Goal: Task Accomplishment & Management: Manage account settings

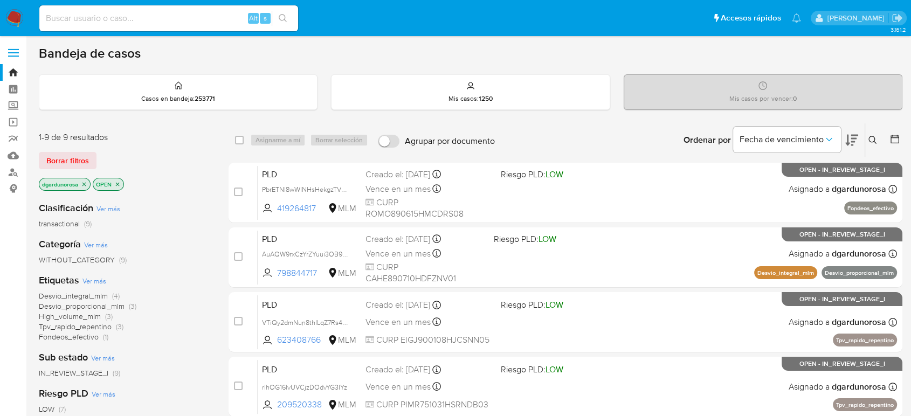
click at [875, 143] on icon at bounding box center [872, 140] width 9 height 9
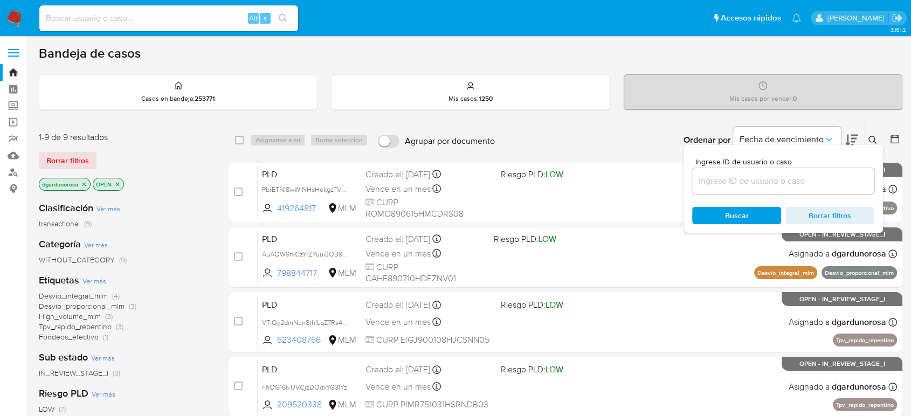
click at [811, 178] on input at bounding box center [783, 181] width 182 height 14
type input "2556740495"
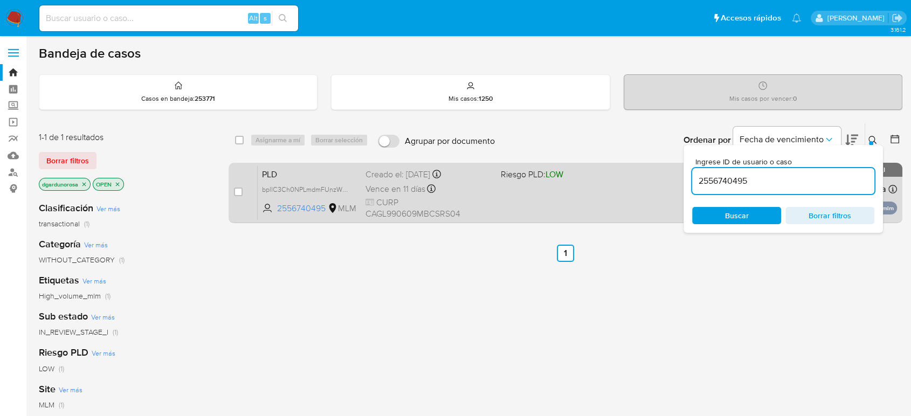
click at [603, 195] on div "PLD bpllC3Ch0NPLmdmFUnzWX4No 2556740495 MLM Riesgo PLD: LOW Creado el: 12/08/20…" at bounding box center [577, 192] width 639 height 54
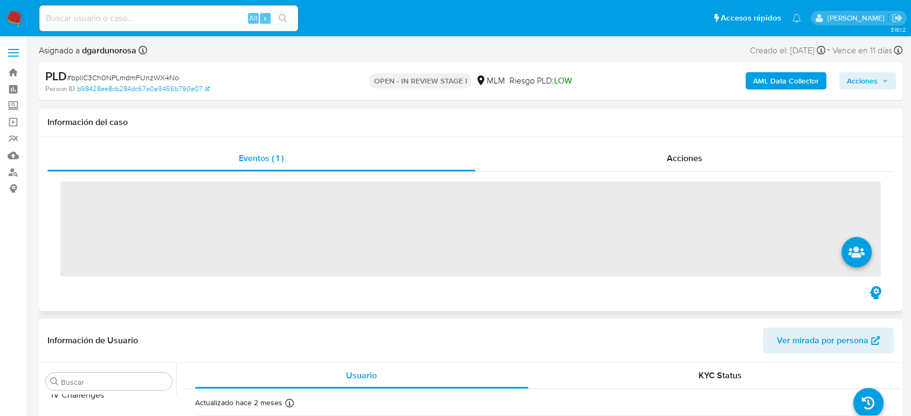
scroll to position [507, 0]
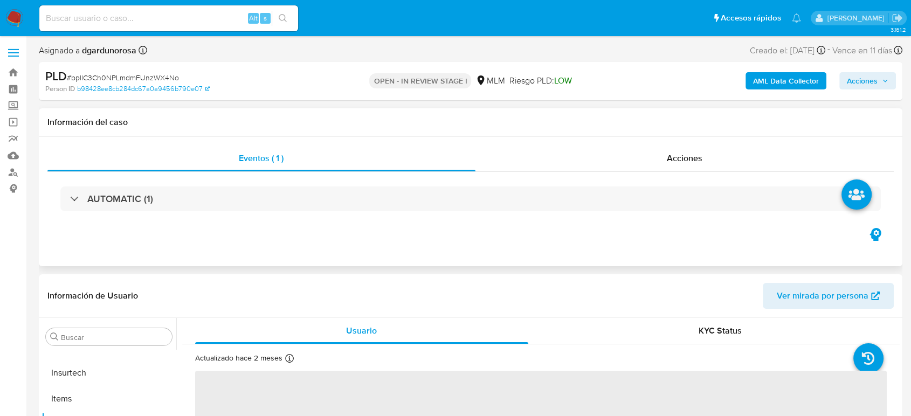
select select "10"
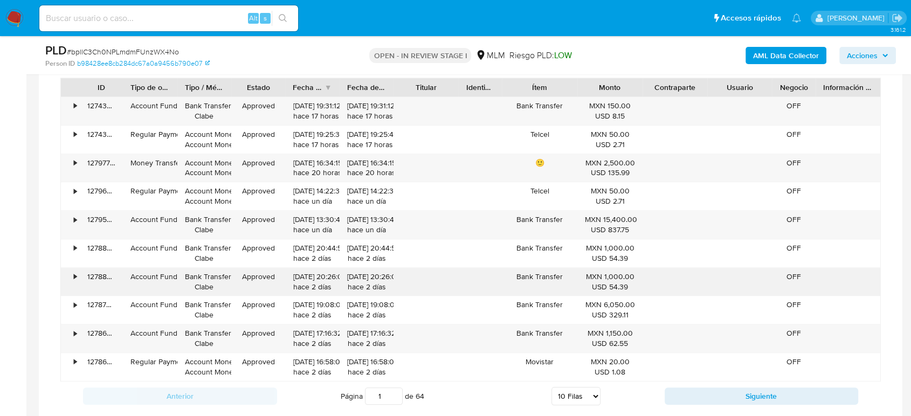
scroll to position [1018, 0]
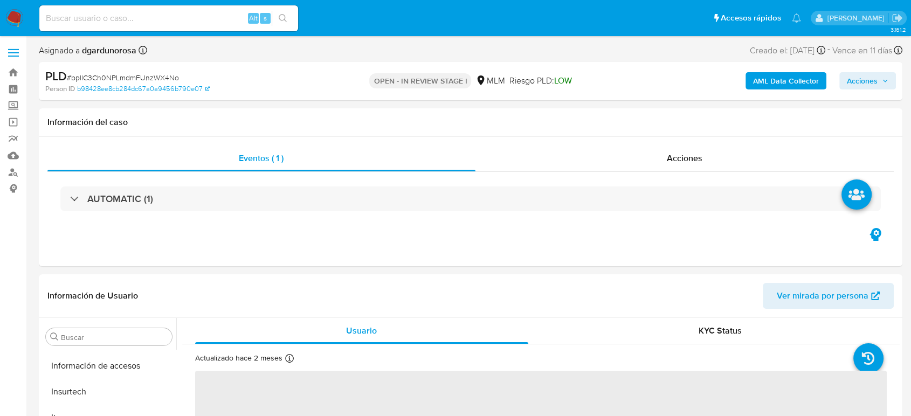
scroll to position [507, 0]
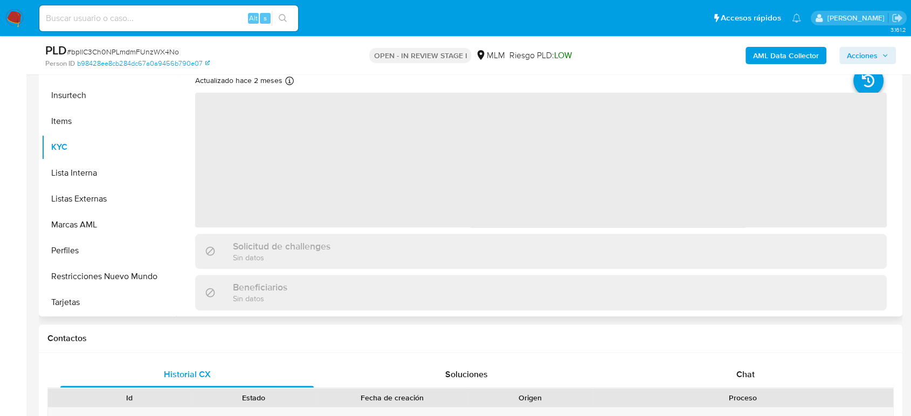
select select "10"
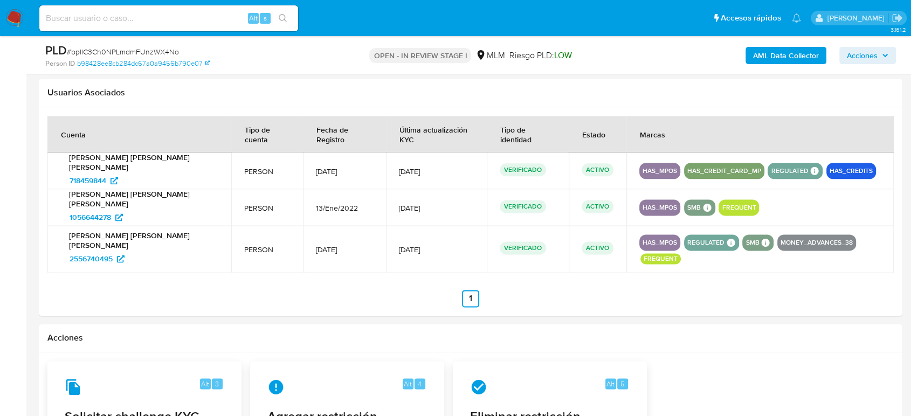
scroll to position [1317, 0]
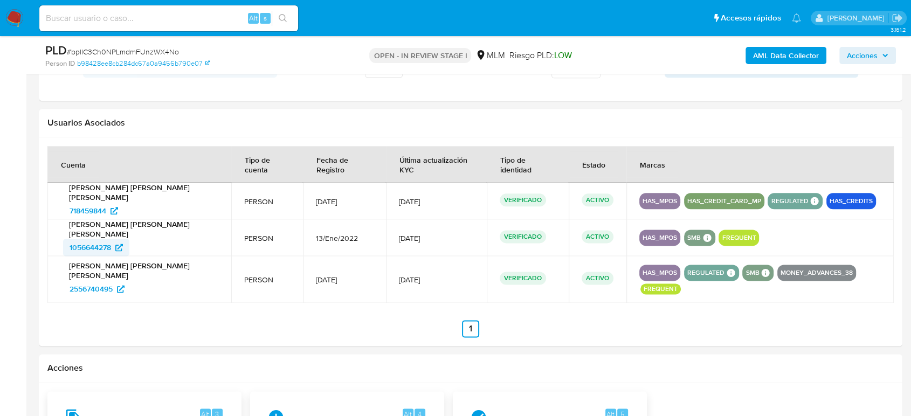
click at [104, 245] on span "1056644278" at bounding box center [91, 247] width 42 height 17
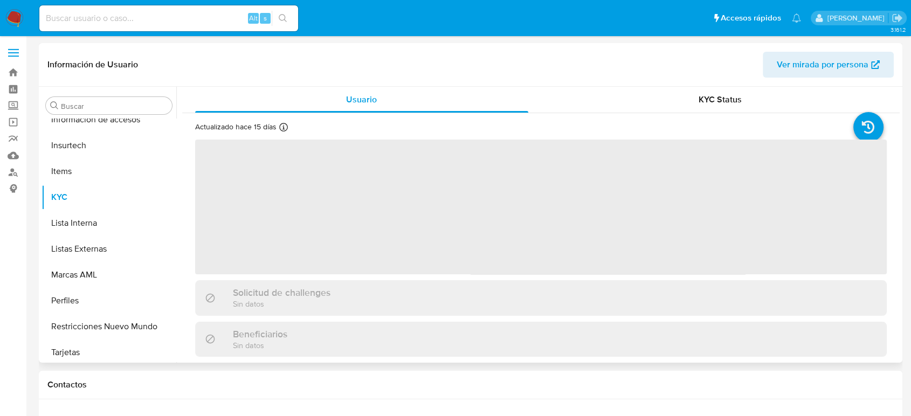
scroll to position [507, 0]
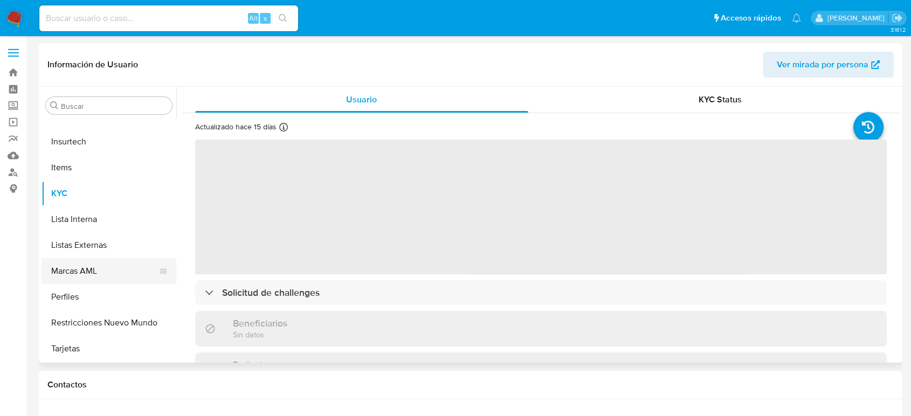
select select "10"
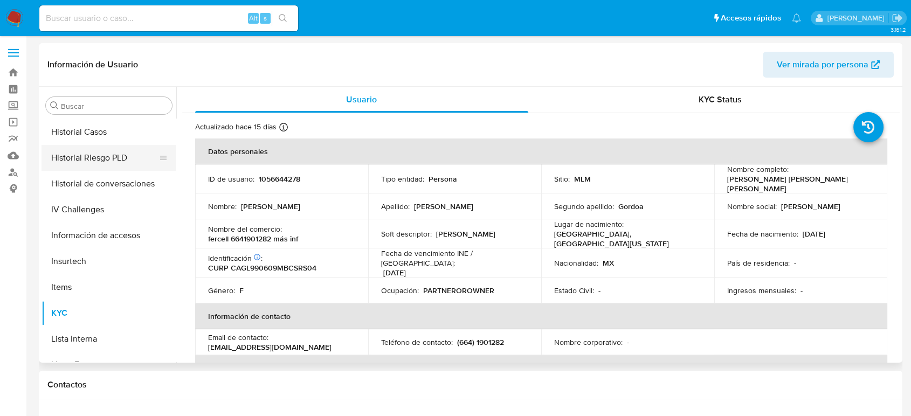
scroll to position [328, 0]
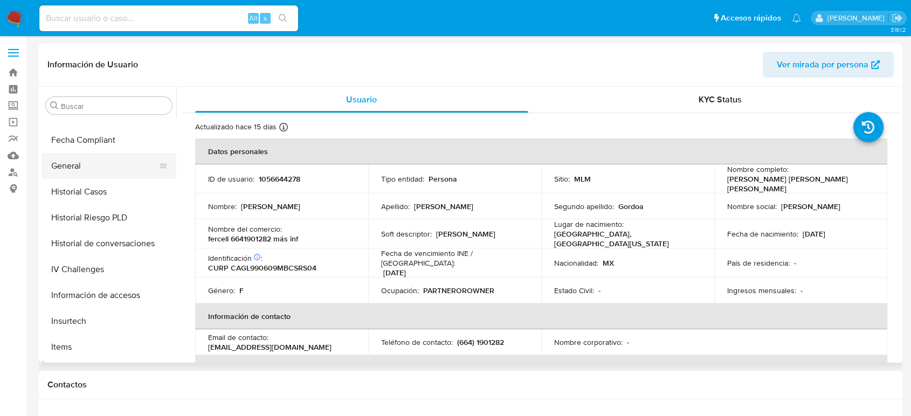
click at [86, 167] on button "General" at bounding box center [105, 166] width 126 height 26
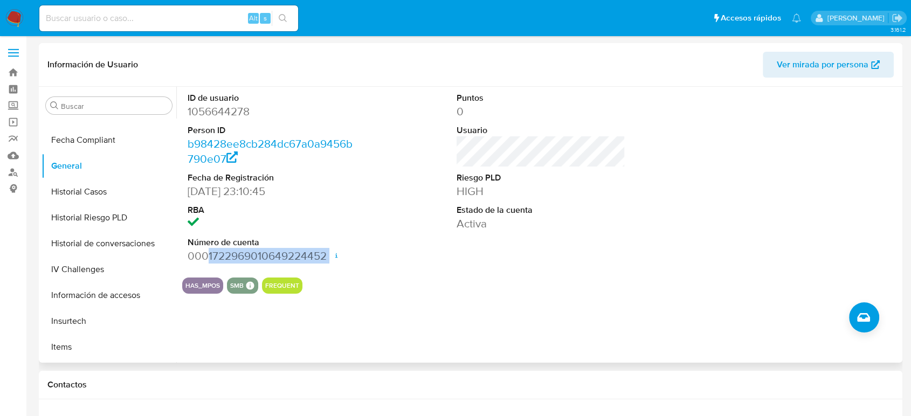
drag, startPoint x: 209, startPoint y: 260, endPoint x: 322, endPoint y: 267, distance: 113.4
click at [322, 267] on div "ID de usuario 1056644278 Person ID b98428ee8cb284dc67a0a9456b790e07 Fecha de Re…" at bounding box center [271, 178] width 179 height 182
click at [204, 268] on div "ID de usuario 1056644278 Person ID b98428ee8cb284dc67a0a9456b790e07 Fecha de Re…" at bounding box center [271, 178] width 179 height 182
drag, startPoint x: 212, startPoint y: 258, endPoint x: 323, endPoint y: 262, distance: 111.7
click at [323, 262] on dd "0001722969010649224452 Fecha de apertura 18/03/2024 20:42 Estado ACTIVE" at bounding box center [272, 255] width 169 height 15
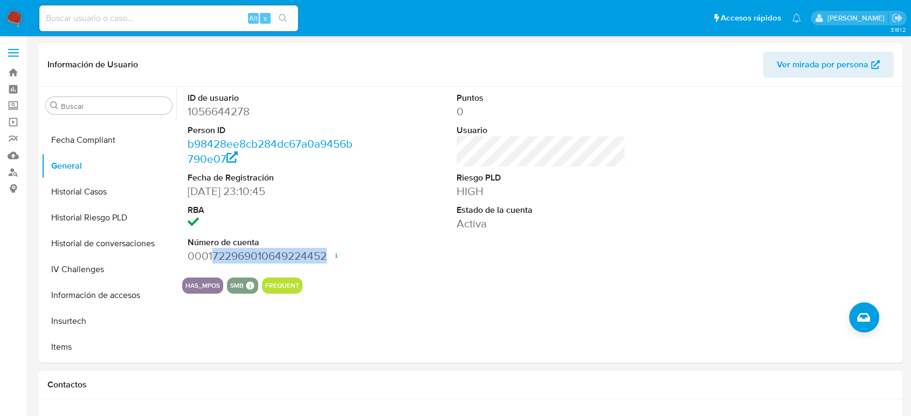
copy dd "722969010649224452"
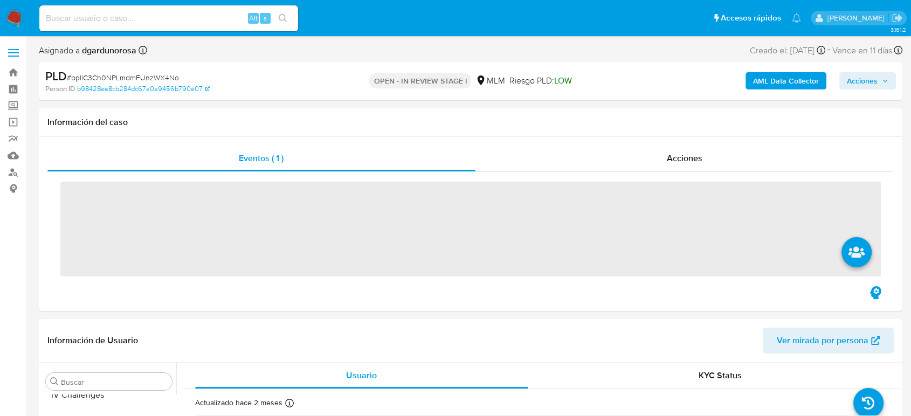
scroll to position [507, 0]
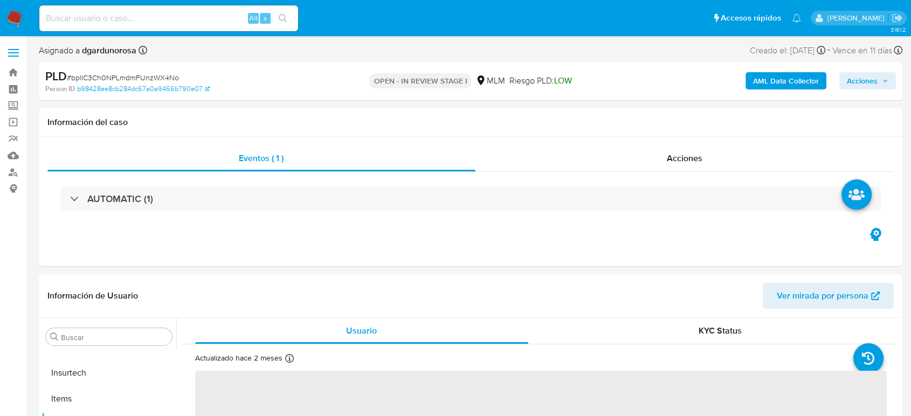
select select "10"
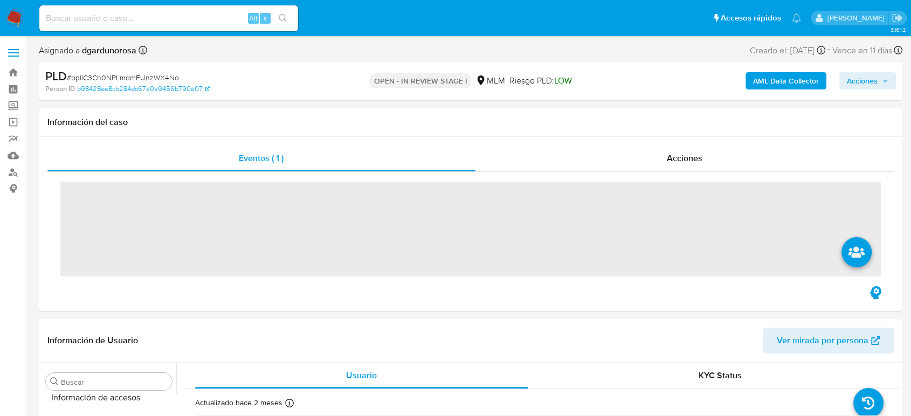
scroll to position [507, 0]
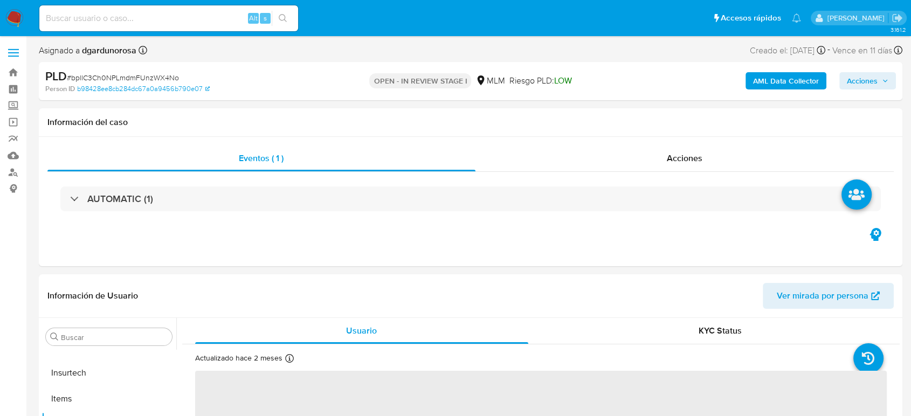
click at [21, 42] on label at bounding box center [13, 53] width 27 height 23
click at [0, 0] on input "checkbox" at bounding box center [0, 0] width 0 height 0
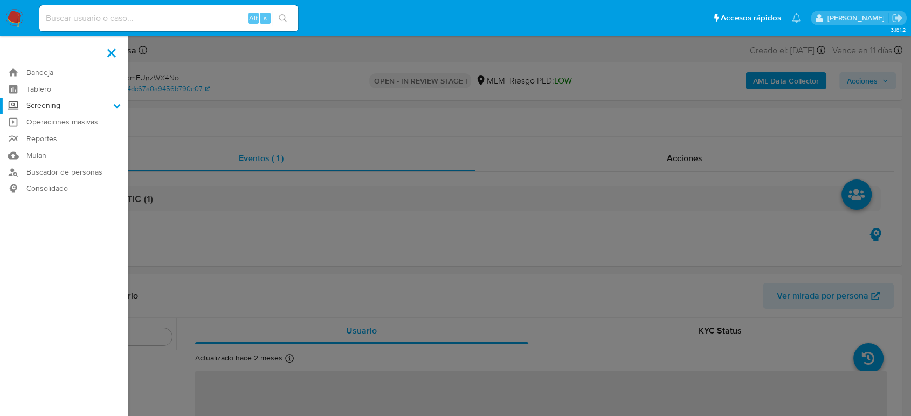
click at [69, 105] on label "Screening" at bounding box center [64, 106] width 128 height 17
click at [0, 0] on input "Screening" at bounding box center [0, 0] width 0 height 0
select select "10"
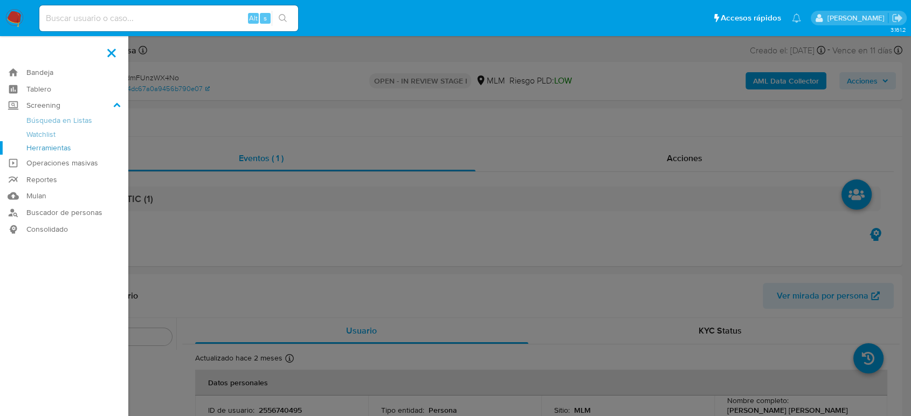
click at [59, 150] on link "Herramientas" at bounding box center [64, 147] width 128 height 13
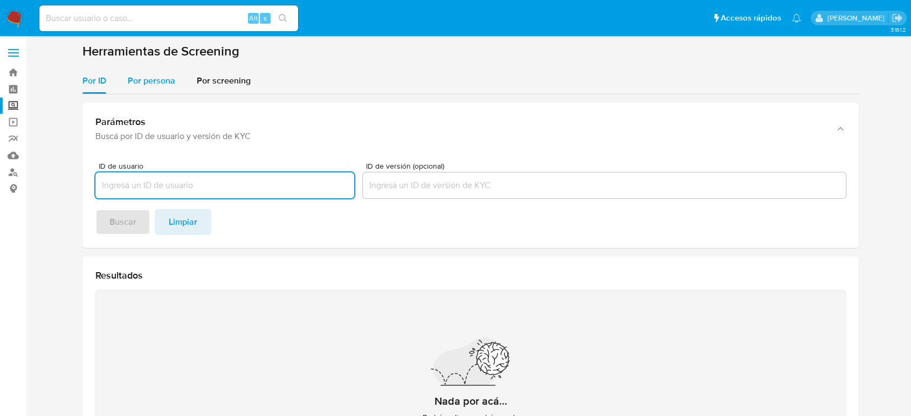
click at [150, 85] on span "Por persona" at bounding box center [151, 80] width 47 height 12
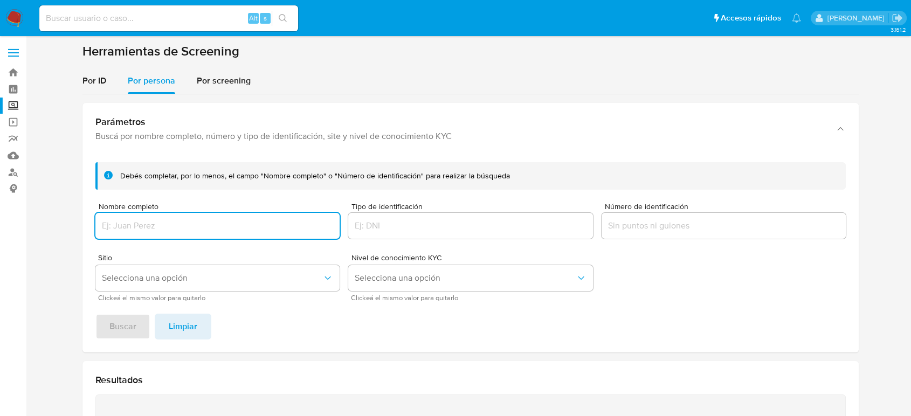
click at [169, 227] on input "Nombre completo" at bounding box center [217, 226] width 244 height 14
click at [110, 322] on span "Buscar" at bounding box center [122, 327] width 27 height 24
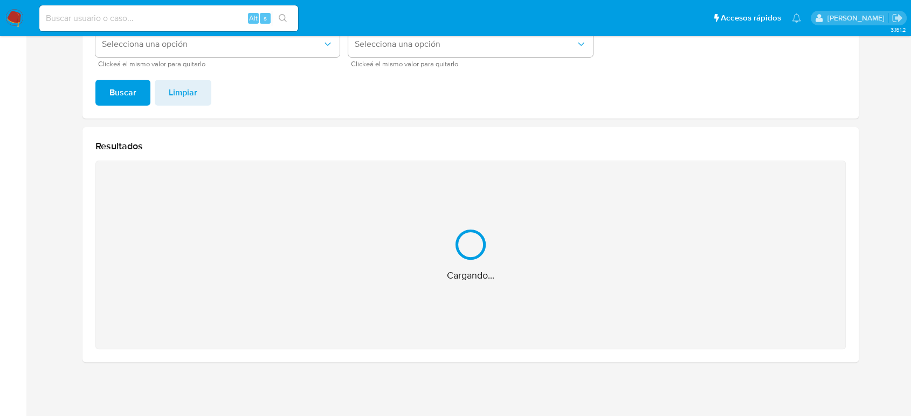
scroll to position [63, 0]
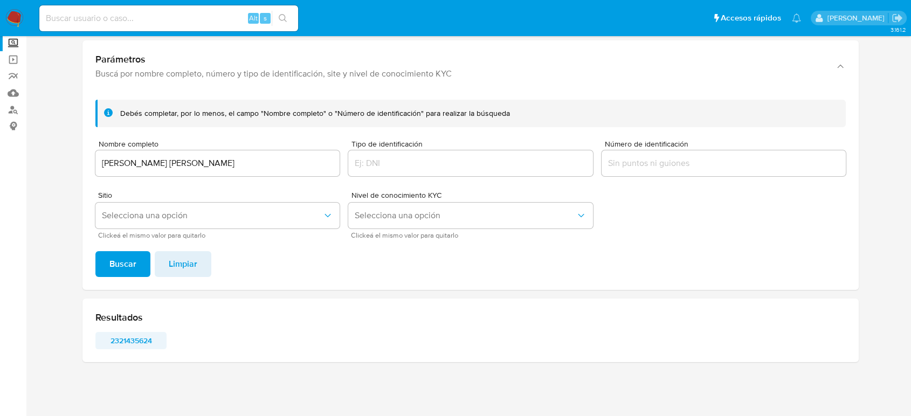
click at [133, 345] on span "2321435624" at bounding box center [131, 340] width 56 height 15
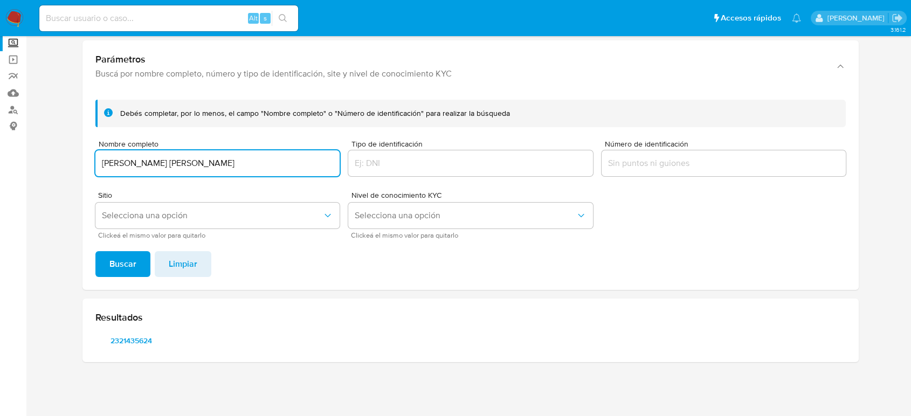
drag, startPoint x: 236, startPoint y: 164, endPoint x: 18, endPoint y: 164, distance: 217.8
click at [18, 164] on section "Bandeja Tablero Screening Búsqueda en Listas Watchlist Herramientas Operaciones…" at bounding box center [455, 176] width 911 height 479
click at [126, 262] on span "Buscar" at bounding box center [122, 264] width 27 height 24
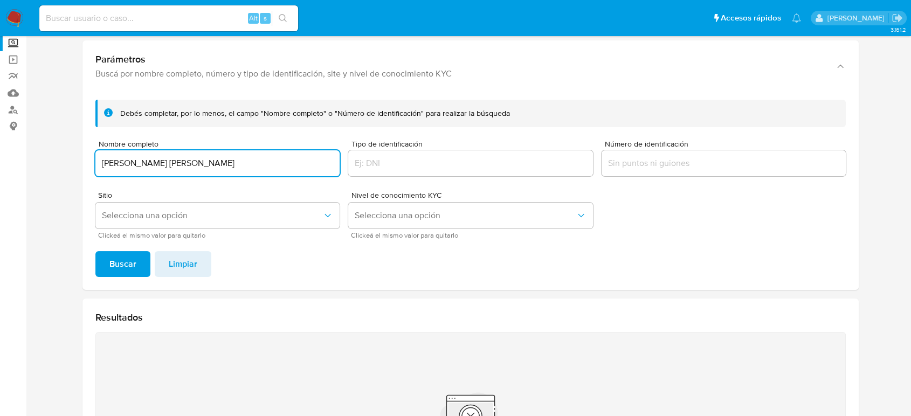
drag, startPoint x: 253, startPoint y: 164, endPoint x: 50, endPoint y: 160, distance: 203.2
click at [50, 160] on section at bounding box center [470, 262] width 863 height 562
click at [95, 251] on button "Buscar" at bounding box center [122, 264] width 55 height 26
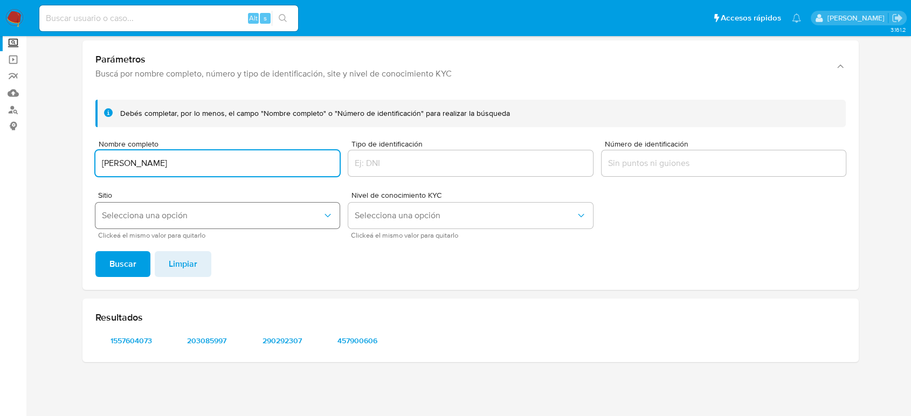
click at [155, 223] on button "Selecciona una opción" at bounding box center [217, 216] width 244 height 26
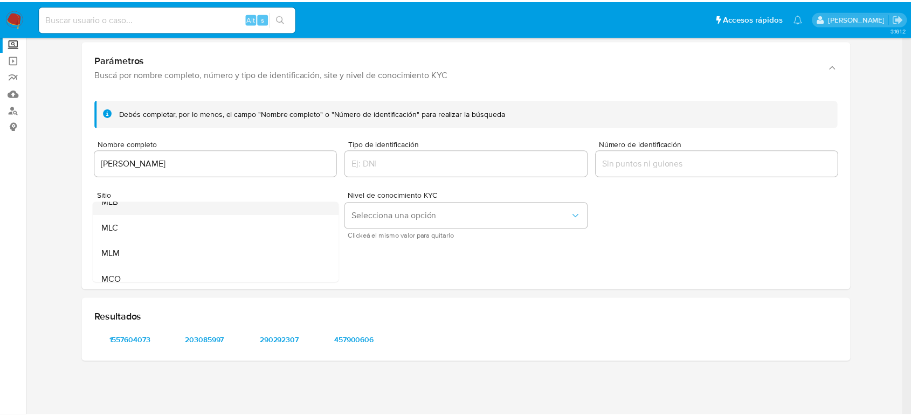
scroll to position [74, 0]
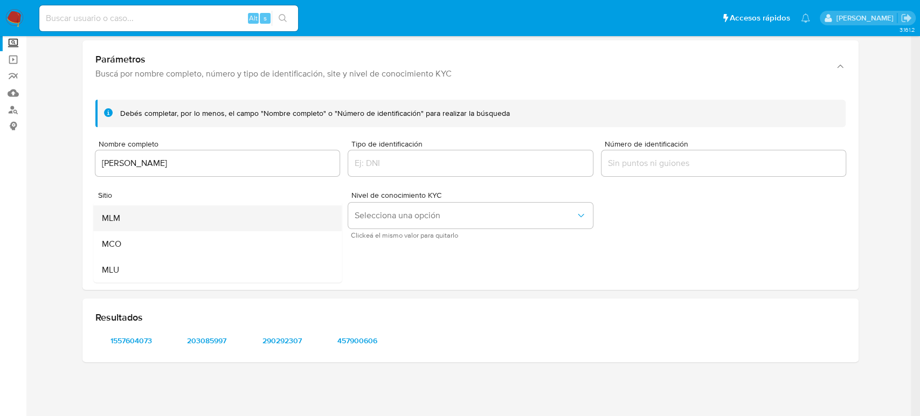
click at [180, 219] on div "MLM" at bounding box center [214, 218] width 225 height 26
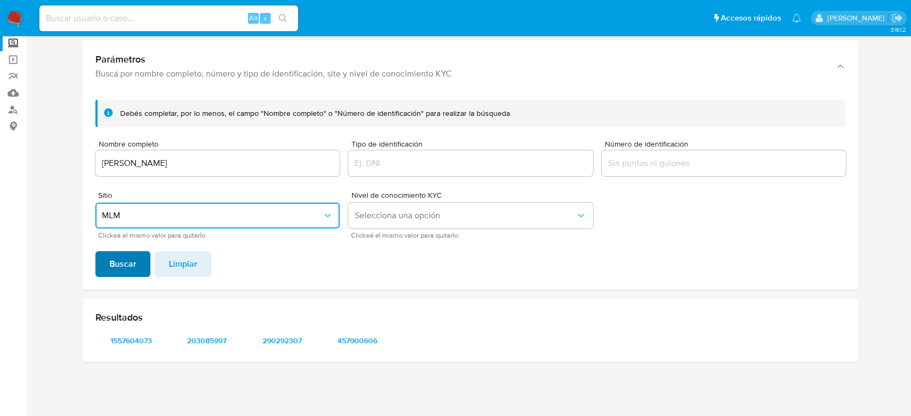
click at [127, 254] on span "Buscar" at bounding box center [122, 264] width 27 height 24
click at [140, 340] on span "1557604073" at bounding box center [131, 340] width 56 height 15
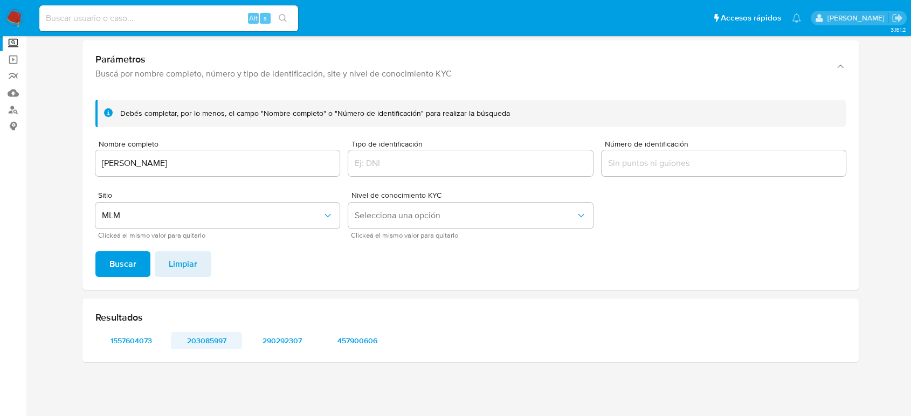
click at [219, 338] on span "203085997" at bounding box center [206, 340] width 56 height 15
click at [289, 344] on span "290292307" at bounding box center [282, 340] width 56 height 15
click at [349, 340] on span "457900606" at bounding box center [357, 340] width 56 height 15
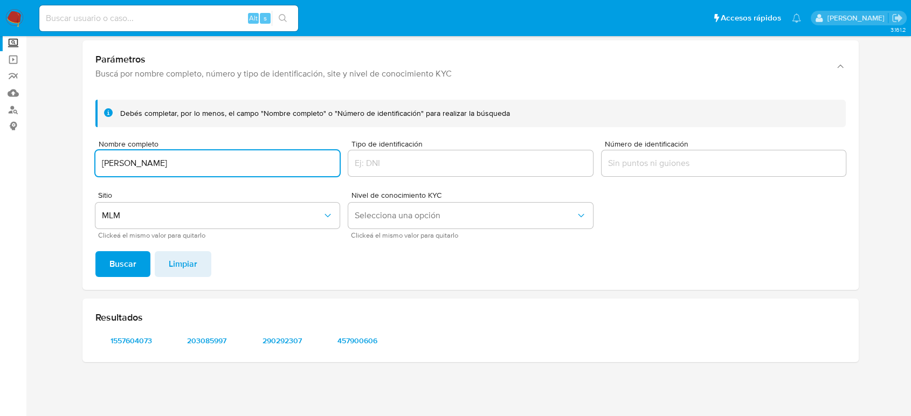
drag, startPoint x: 201, startPoint y: 167, endPoint x: 20, endPoint y: 160, distance: 180.2
click at [18, 165] on section "Bandeja Tablero Screening Búsqueda en Listas Watchlist Herramientas Operaciones…" at bounding box center [455, 176] width 911 height 479
type input "ELIESER GARCIA PEREZ"
click at [95, 251] on button "Buscar" at bounding box center [122, 264] width 55 height 26
click at [126, 350] on div "Resultados 1927640888" at bounding box center [470, 331] width 776 height 64
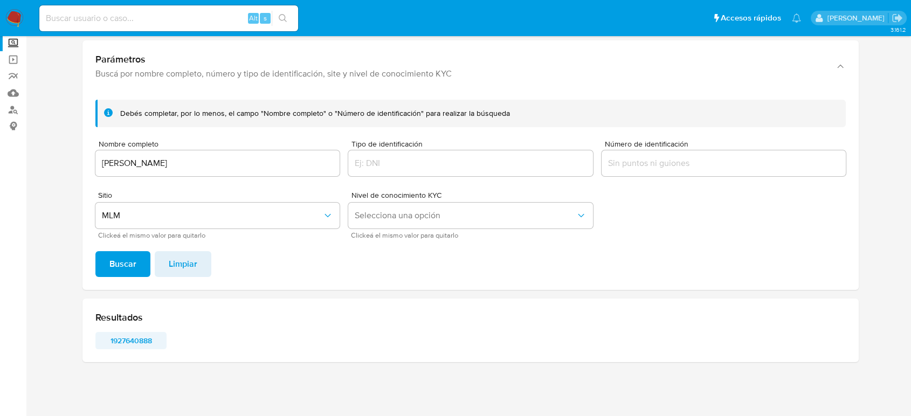
click at [128, 347] on span "1927640888" at bounding box center [131, 340] width 56 height 15
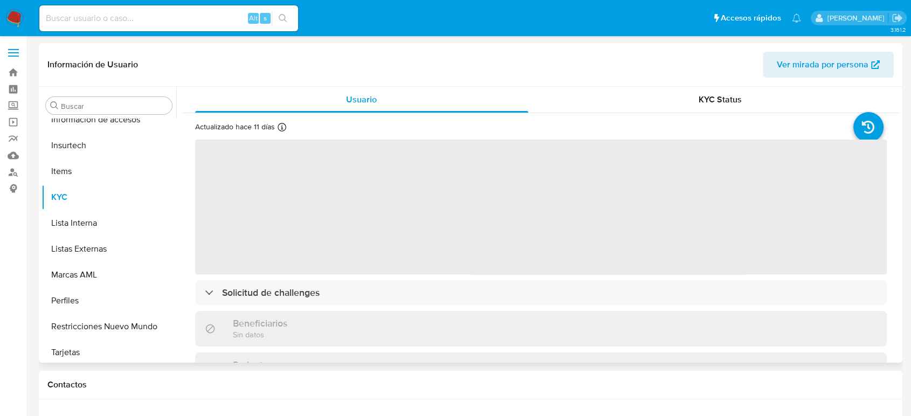
scroll to position [507, 0]
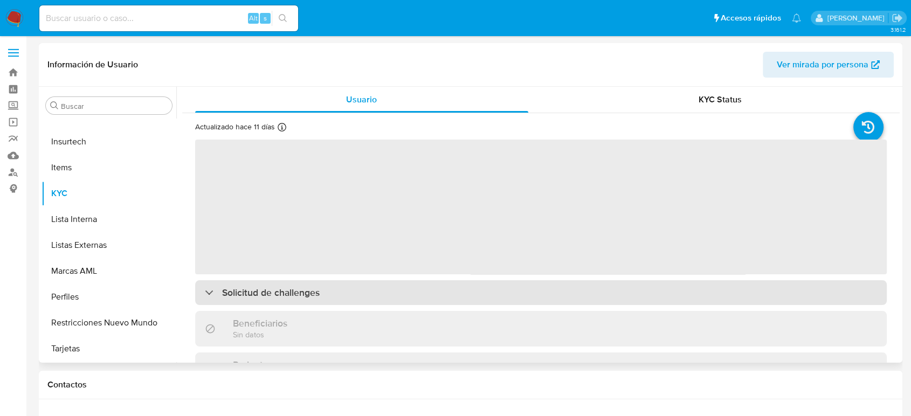
select select "10"
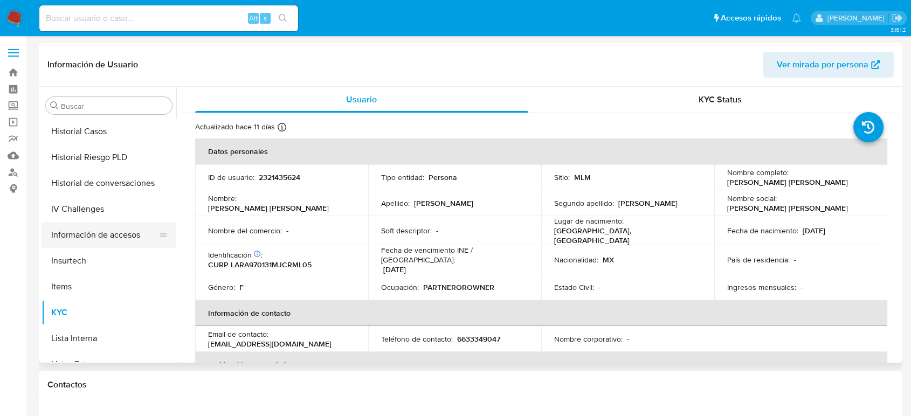
scroll to position [388, 0]
click at [104, 137] on button "Historial Casos" at bounding box center [105, 132] width 126 height 26
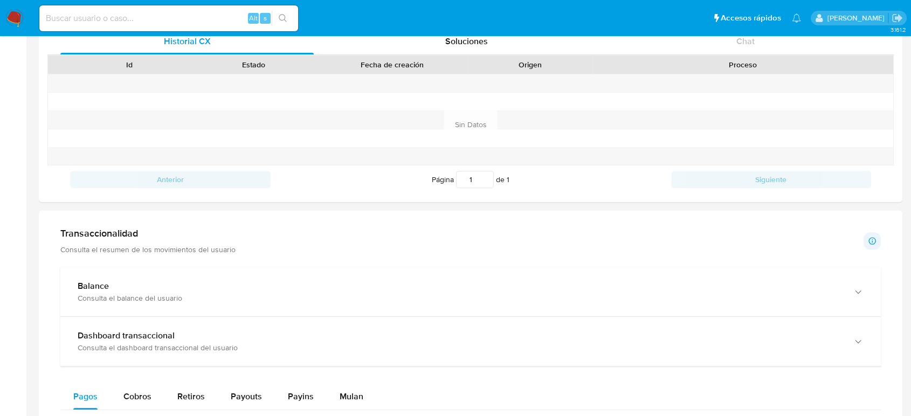
scroll to position [479, 0]
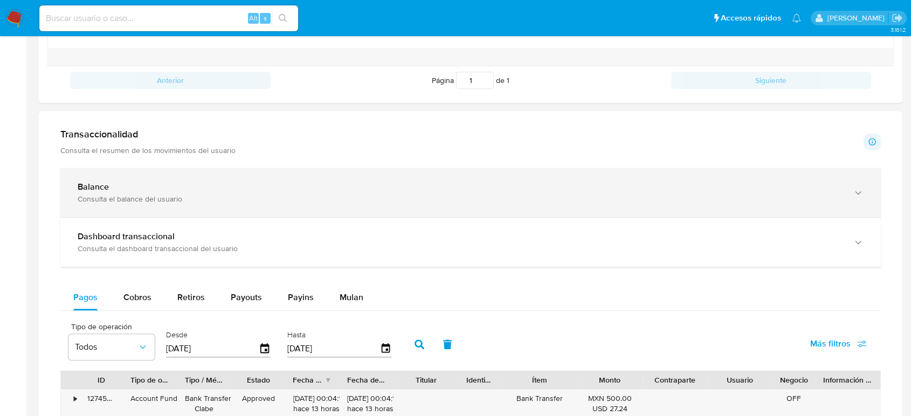
drag, startPoint x: 109, startPoint y: 200, endPoint x: 115, endPoint y: 205, distance: 7.6
click at [113, 202] on div "Consulta el balance del usuario" at bounding box center [460, 199] width 764 height 10
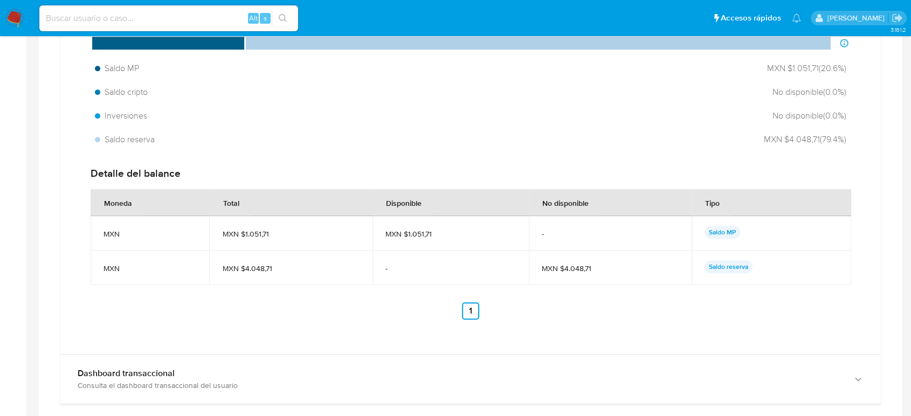
scroll to position [898, 0]
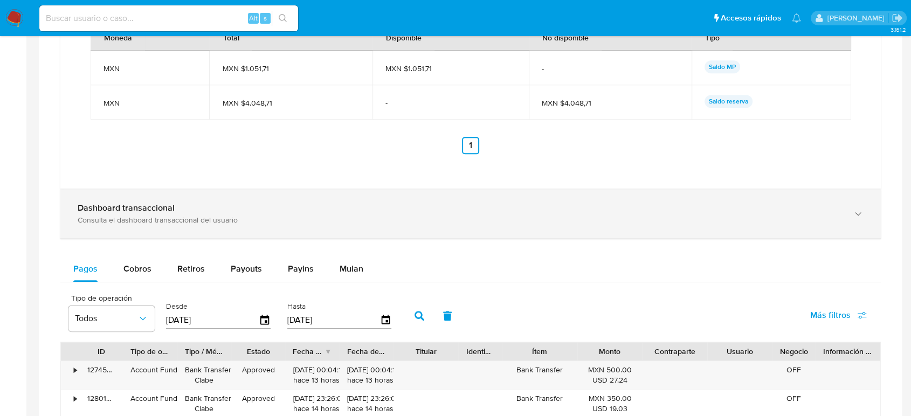
click at [149, 225] on div "Dashboard transaccional Consulta el dashboard transaccional del usuario" at bounding box center [470, 213] width 820 height 49
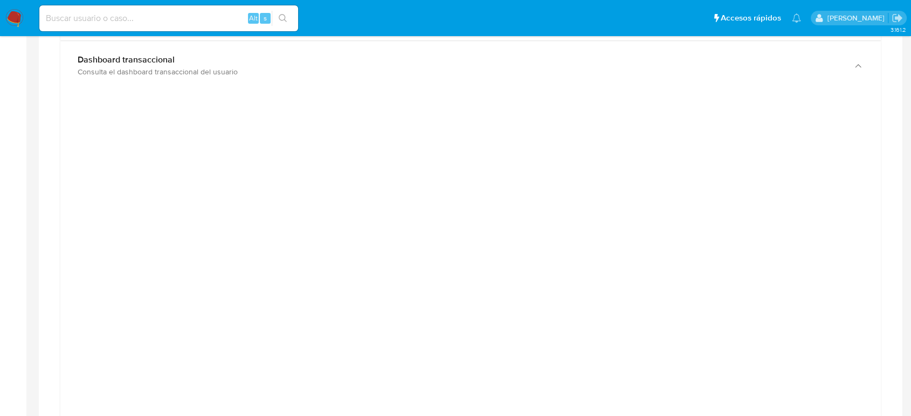
scroll to position [1018, 0]
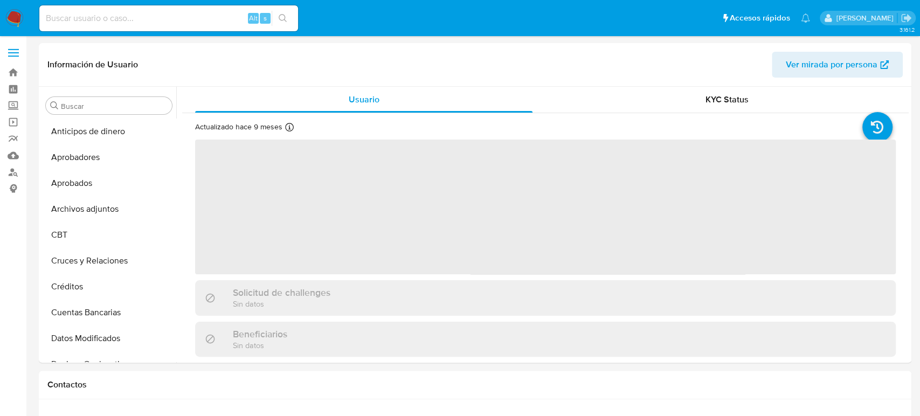
select select "10"
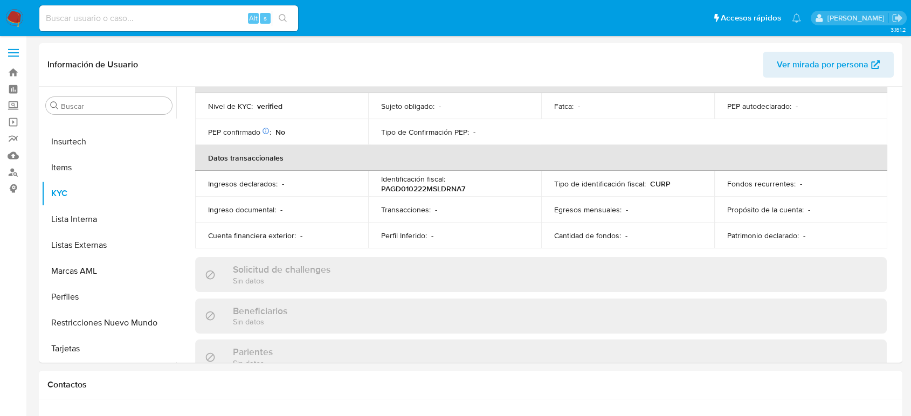
scroll to position [127, 0]
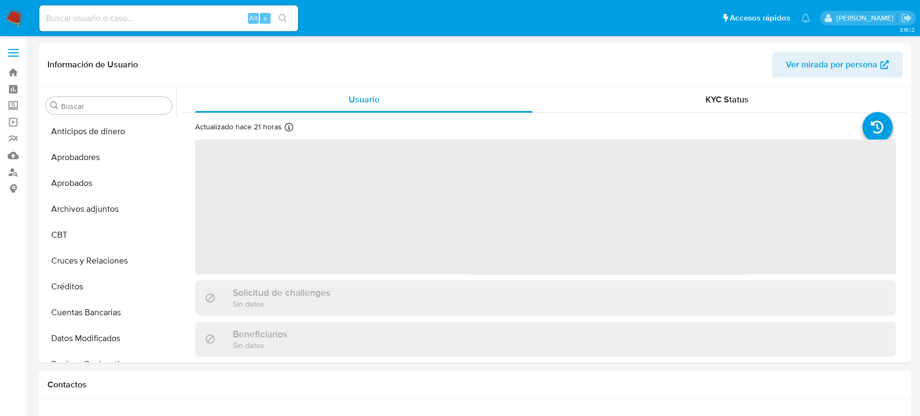
select select "10"
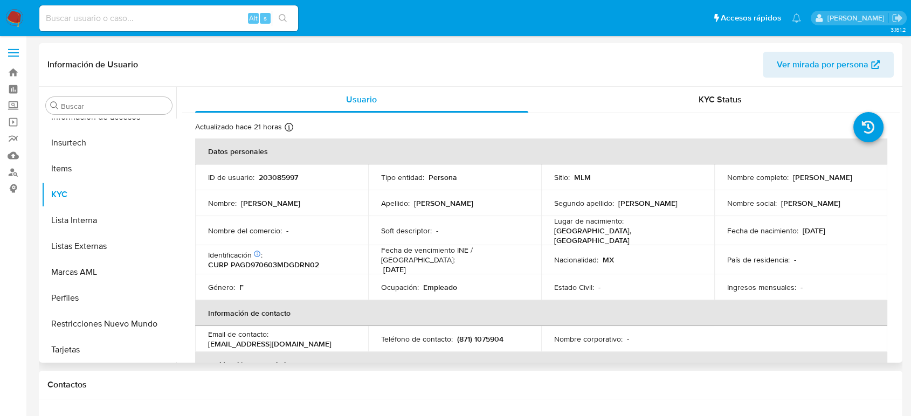
scroll to position [507, 0]
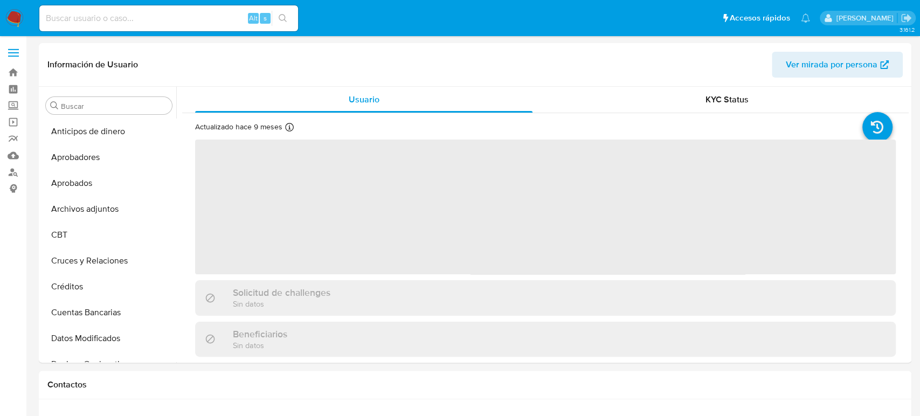
select select "10"
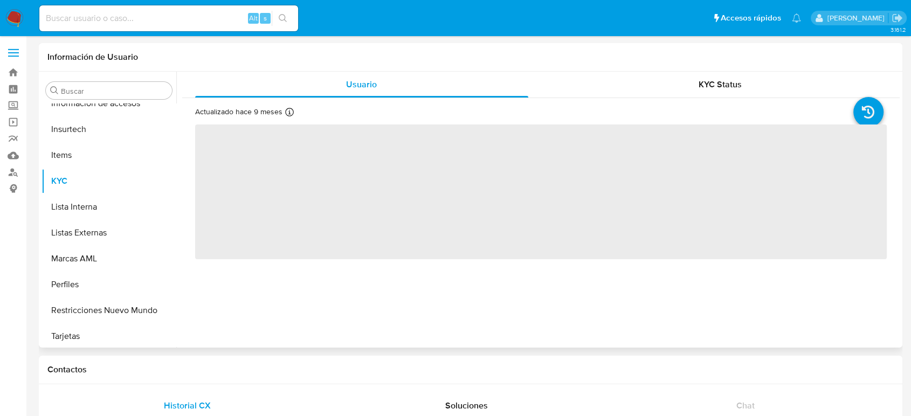
scroll to position [507, 0]
select select "10"
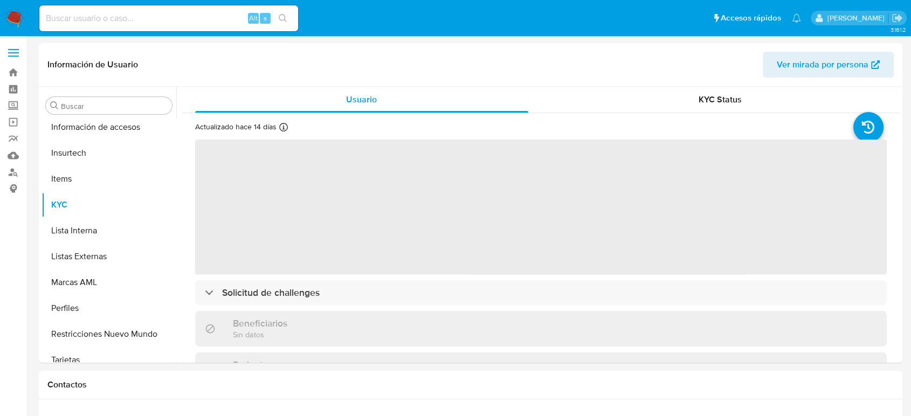
scroll to position [507, 0]
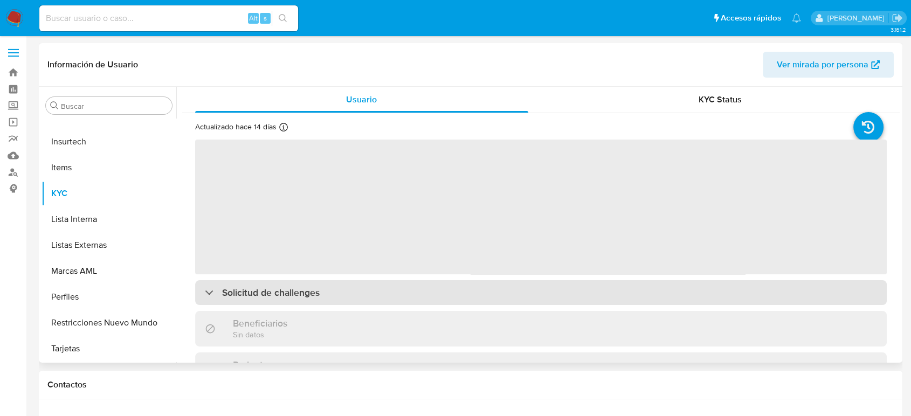
select select "10"
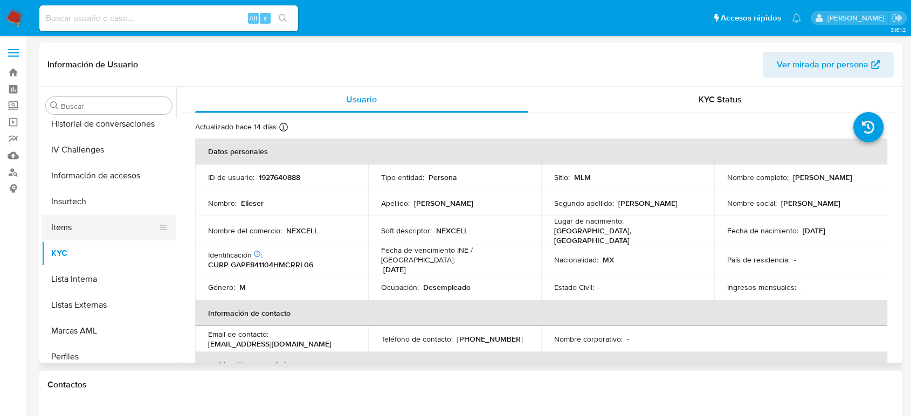
scroll to position [328, 0]
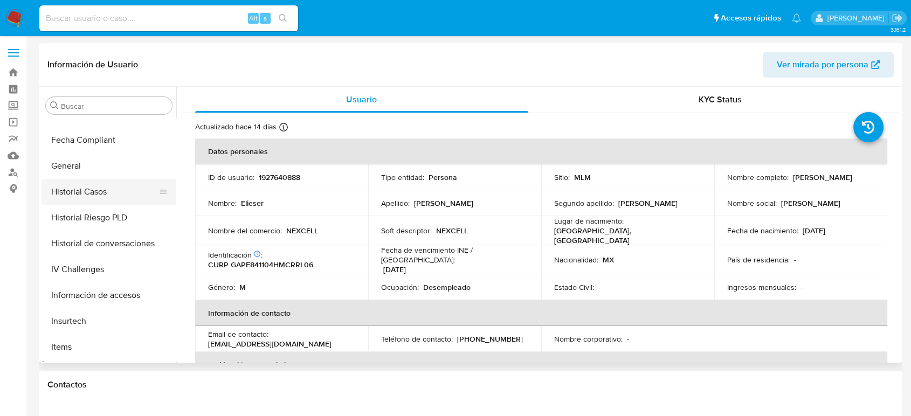
click at [86, 185] on button "Historial Casos" at bounding box center [105, 192] width 126 height 26
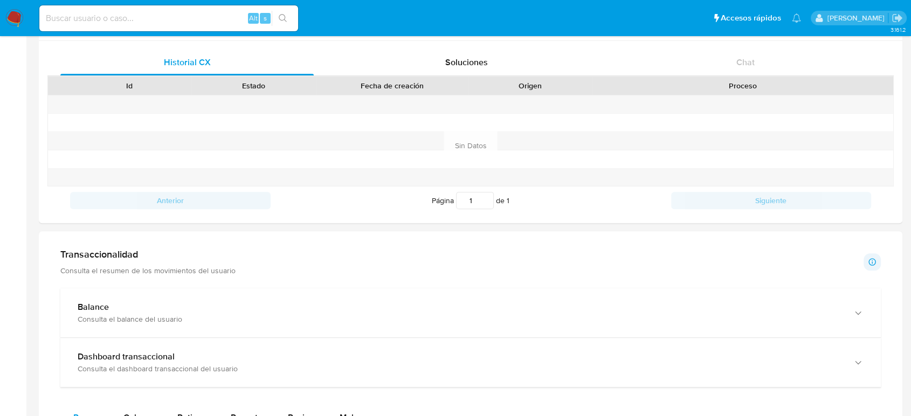
scroll to position [479, 0]
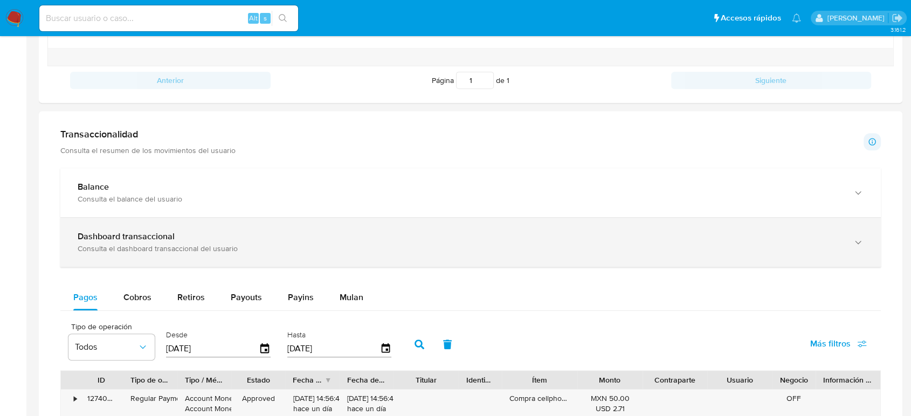
click at [187, 223] on div "Dashboard transaccional Consulta el dashboard transaccional del usuario" at bounding box center [470, 242] width 820 height 49
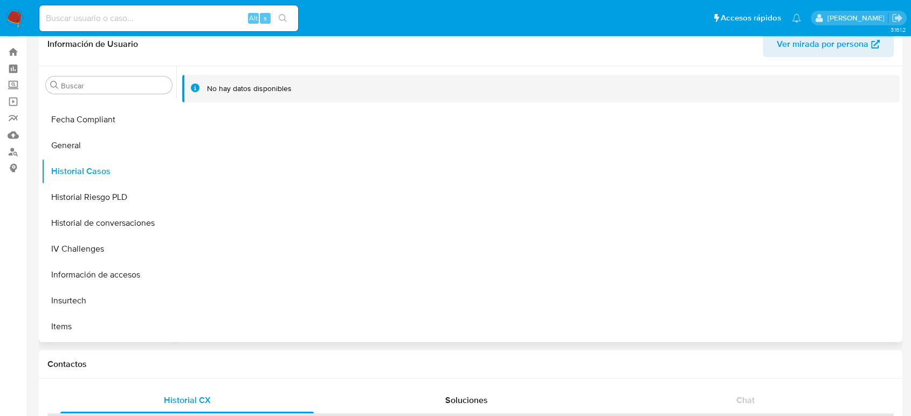
scroll to position [0, 0]
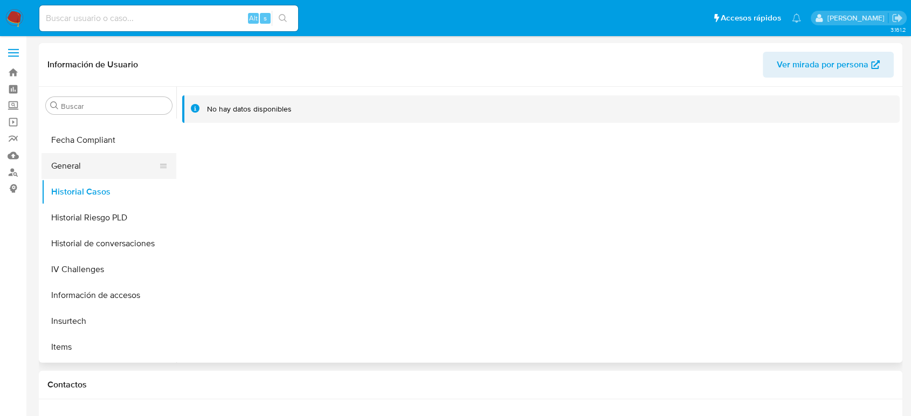
click at [85, 165] on button "General" at bounding box center [105, 166] width 126 height 26
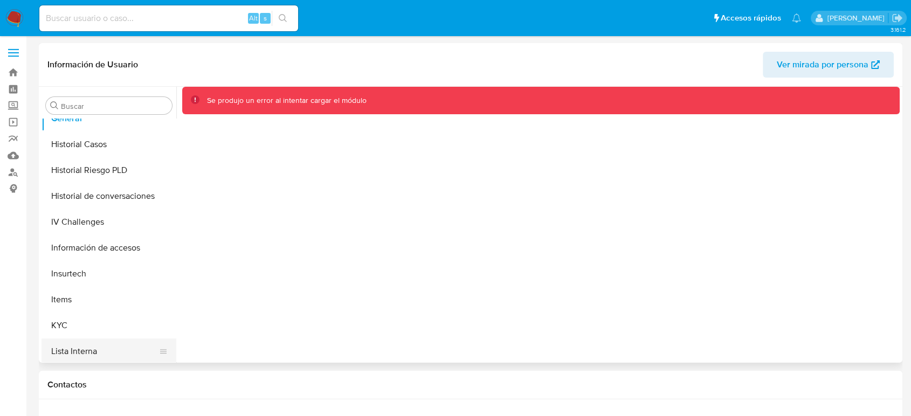
scroll to position [447, 0]
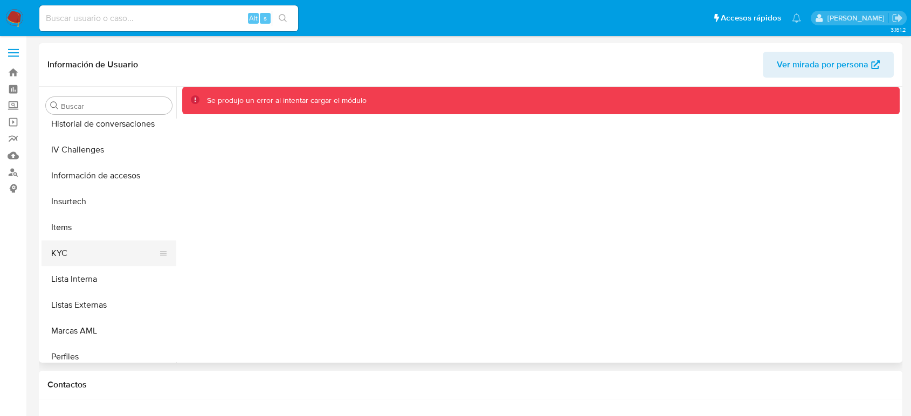
click at [61, 259] on button "KYC" at bounding box center [105, 253] width 126 height 26
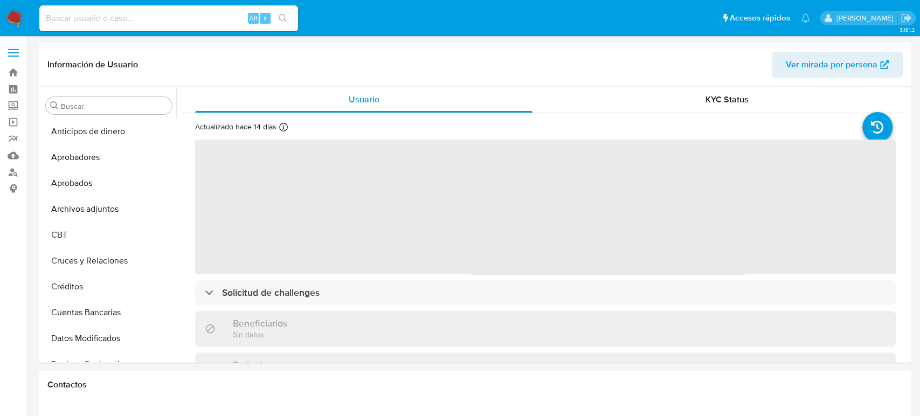
select select "10"
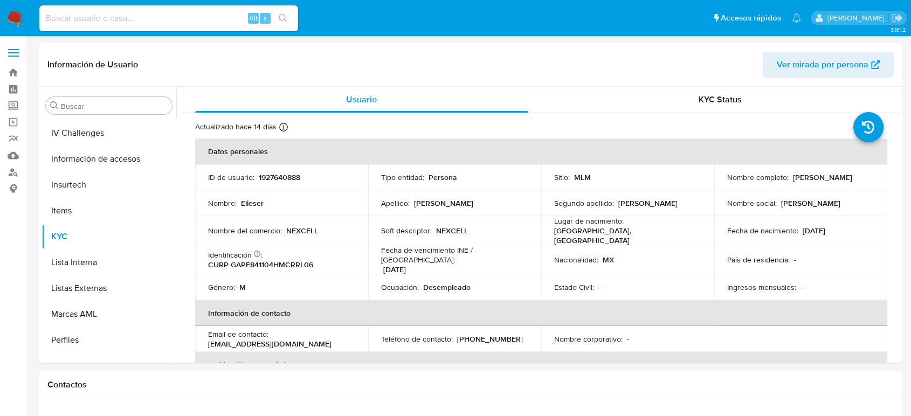
scroll to position [507, 0]
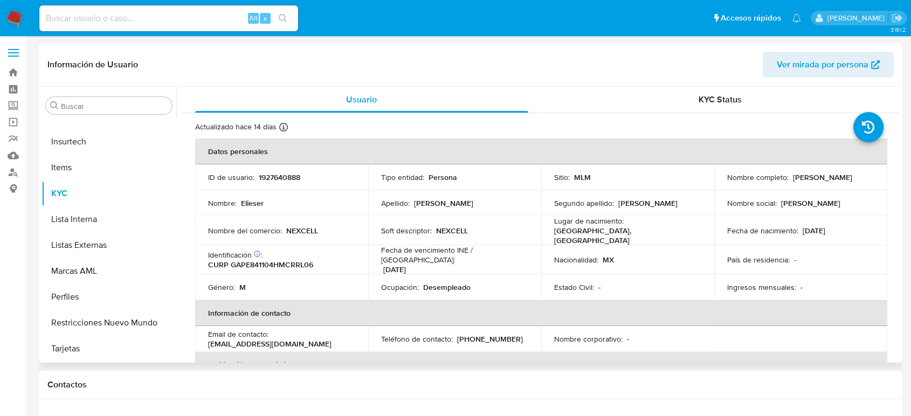
click at [295, 172] on p "1927640888" at bounding box center [280, 177] width 42 height 10
copy p "1927640888"
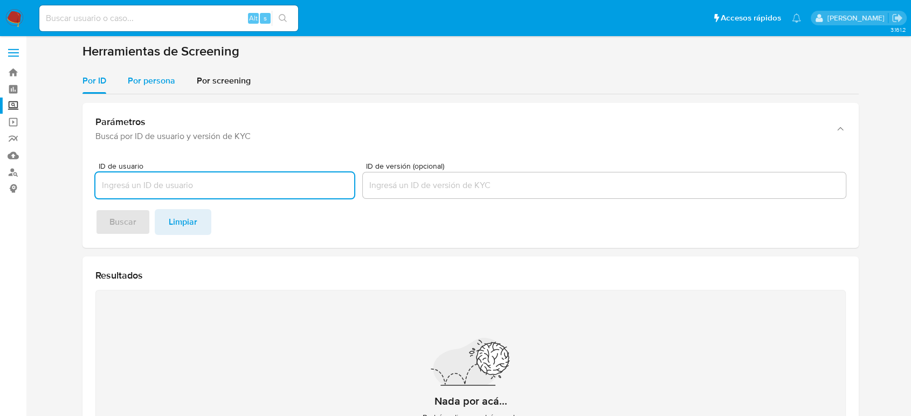
click at [166, 92] on div "Por persona" at bounding box center [151, 81] width 47 height 26
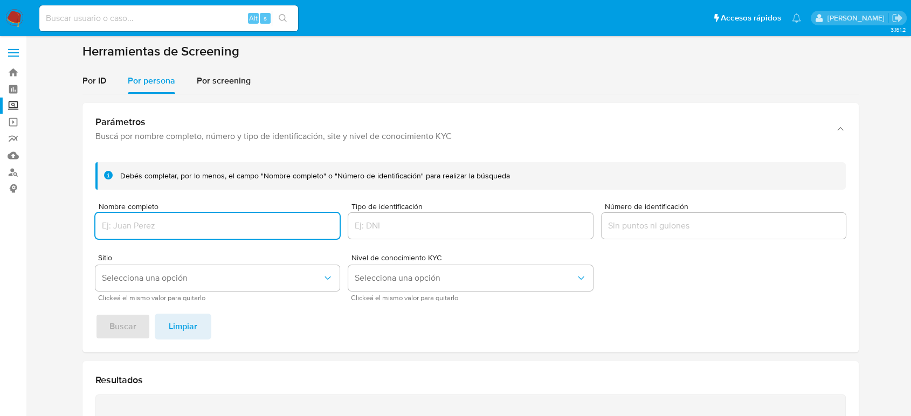
click at [178, 220] on input "Nombre completo" at bounding box center [217, 226] width 244 height 14
click at [123, 335] on span "Buscar" at bounding box center [122, 327] width 27 height 24
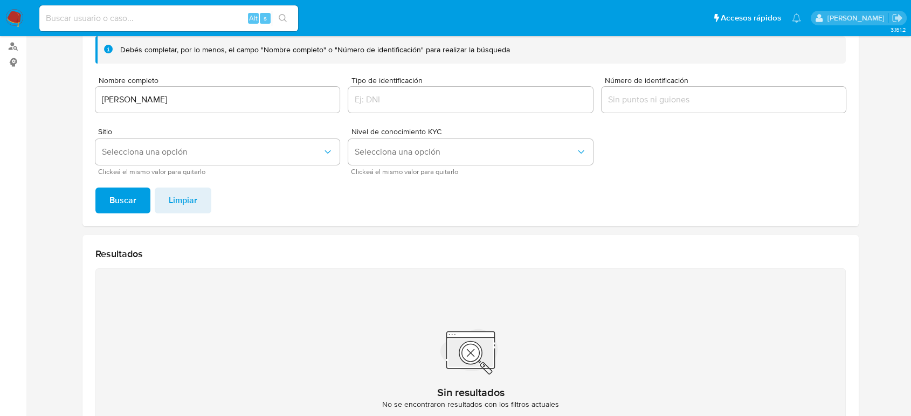
scroll to position [54, 0]
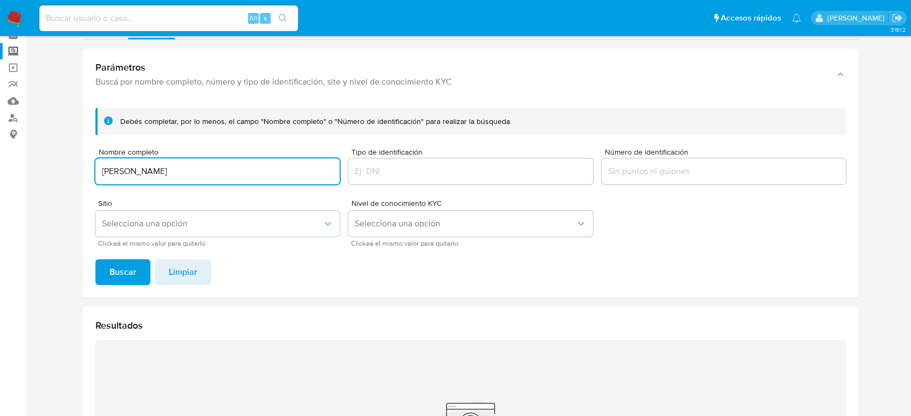
drag, startPoint x: 249, startPoint y: 173, endPoint x: 2, endPoint y: 181, distance: 247.5
click at [2, 181] on section "Bandeja Tablero Screening Búsqueda en Listas Watchlist Herramientas Operaciones…" at bounding box center [455, 271] width 911 height 651
click at [95, 259] on button "Buscar" at bounding box center [122, 272] width 55 height 26
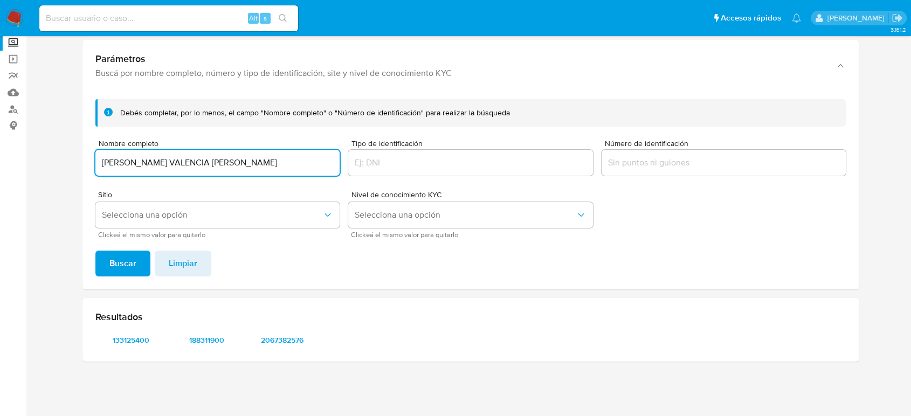
scroll to position [63, 0]
click at [130, 350] on div "Resultados 133125400 188311900 2067382576" at bounding box center [470, 331] width 776 height 64
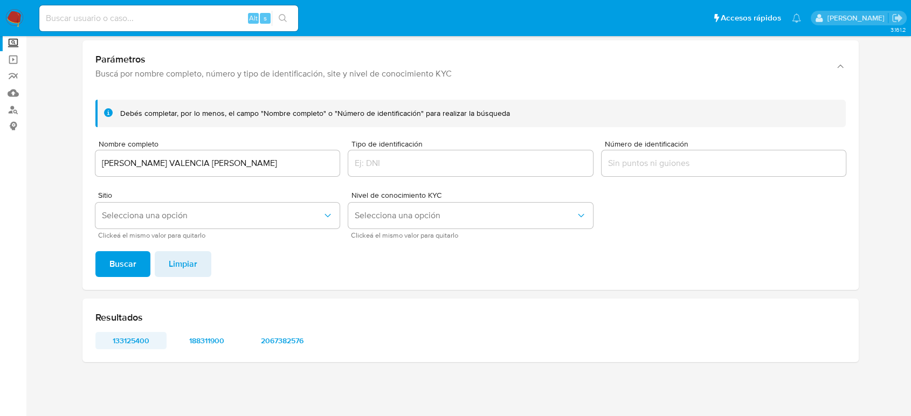
click at [134, 340] on span "133125400" at bounding box center [131, 340] width 56 height 15
click at [216, 339] on span "188311900" at bounding box center [206, 340] width 56 height 15
click at [296, 337] on span "2067382576" at bounding box center [282, 340] width 56 height 15
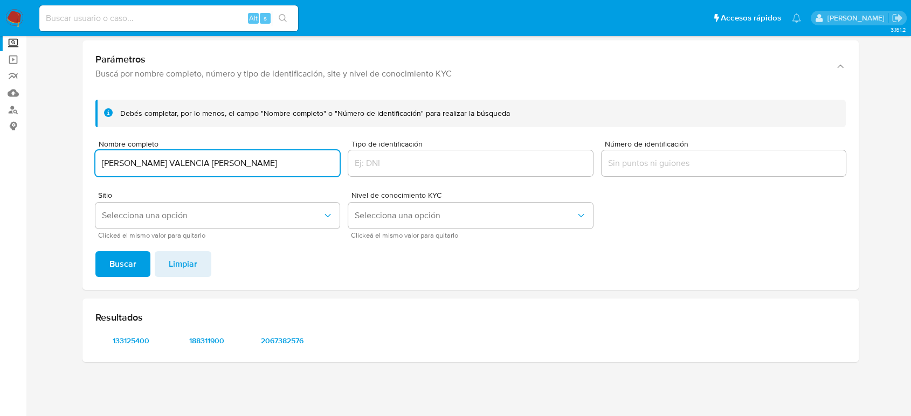
drag, startPoint x: 253, startPoint y: 158, endPoint x: 31, endPoint y: 167, distance: 222.2
click at [29, 167] on main "3.161.2" at bounding box center [455, 176] width 911 height 479
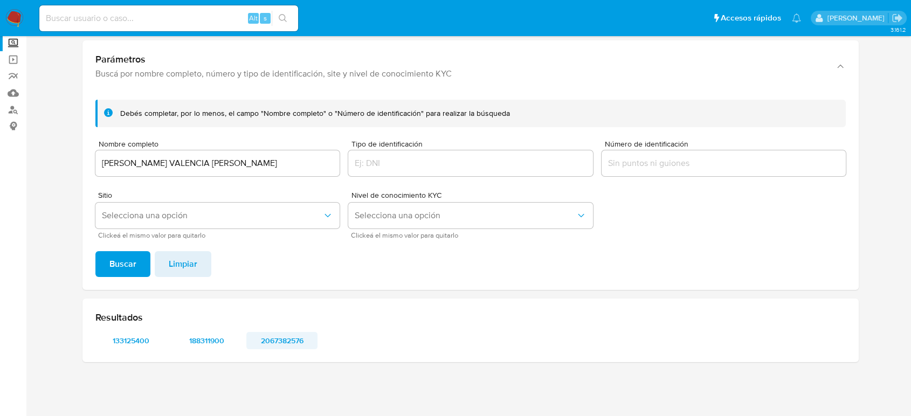
click at [289, 347] on span "2067382576" at bounding box center [282, 340] width 56 height 15
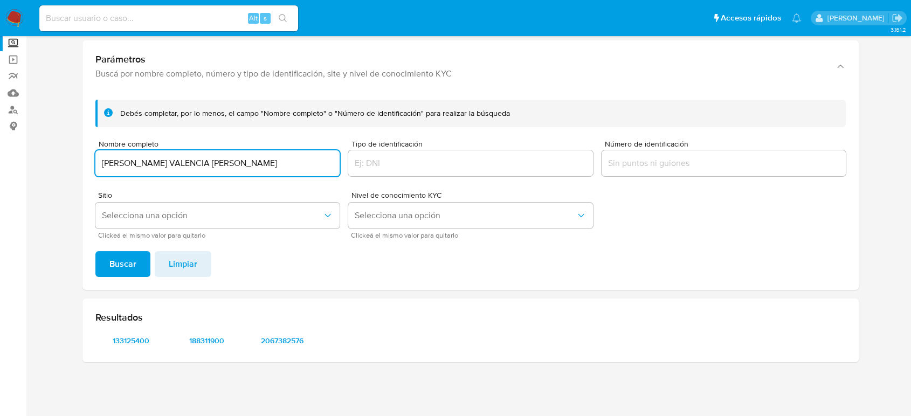
drag, startPoint x: 241, startPoint y: 163, endPoint x: 0, endPoint y: 164, distance: 241.5
click at [0, 164] on section "Bandeja Tablero Screening Búsqueda en Listas Watchlist Herramientas Operaciones…" at bounding box center [455, 176] width 911 height 479
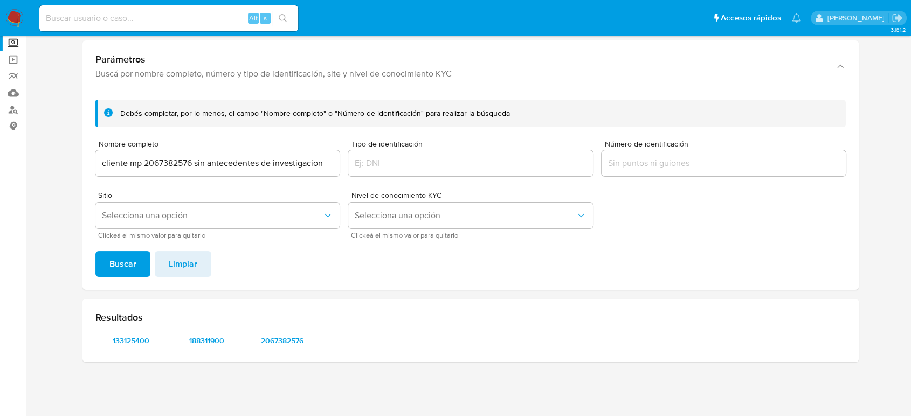
click at [310, 163] on input "cliente mp 2067382576 sin antecedentes de investigacion" at bounding box center [217, 163] width 244 height 14
drag, startPoint x: 331, startPoint y: 165, endPoint x: 85, endPoint y: 175, distance: 246.5
click at [85, 175] on div "Debés completar, por lo menos, el campo "Nombre completo" o "Número de identifi…" at bounding box center [470, 190] width 776 height 199
paste input "YAJAIRA ISABEL MENDIVIL GUTIERREZ"
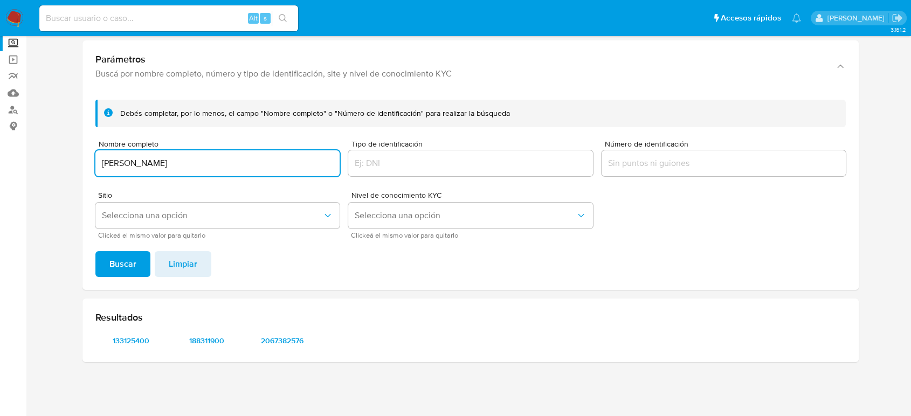
type input "YAJAIRA ISABEL MENDIVIL GUTIERREZ"
click at [95, 251] on button "Buscar" at bounding box center [122, 264] width 55 height 26
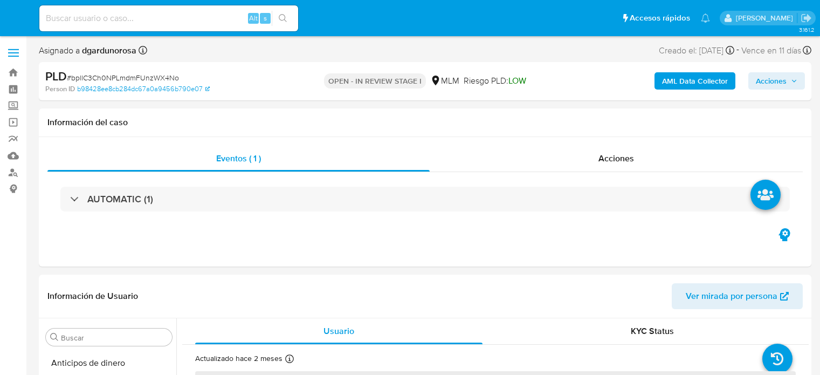
select select "10"
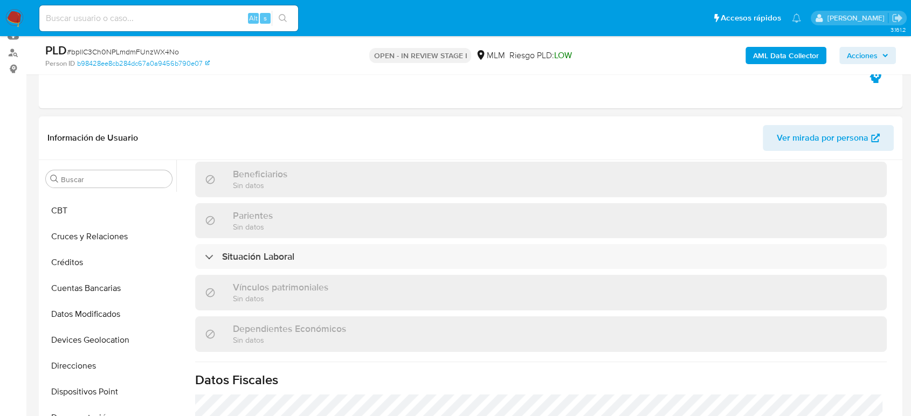
scroll to position [88, 0]
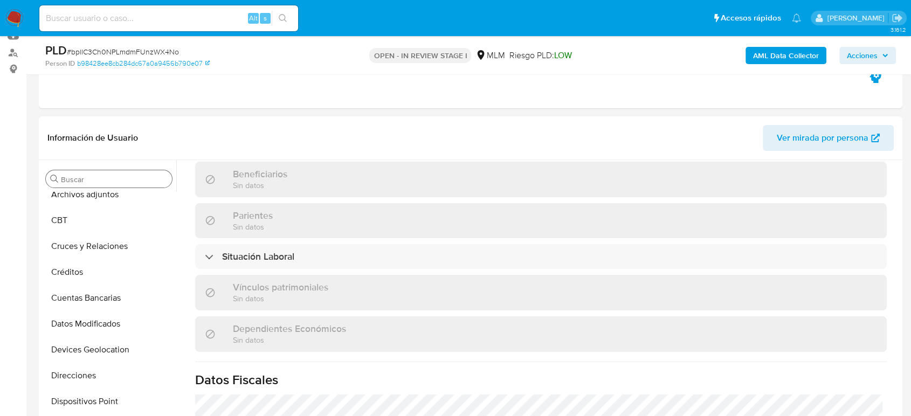
click at [105, 176] on input "Buscar" at bounding box center [114, 180] width 107 height 10
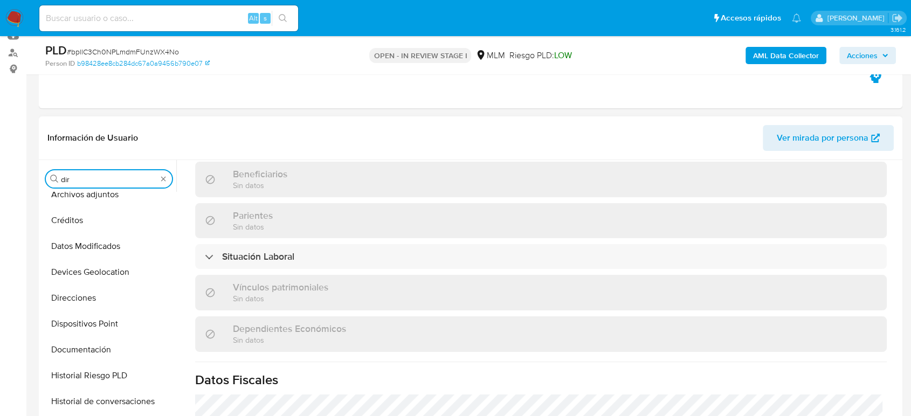
scroll to position [0, 0]
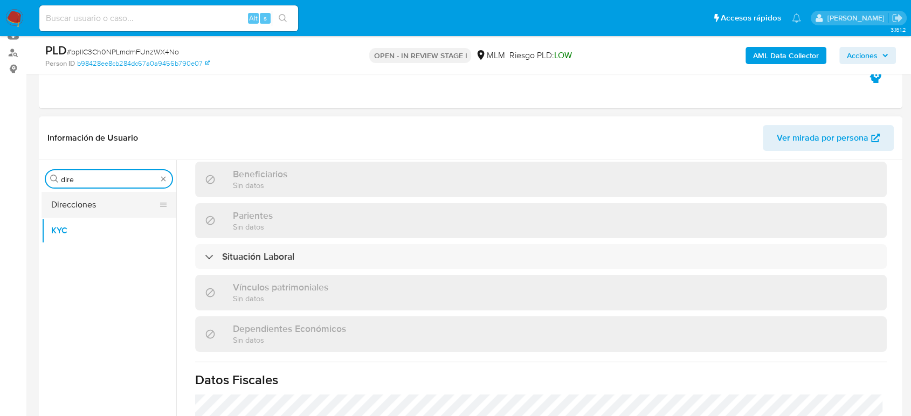
type input "dire"
drag, startPoint x: 100, startPoint y: 201, endPoint x: 86, endPoint y: 198, distance: 13.7
click at [101, 201] on button "Direcciones" at bounding box center [105, 205] width 126 height 26
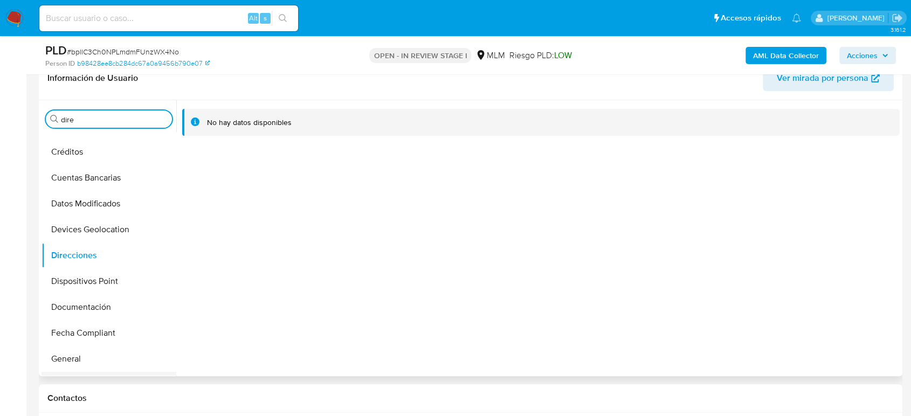
scroll to position [148, 0]
click at [101, 299] on button "Documentación" at bounding box center [105, 308] width 126 height 26
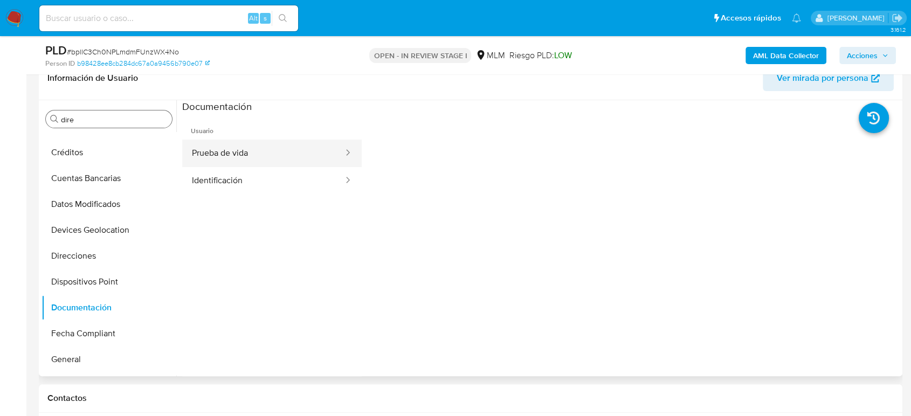
click at [244, 155] on button "Prueba de vida" at bounding box center [263, 153] width 162 height 27
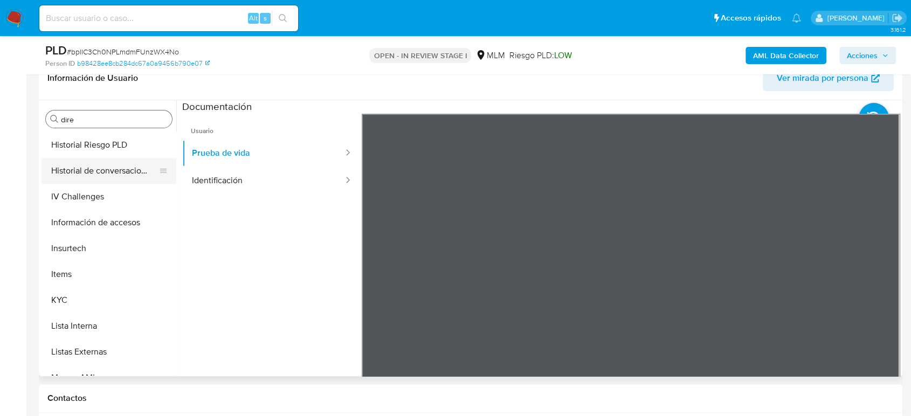
scroll to position [447, 0]
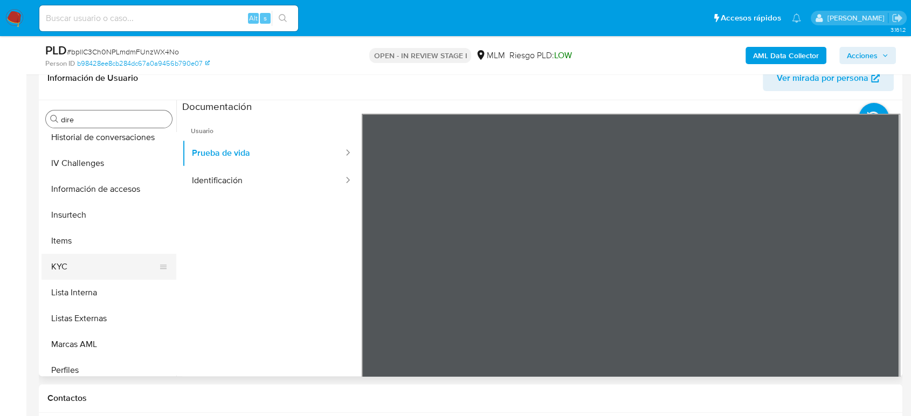
click at [114, 260] on button "KYC" at bounding box center [105, 267] width 126 height 26
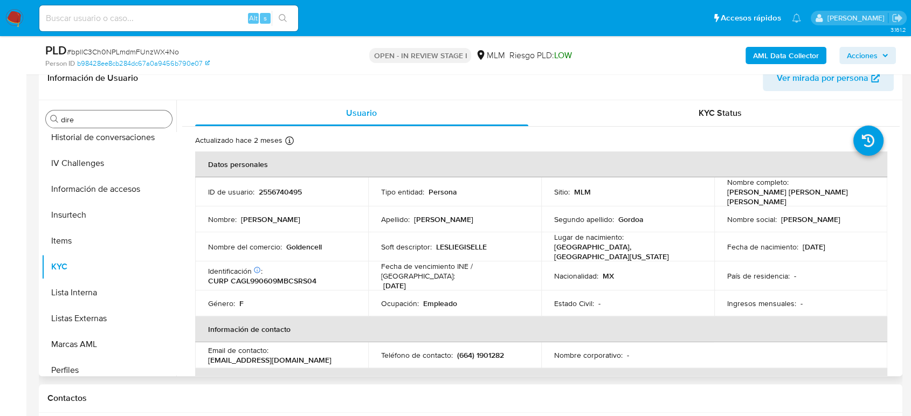
click at [307, 243] on p "Goldencell" at bounding box center [304, 247] width 36 height 10
copy p "Goldencell"
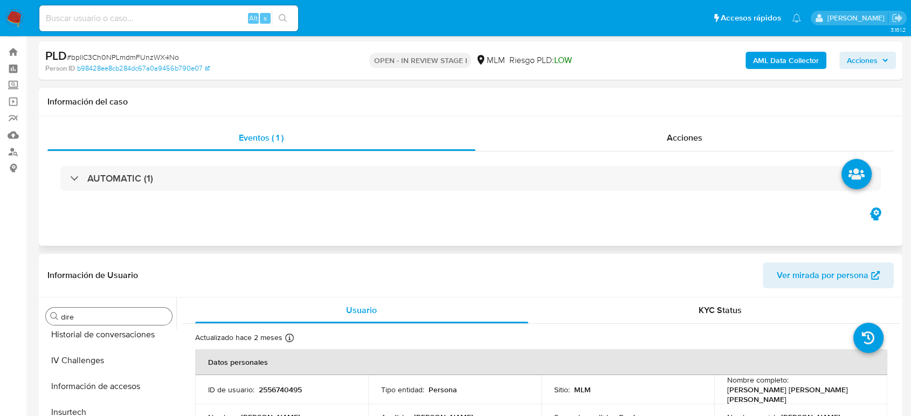
scroll to position [0, 0]
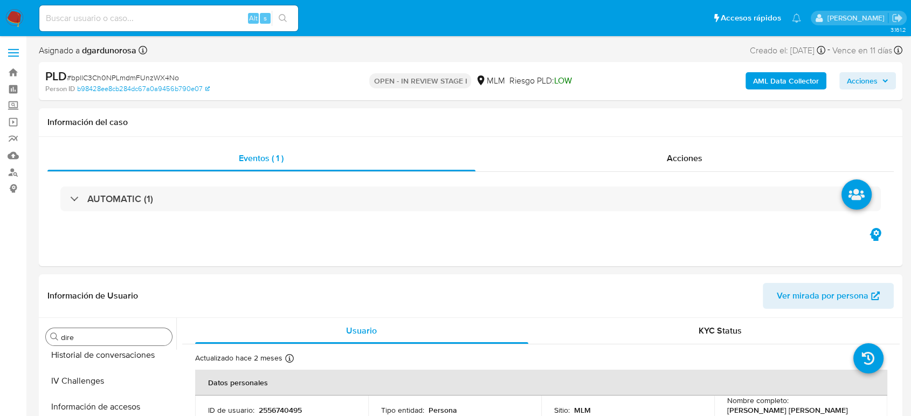
drag, startPoint x: 16, startPoint y: 53, endPoint x: 17, endPoint y: 58, distance: 5.6
click at [16, 53] on span at bounding box center [13, 53] width 11 height 2
click at [0, 0] on input "checkbox" at bounding box center [0, 0] width 0 height 0
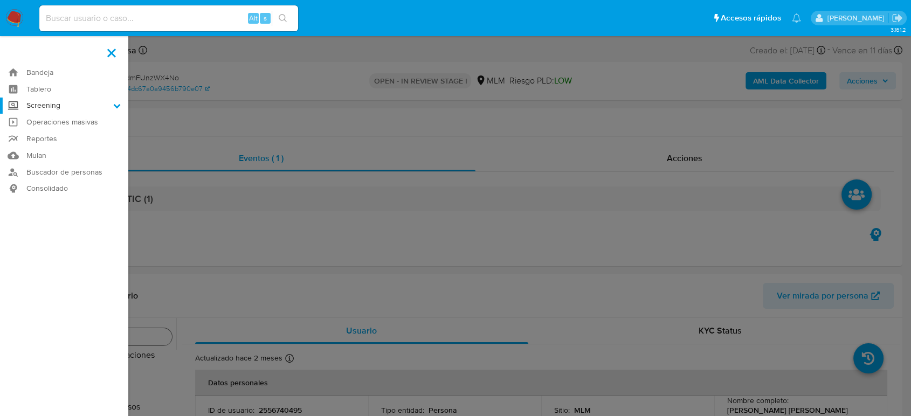
click at [51, 105] on label "Screening" at bounding box center [64, 106] width 128 height 17
click at [0, 0] on input "Screening" at bounding box center [0, 0] width 0 height 0
click at [67, 149] on link "Herramientas" at bounding box center [64, 147] width 128 height 13
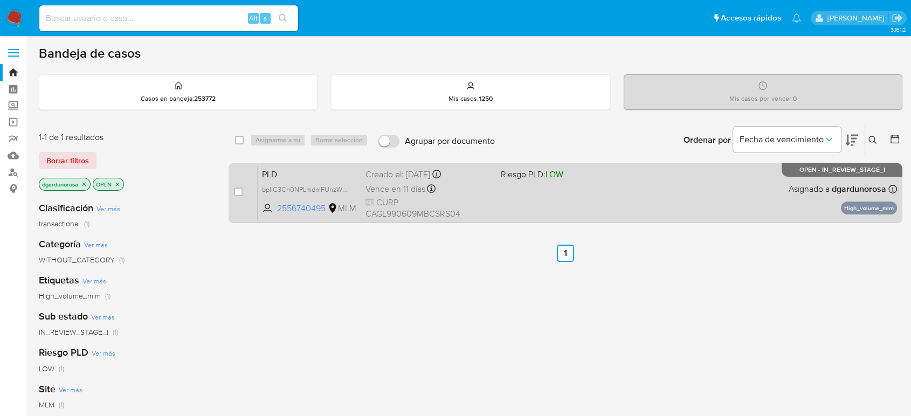
click at [532, 210] on div "PLD bpllC3Ch0NPLmdmFUnzWX4No 2556740495 MLM Riesgo PLD: LOW Creado el: 12/08/20…" at bounding box center [577, 192] width 639 height 54
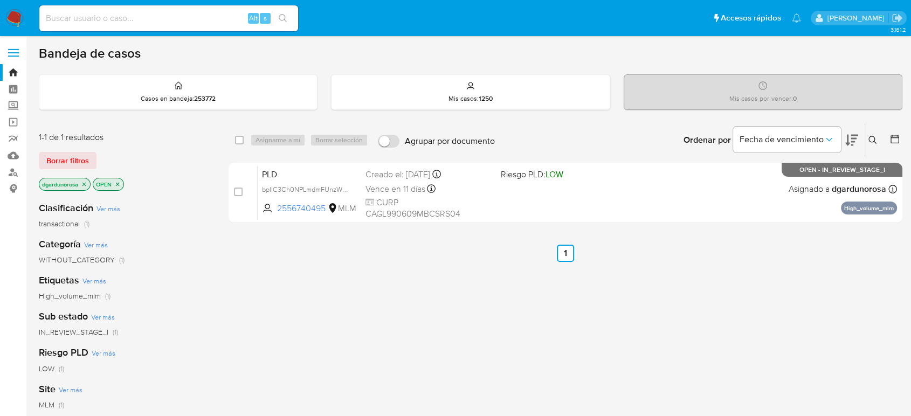
click at [827, 140] on button at bounding box center [874, 140] width 18 height 13
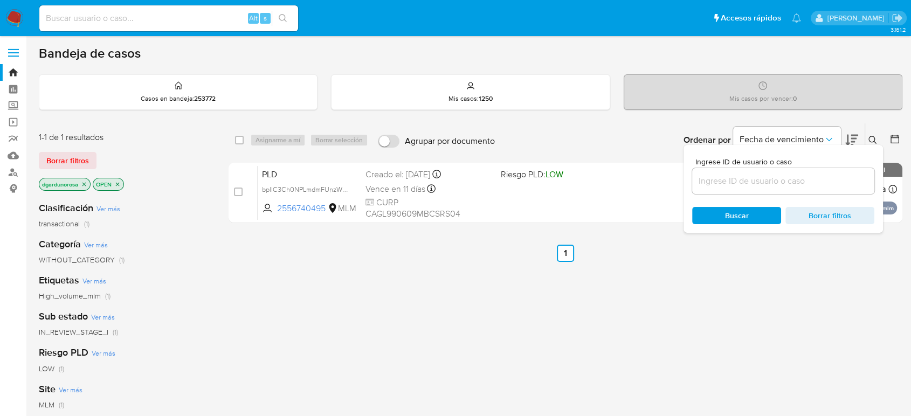
click at [816, 182] on input at bounding box center [783, 181] width 182 height 14
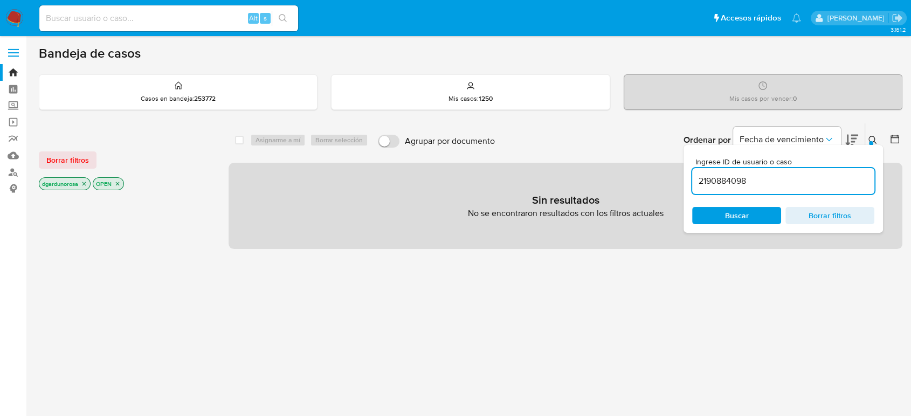
click at [812, 175] on input "2190884098" at bounding box center [783, 181] width 182 height 14
click at [80, 154] on span "Borrar filtros" at bounding box center [67, 160] width 43 height 15
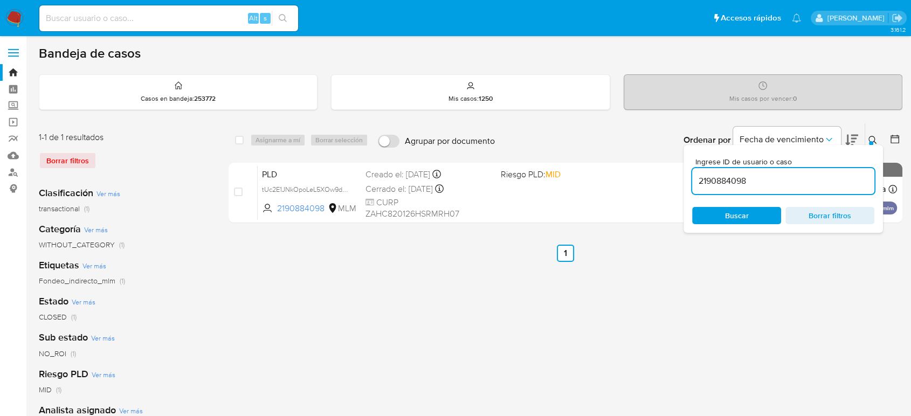
click at [827, 139] on icon at bounding box center [872, 140] width 9 height 9
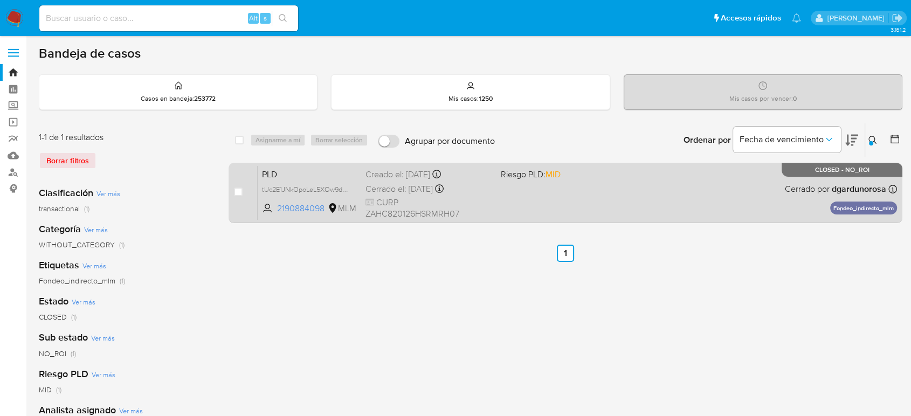
click at [614, 208] on div "PLD tUc2E1JNkOpoLeL5XOw9dbnC 2190884098 MLM Riesgo PLD: MID Creado el: 12/08/20…" at bounding box center [577, 192] width 639 height 54
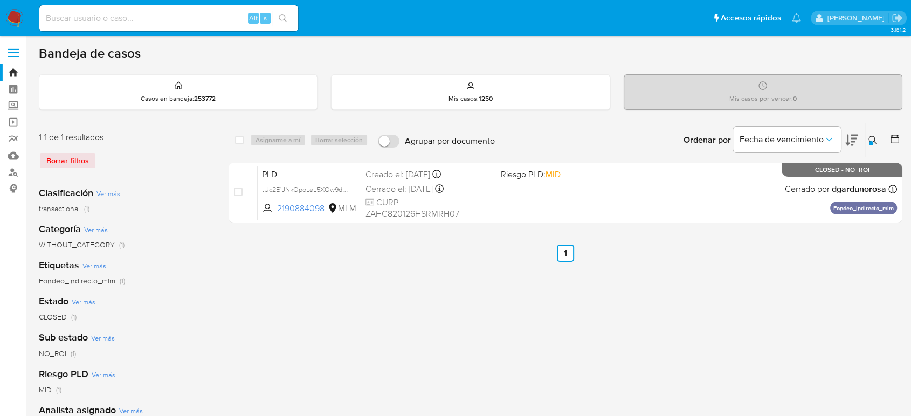
click at [827, 138] on icon at bounding box center [872, 140] width 9 height 9
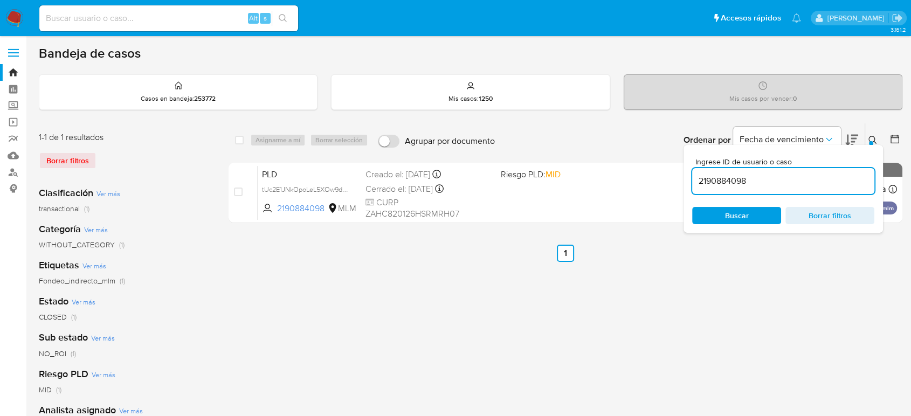
click at [744, 178] on input "2190884098" at bounding box center [783, 181] width 182 height 14
type input "2423037367"
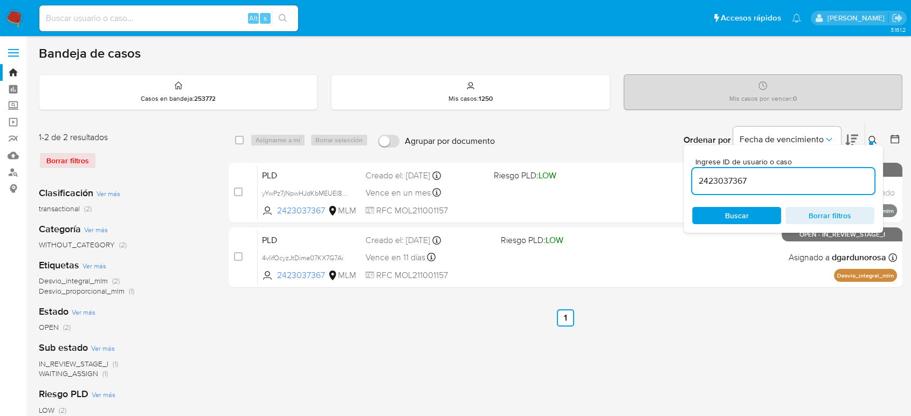
click at [827, 142] on icon at bounding box center [872, 140] width 9 height 9
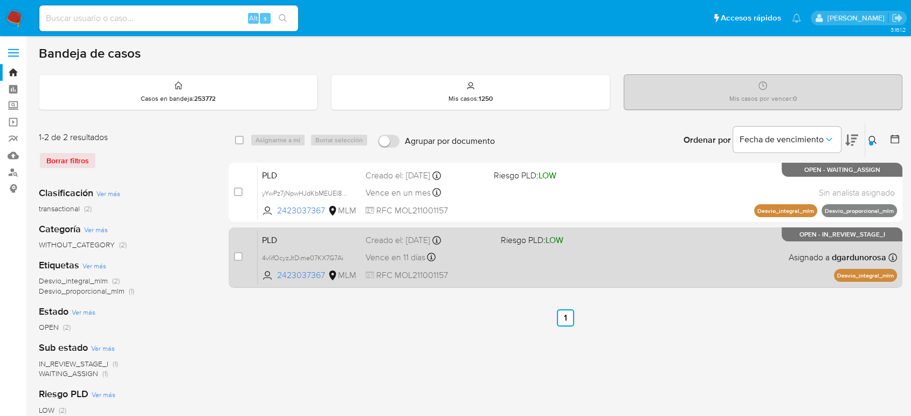
click at [602, 254] on div "PLD 4vlifOcyzJtDime07KX7G7Ai 2423037367 MLM Riesgo PLD: LOW Creado el: 12/08/20…" at bounding box center [577, 257] width 639 height 54
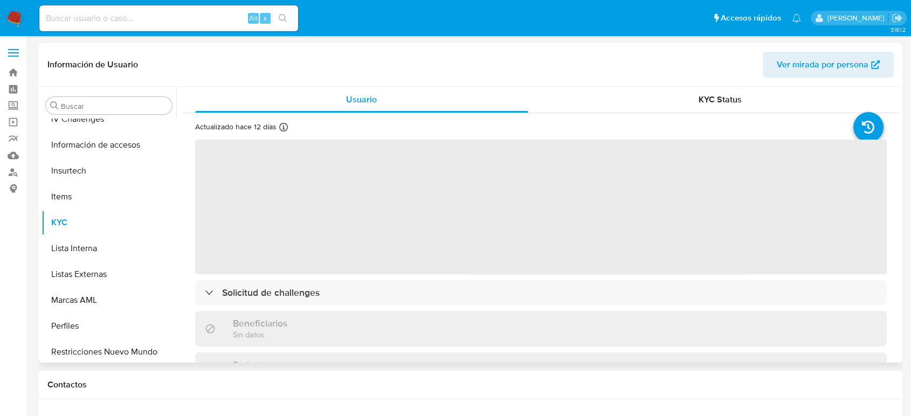
scroll to position [507, 0]
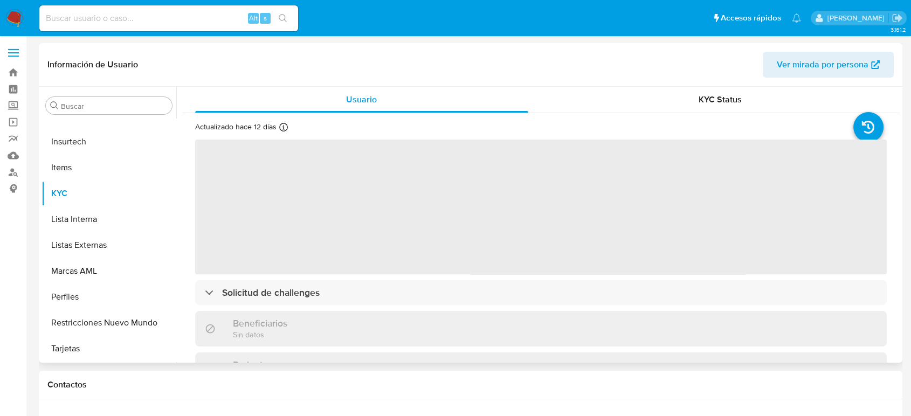
select select "10"
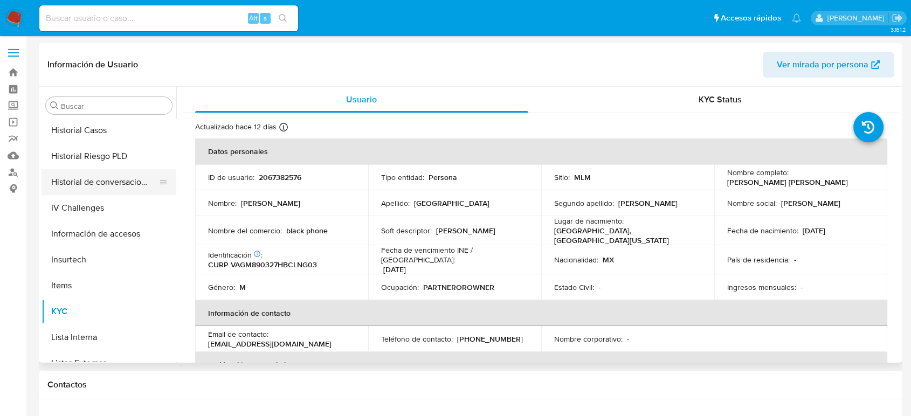
scroll to position [388, 0]
click at [86, 141] on button "Historial Casos" at bounding box center [105, 132] width 126 height 26
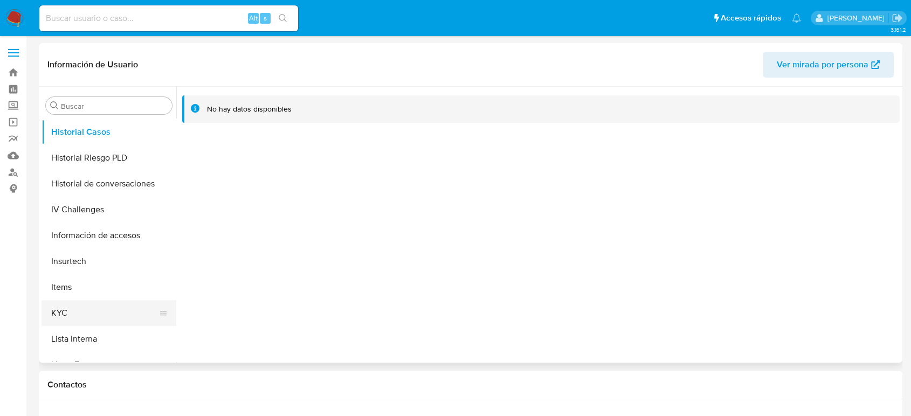
click at [88, 307] on button "KYC" at bounding box center [105, 313] width 126 height 26
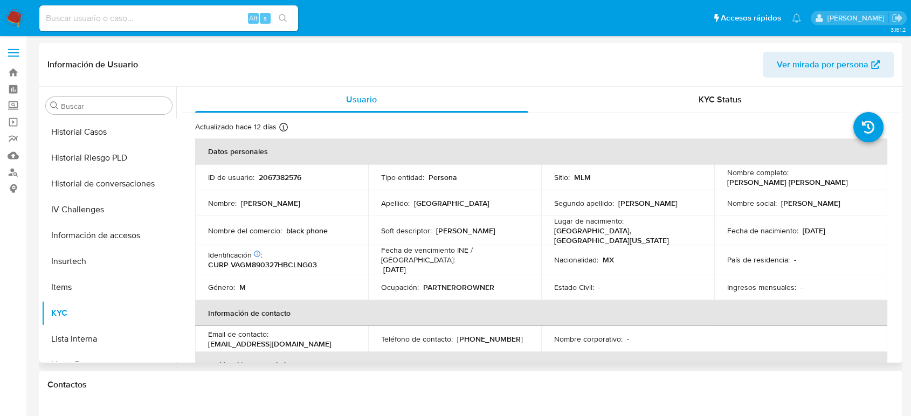
click at [293, 175] on p "2067382576" at bounding box center [280, 177] width 43 height 10
copy p "2067382576"
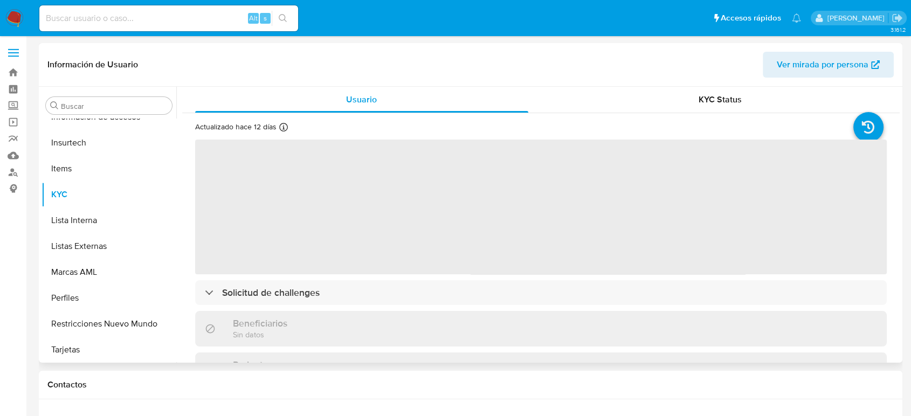
scroll to position [507, 0]
select select "10"
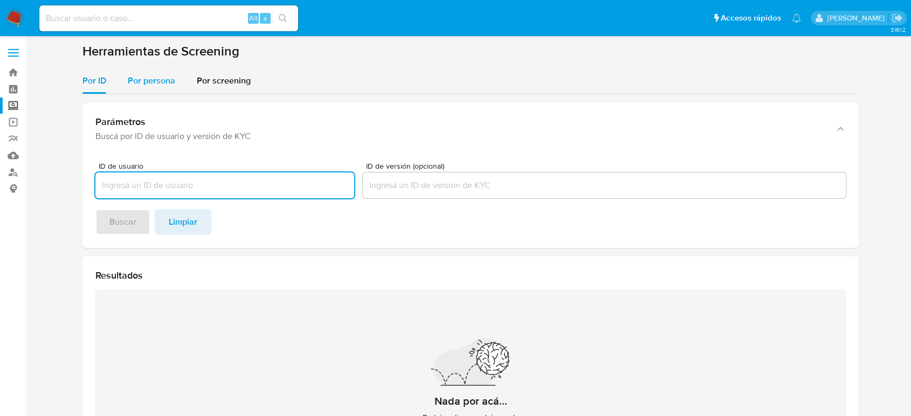
click at [160, 81] on span "Por persona" at bounding box center [151, 80] width 47 height 12
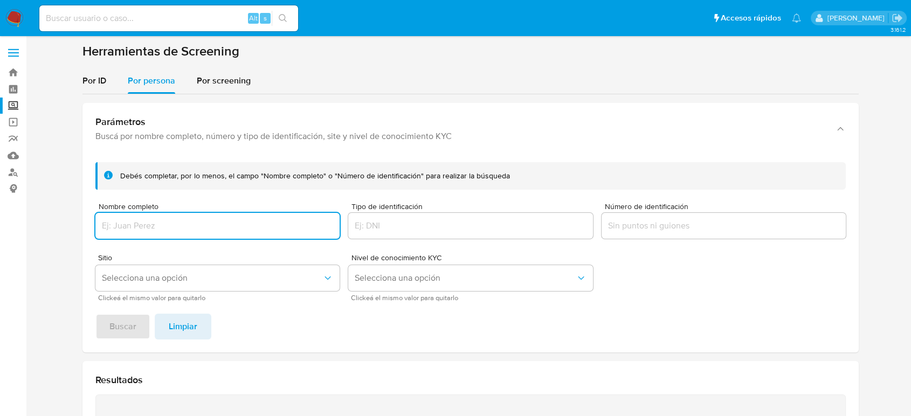
click at [181, 233] on div at bounding box center [217, 226] width 244 height 26
click at [182, 226] on input "Nombre completo" at bounding box center [217, 226] width 244 height 14
type input "PROPEX LOGISTICS"
click at [125, 331] on span "Buscar" at bounding box center [122, 327] width 27 height 24
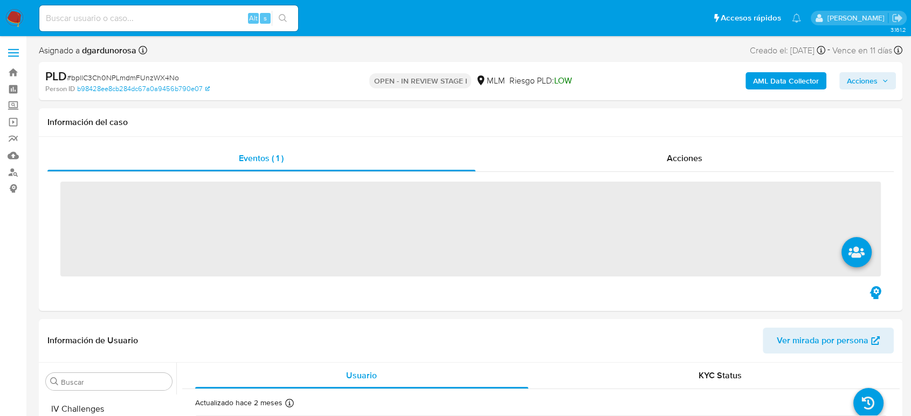
scroll to position [507, 0]
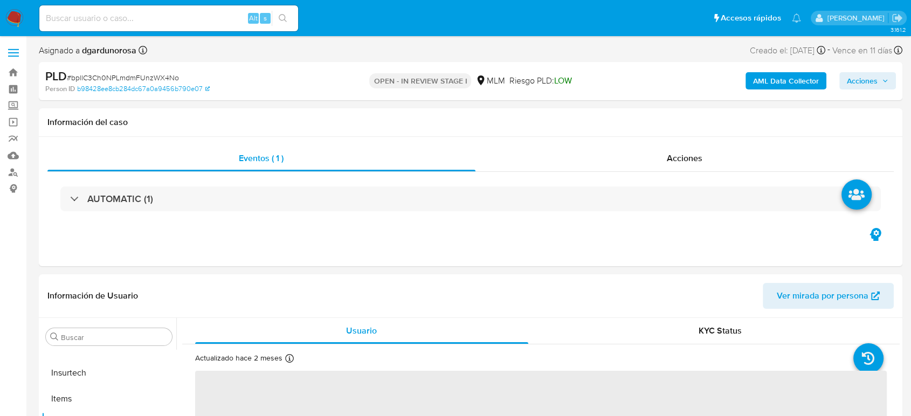
select select "10"
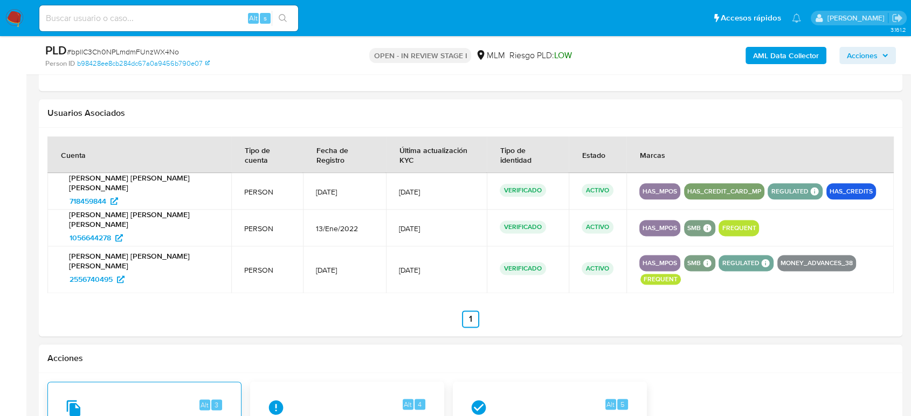
scroll to position [1317, 0]
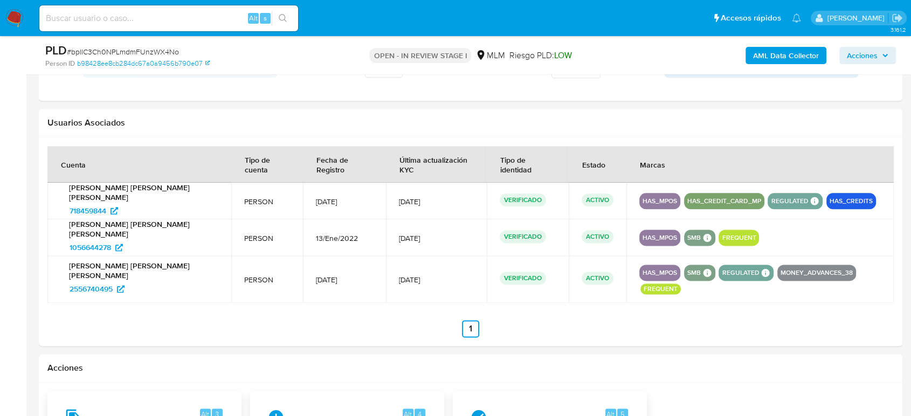
drag, startPoint x: 335, startPoint y: 236, endPoint x: 275, endPoint y: 244, distance: 60.4
click at [303, 244] on td "13/Ene/2022" at bounding box center [344, 237] width 83 height 37
click at [95, 245] on span "1056644278" at bounding box center [91, 247] width 42 height 17
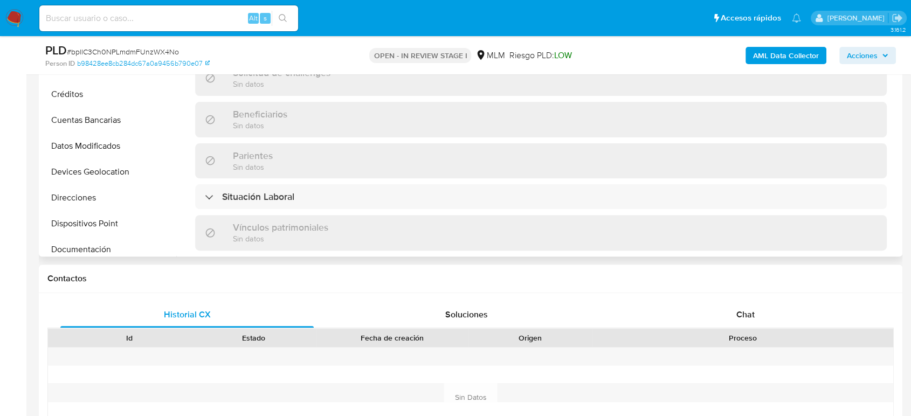
scroll to position [0, 0]
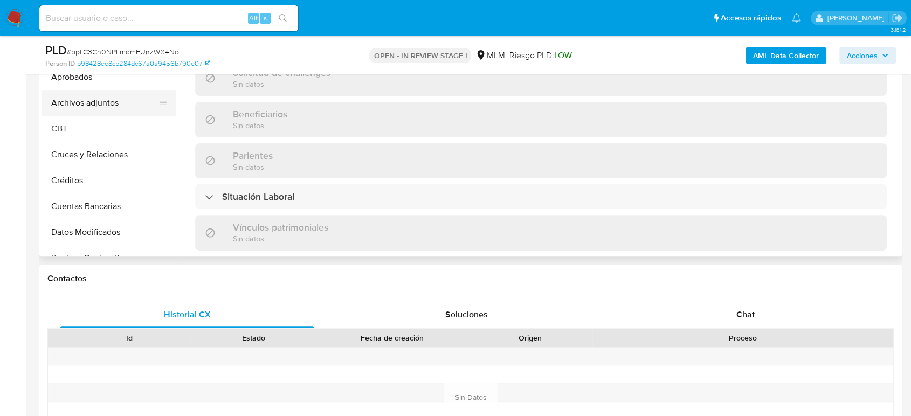
click at [108, 105] on button "Archivos adjuntos" at bounding box center [105, 103] width 126 height 26
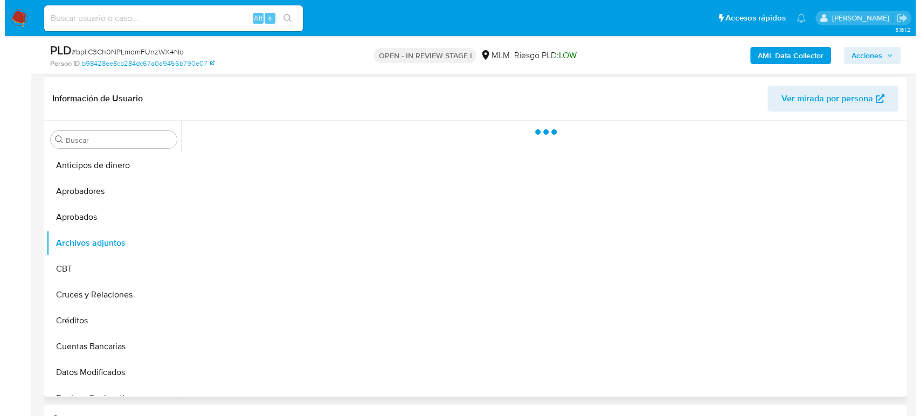
scroll to position [179, 0]
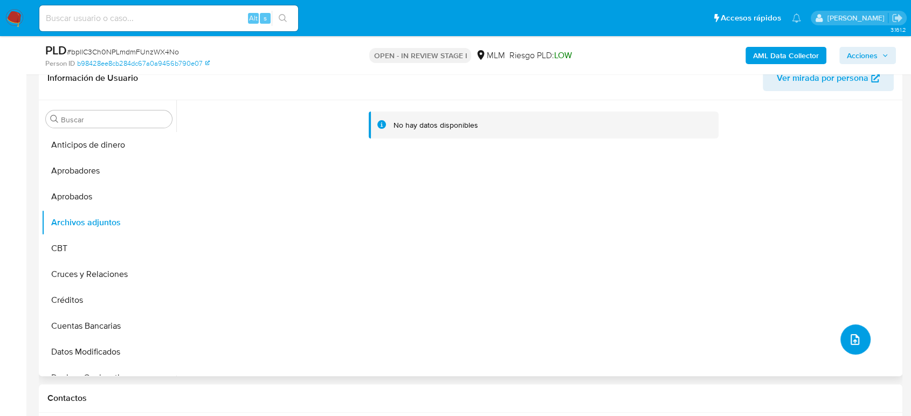
click at [854, 338] on icon "upload-file" at bounding box center [855, 339] width 9 height 11
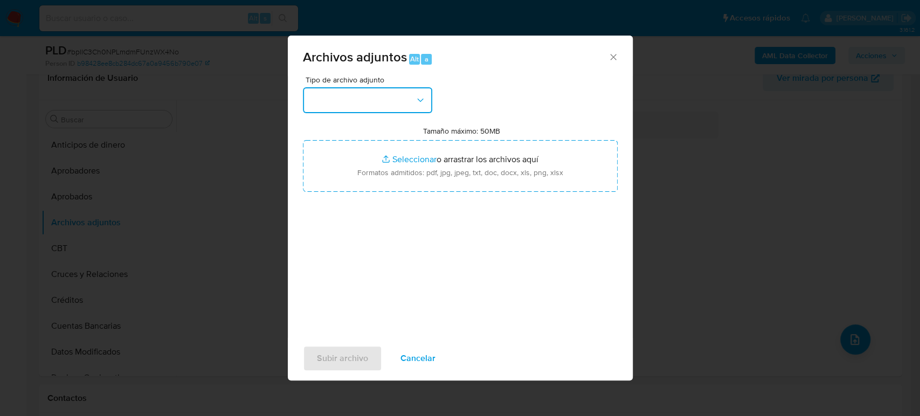
click at [379, 111] on button "button" at bounding box center [367, 100] width 129 height 26
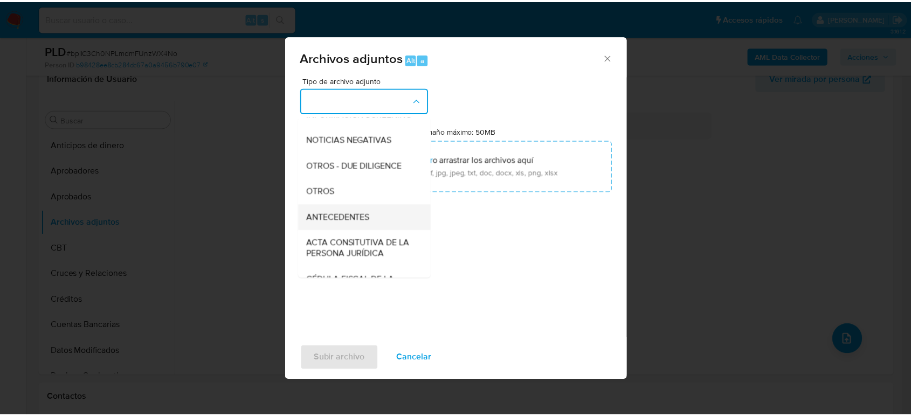
scroll to position [120, 0]
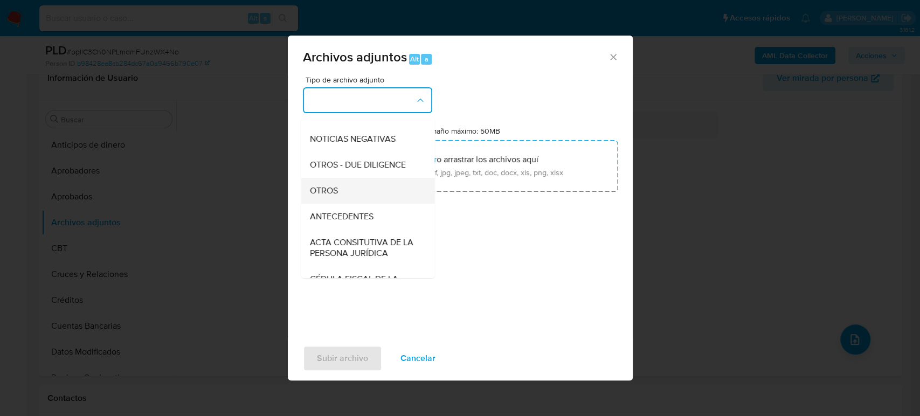
click at [348, 204] on div "OTROS" at bounding box center [364, 191] width 110 height 26
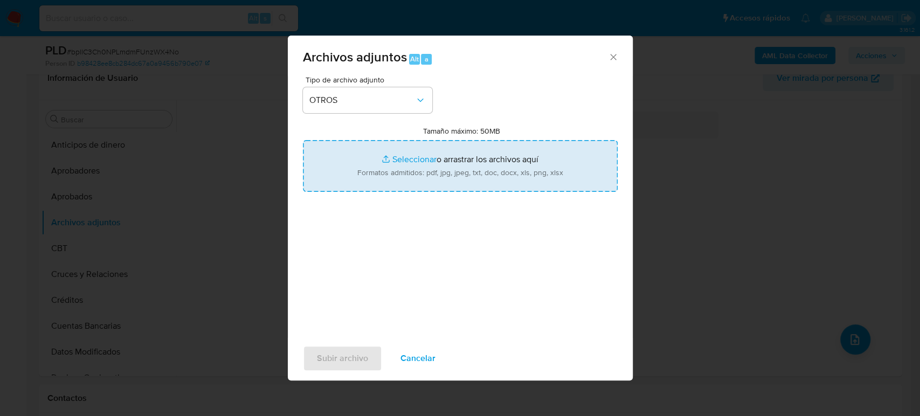
type input "C:\fakepath\2556740495_Leslie Castellanos_Agosto2025.pdf"
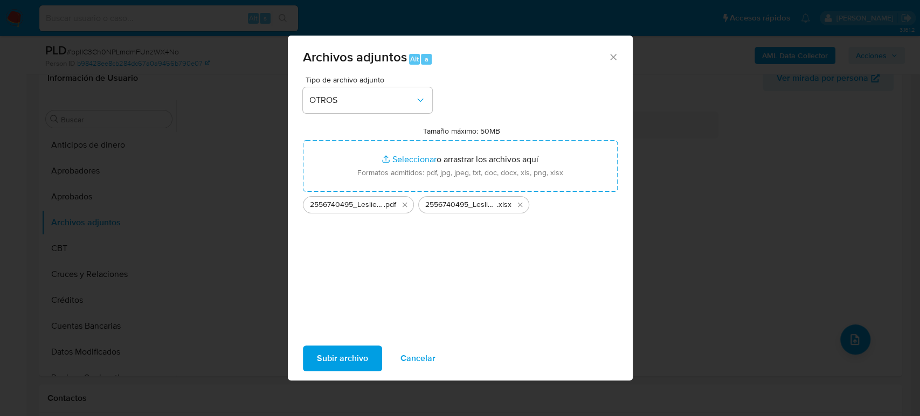
click at [353, 358] on span "Subir archivo" at bounding box center [342, 359] width 51 height 24
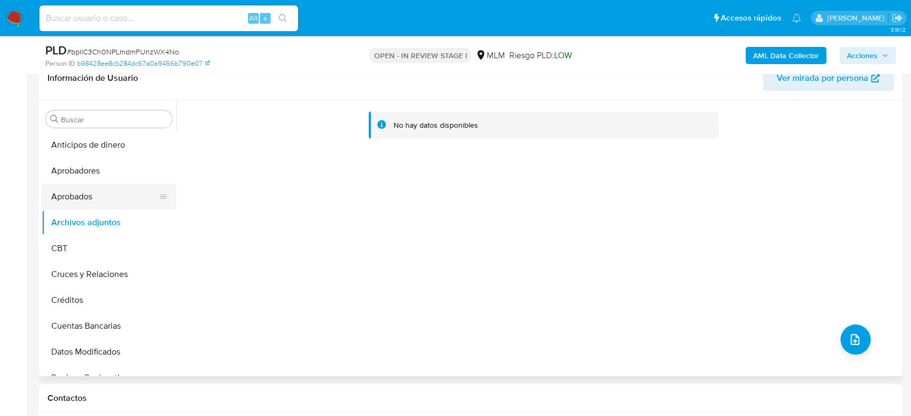
click at [100, 185] on button "Aprobados" at bounding box center [105, 197] width 126 height 26
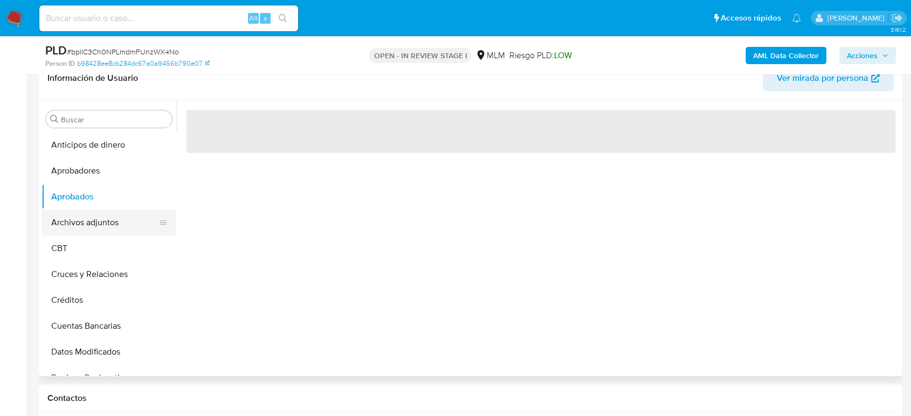
click at [102, 215] on button "Archivos adjuntos" at bounding box center [105, 223] width 126 height 26
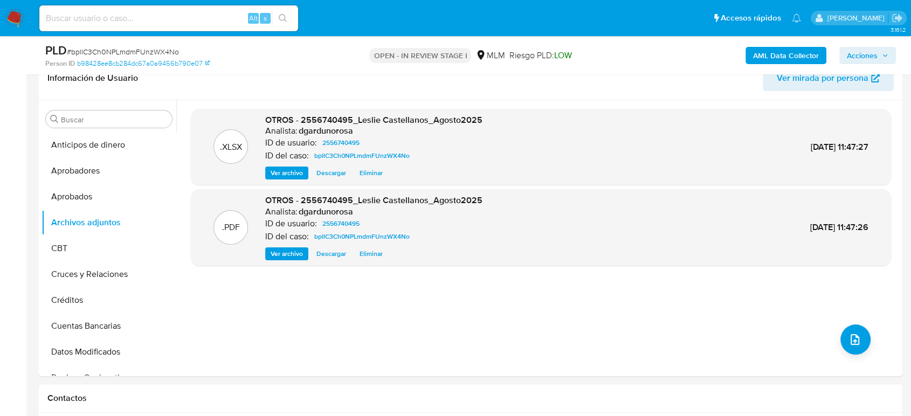
click at [863, 52] on span "Acciones" at bounding box center [862, 55] width 31 height 17
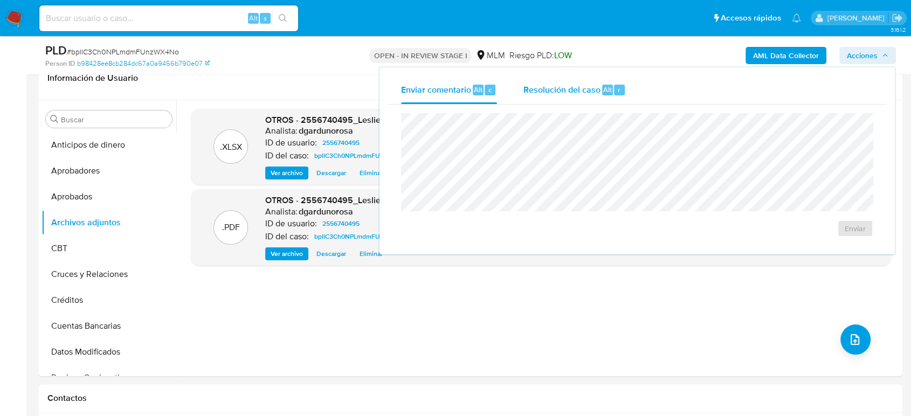
click at [598, 85] on span "Resolución del caso" at bounding box center [561, 89] width 77 height 12
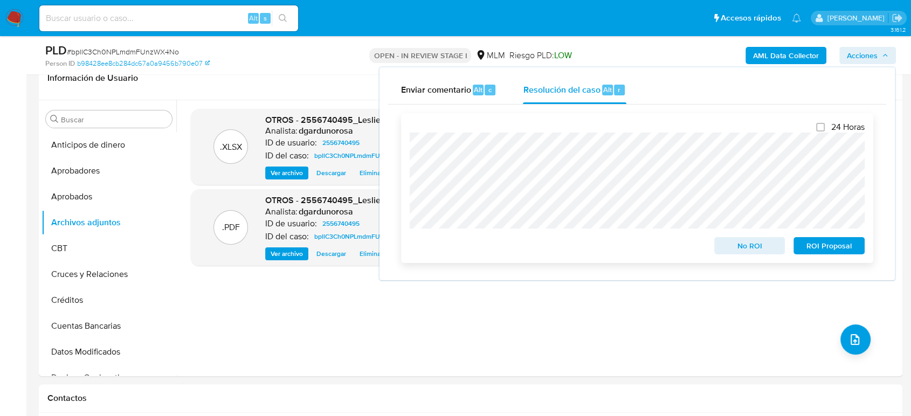
click at [763, 245] on span "No ROI" at bounding box center [750, 245] width 56 height 15
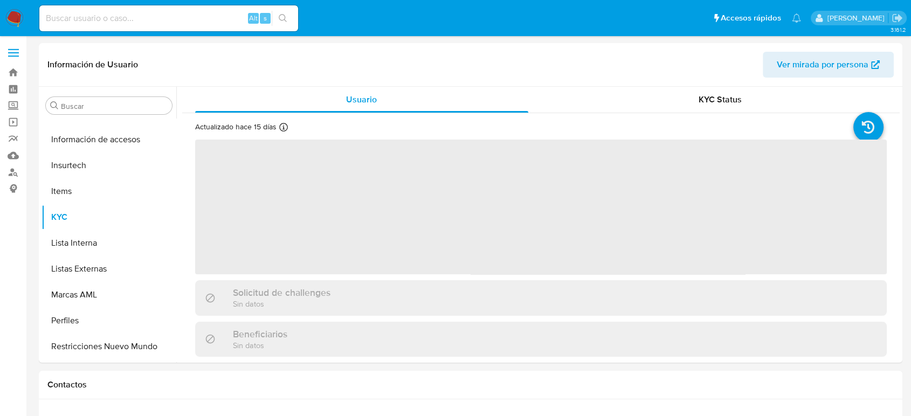
scroll to position [507, 0]
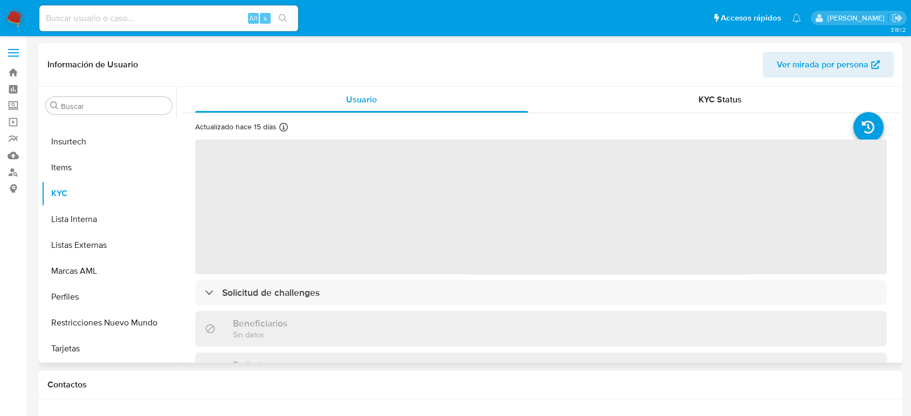
select select "10"
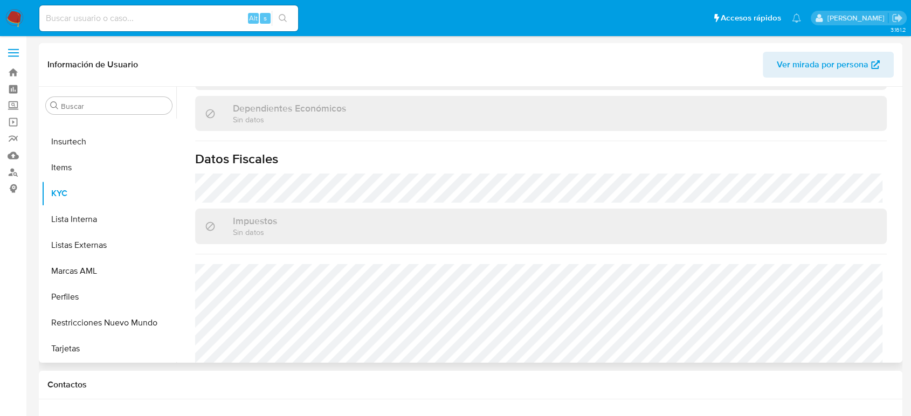
scroll to position [667, 0]
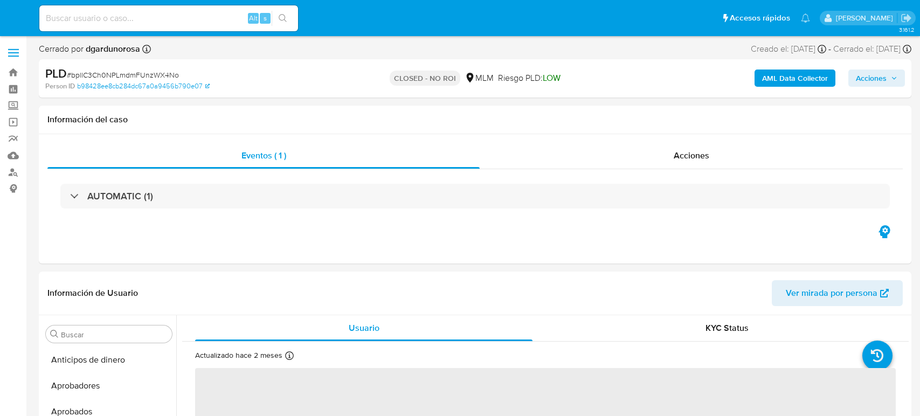
select select "10"
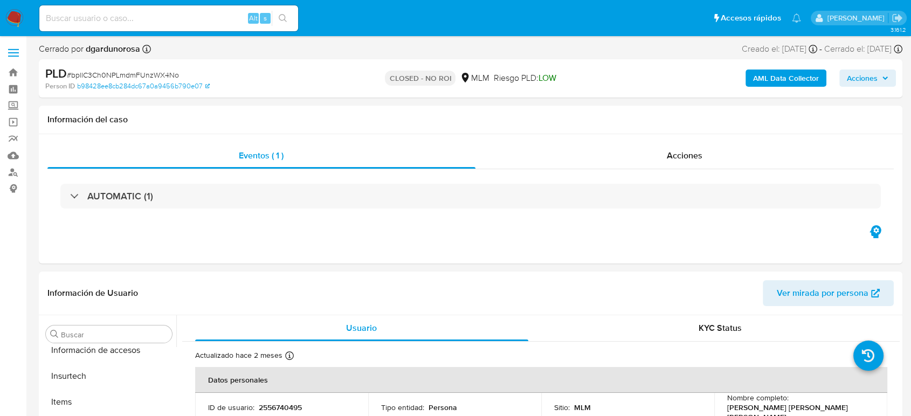
scroll to position [507, 0]
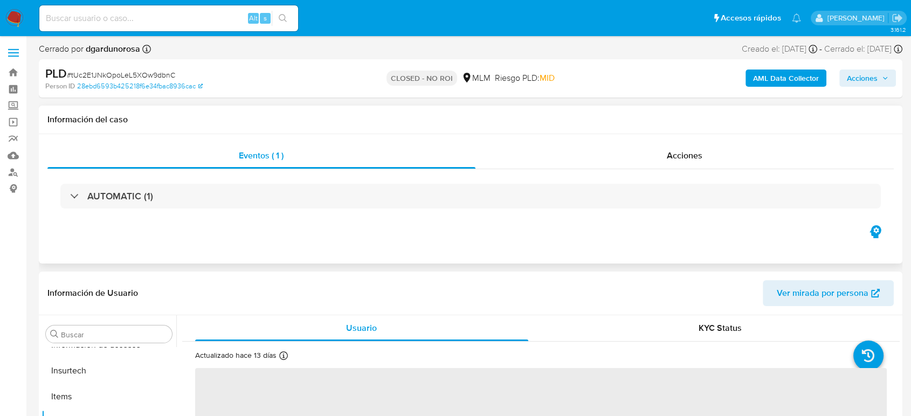
scroll to position [507, 0]
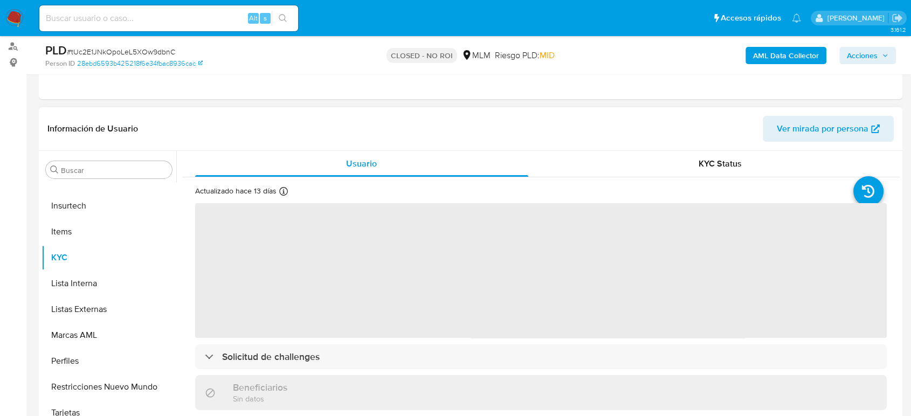
select select "10"
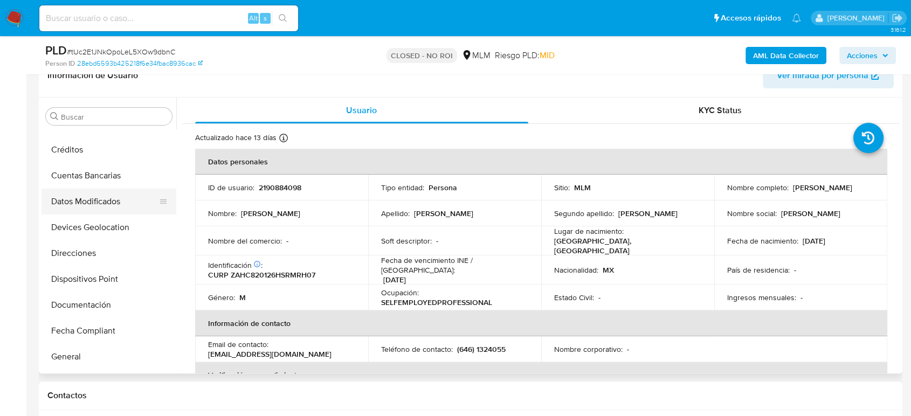
scroll to position [28, 0]
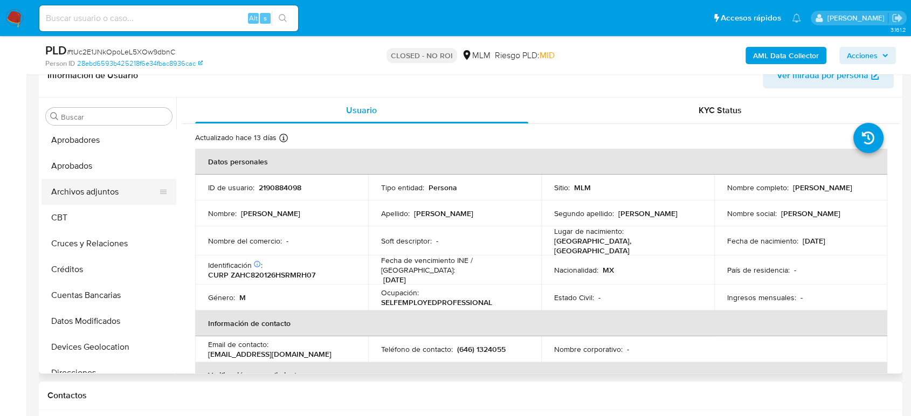
click at [102, 185] on button "Archivos adjuntos" at bounding box center [105, 192] width 126 height 26
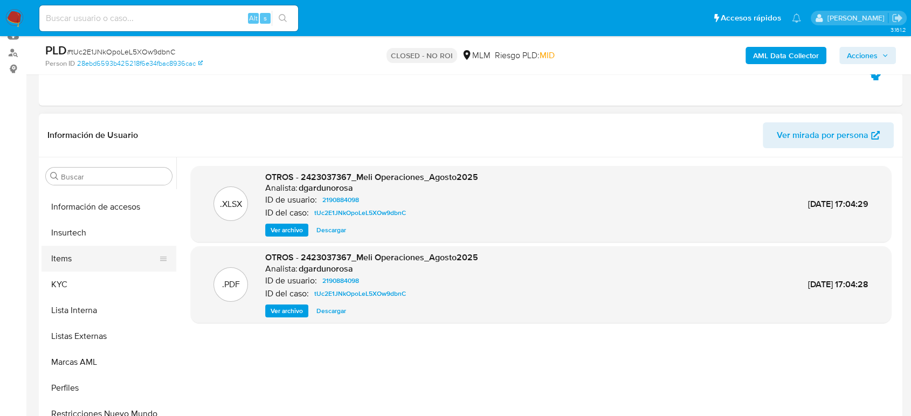
scroll to position [507, 0]
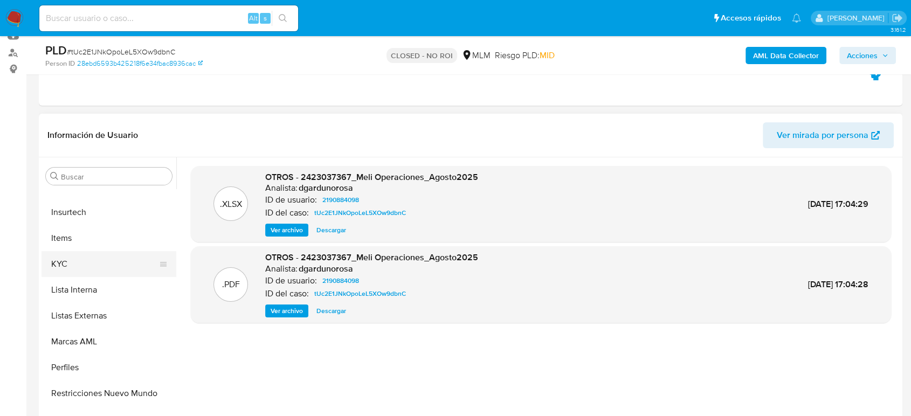
click at [88, 261] on button "KYC" at bounding box center [105, 264] width 126 height 26
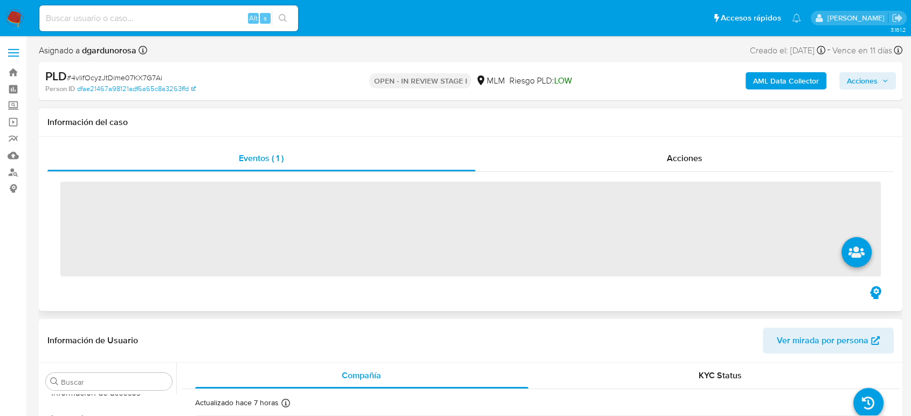
scroll to position [507, 0]
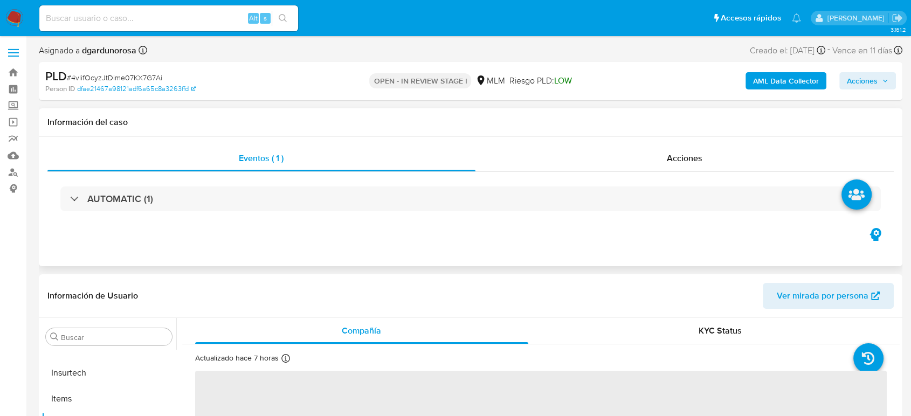
select select "10"
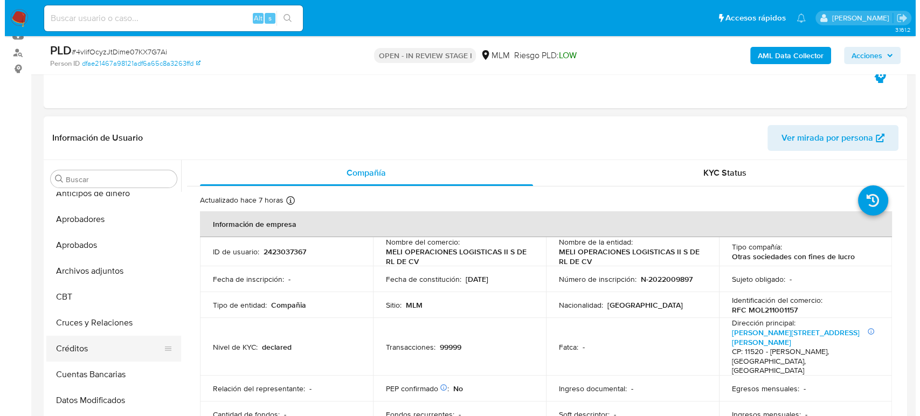
scroll to position [0, 0]
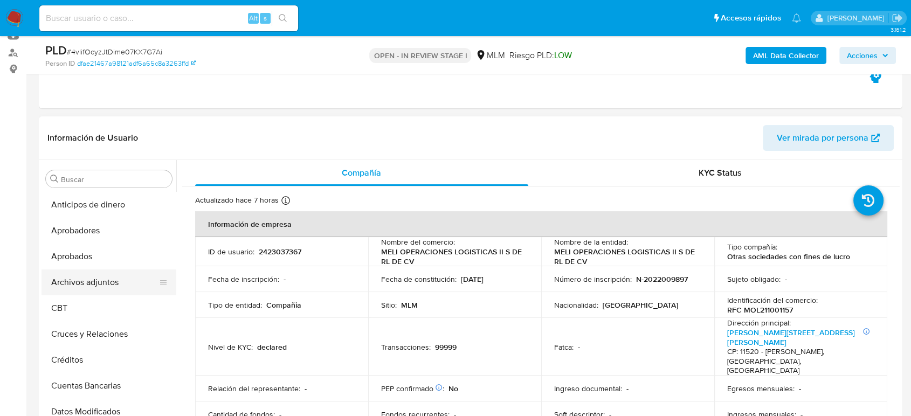
click at [95, 291] on button "Archivos adjuntos" at bounding box center [105, 283] width 126 height 26
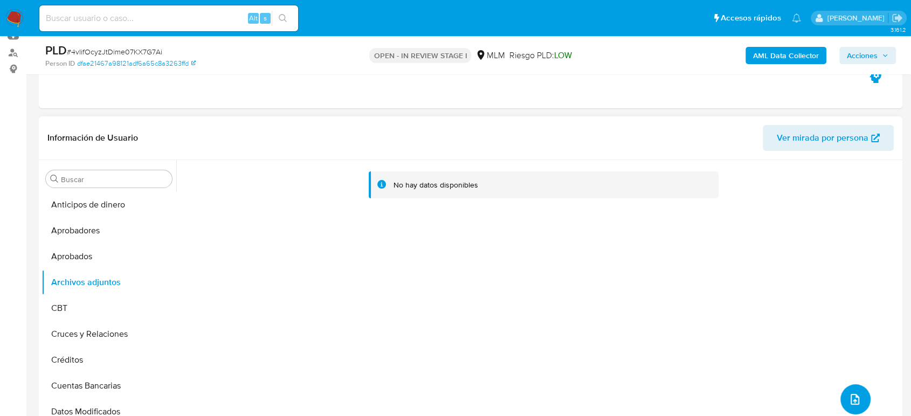
click at [849, 384] on button "upload-file" at bounding box center [855, 399] width 30 height 30
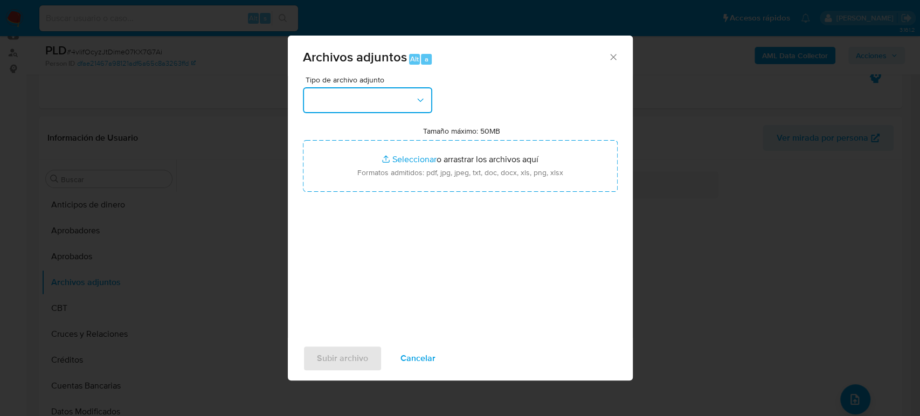
click at [389, 105] on button "button" at bounding box center [367, 100] width 129 height 26
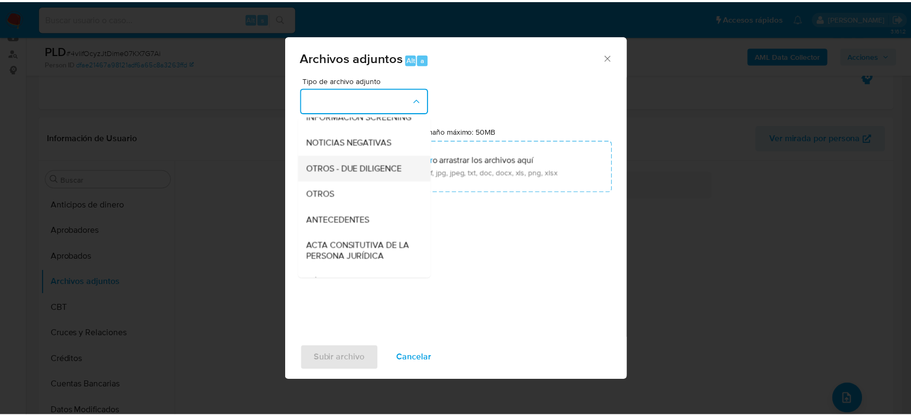
scroll to position [120, 0]
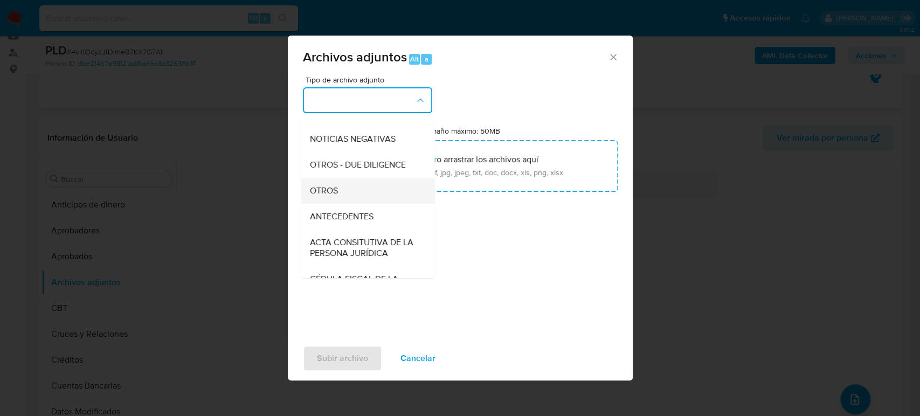
click at [342, 199] on div "OTROS" at bounding box center [364, 191] width 110 height 26
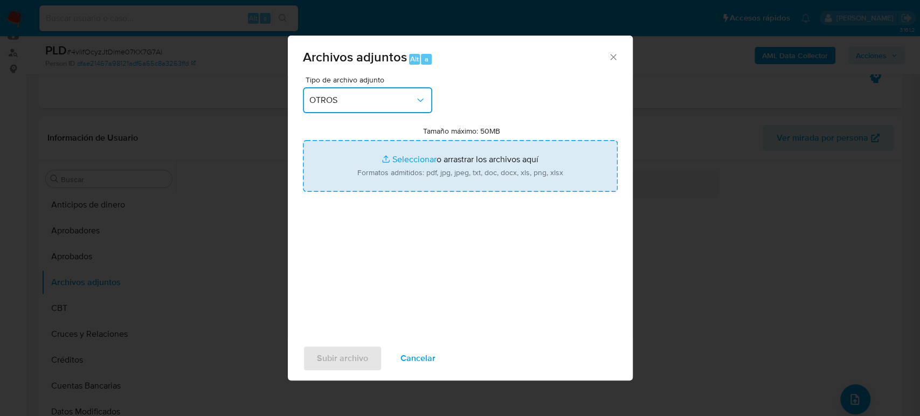
type input "C:\fakepath\2423037367_Meli Operaciones_Agosto2025.pdf"
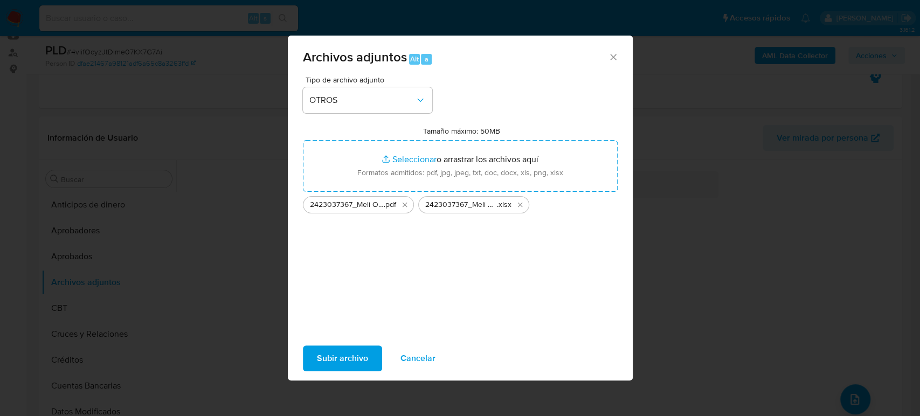
click at [355, 354] on span "Subir archivo" at bounding box center [342, 359] width 51 height 24
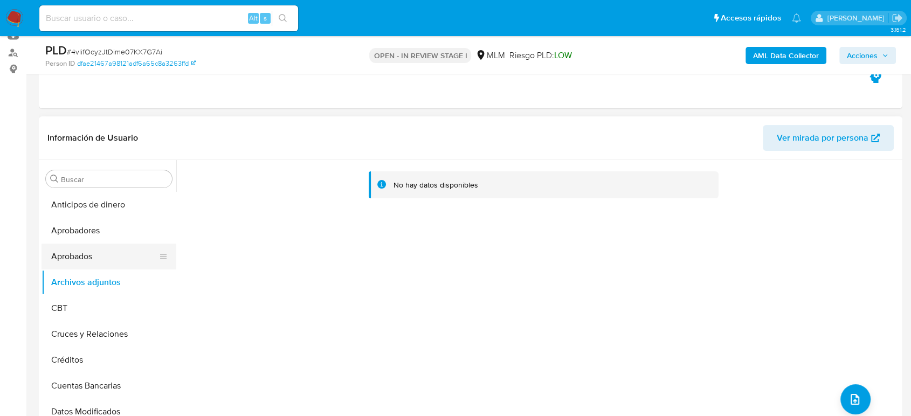
click at [57, 266] on button "Aprobados" at bounding box center [105, 257] width 126 height 26
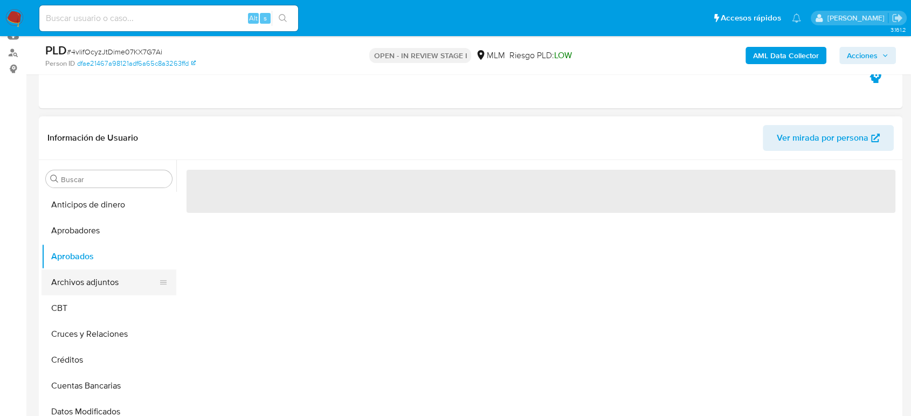
click at [99, 279] on button "Archivos adjuntos" at bounding box center [105, 283] width 126 height 26
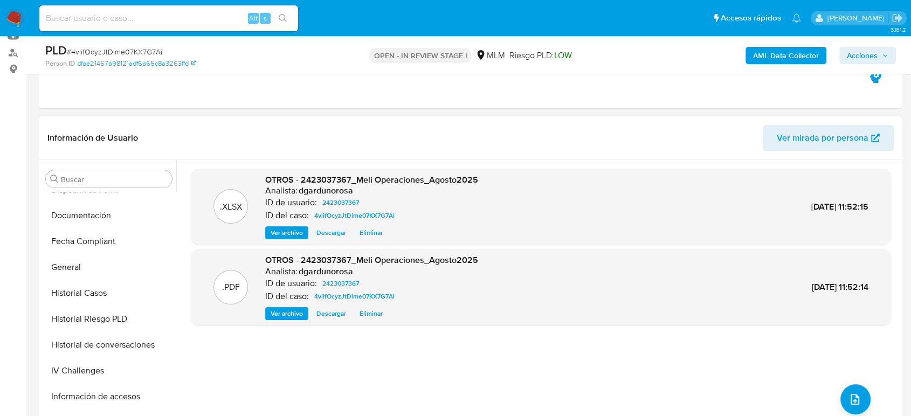
scroll to position [419, 0]
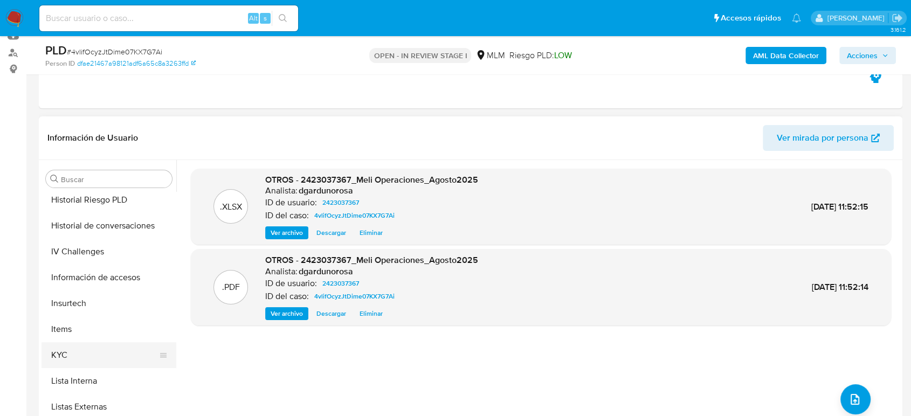
click at [75, 361] on button "KYC" at bounding box center [105, 355] width 126 height 26
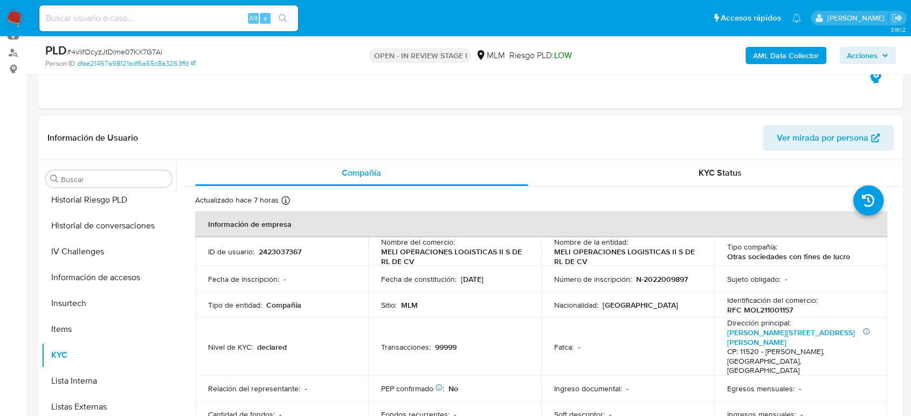
click at [885, 51] on span "Acciones" at bounding box center [868, 55] width 42 height 15
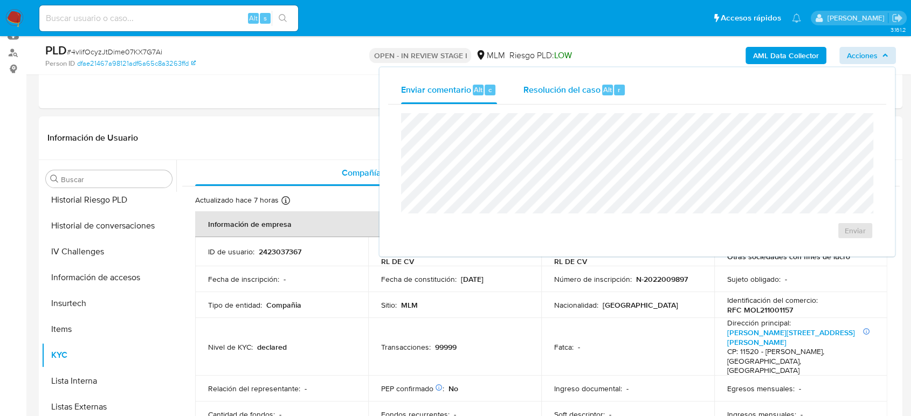
click at [566, 96] on div "Resolución del caso Alt r" at bounding box center [574, 90] width 103 height 28
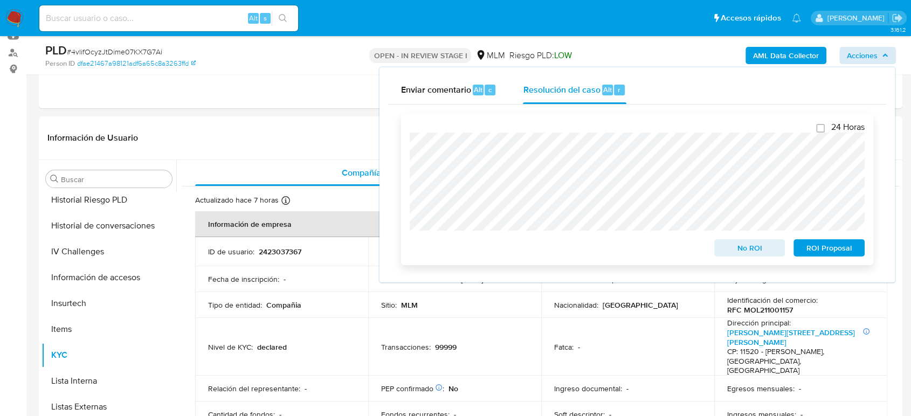
click at [740, 248] on span "No ROI" at bounding box center [750, 247] width 56 height 15
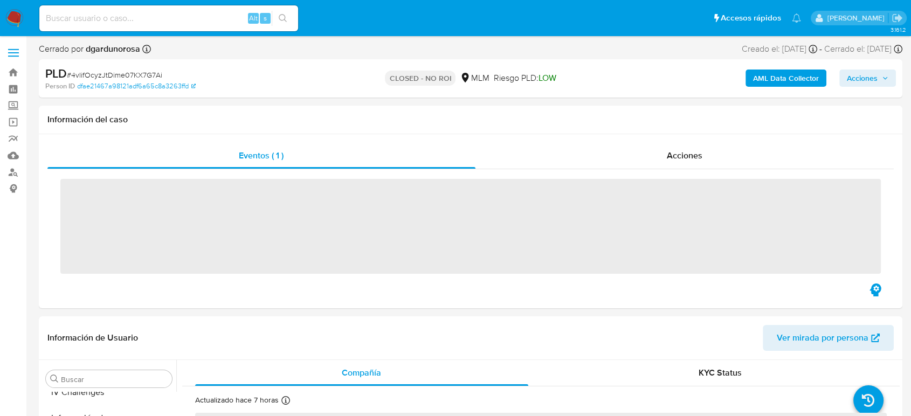
scroll to position [507, 0]
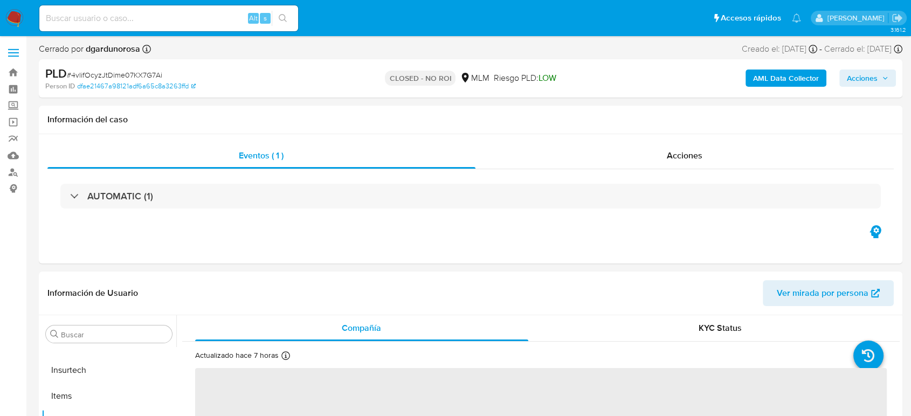
select select "10"
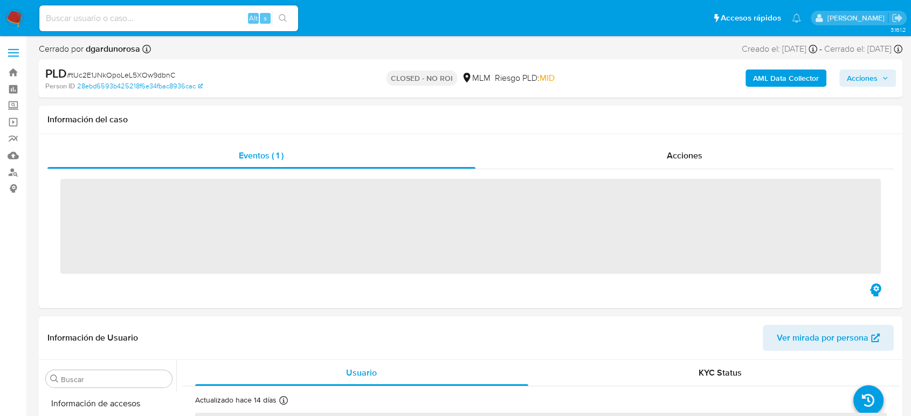
scroll to position [507, 0]
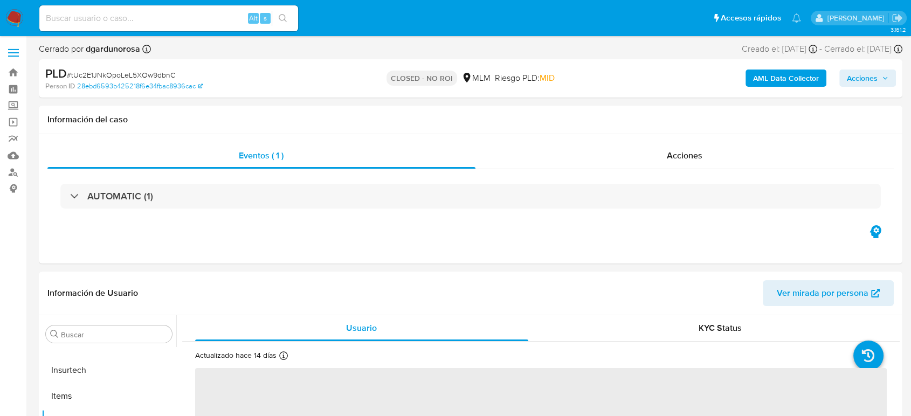
select select "10"
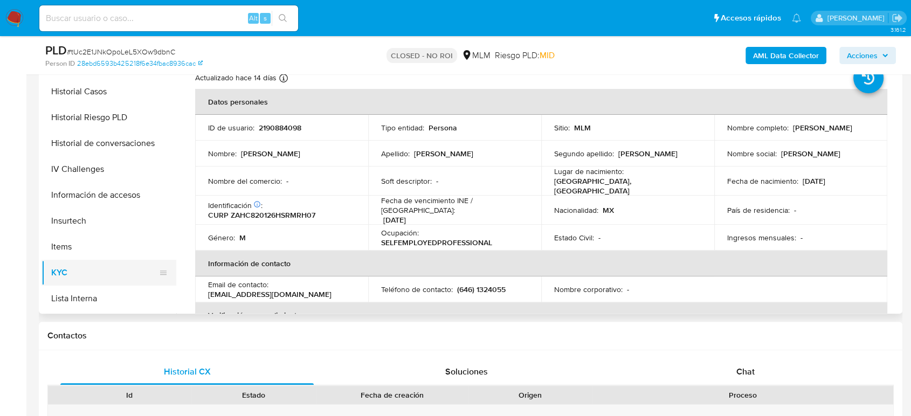
scroll to position [328, 0]
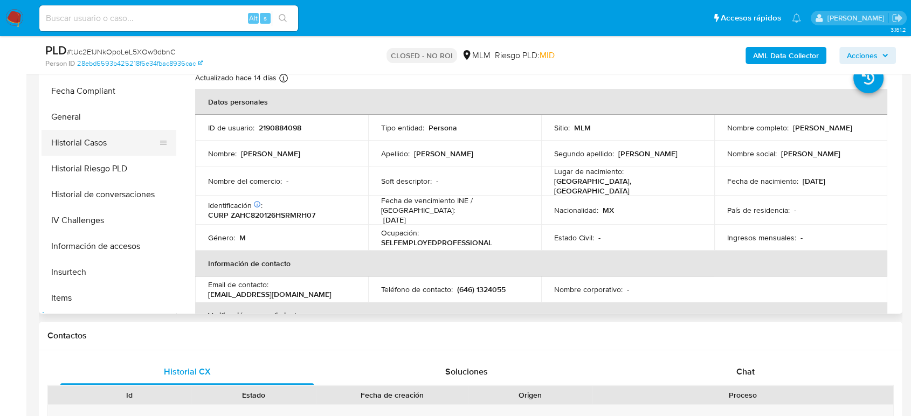
click at [103, 149] on button "Historial Casos" at bounding box center [105, 143] width 126 height 26
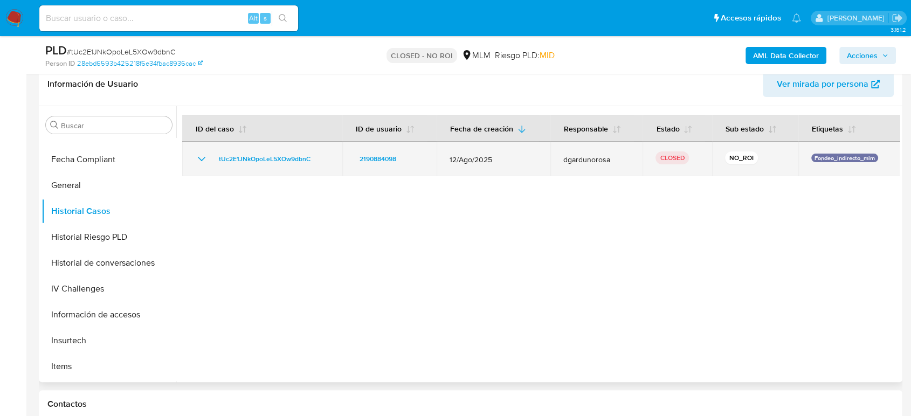
scroll to position [120, 0]
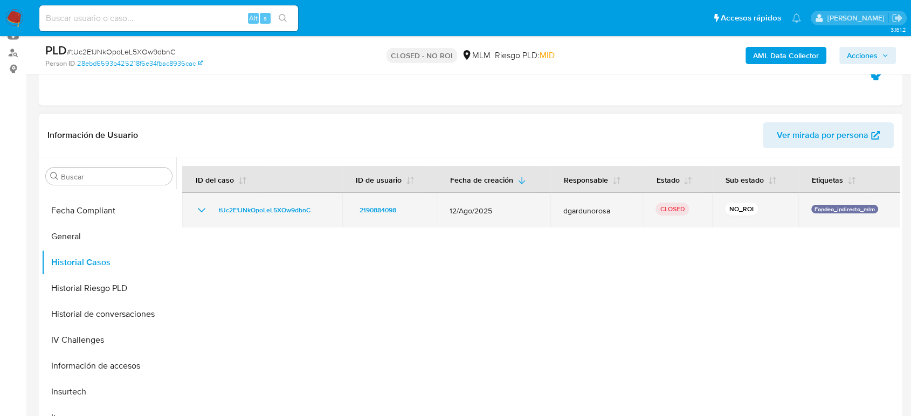
click at [205, 210] on icon "Mostrar/Ocultar" at bounding box center [201, 210] width 13 height 13
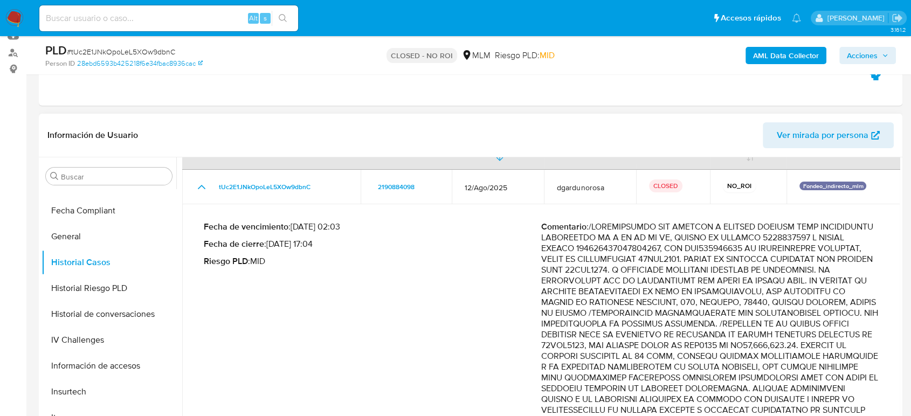
scroll to position [60, 0]
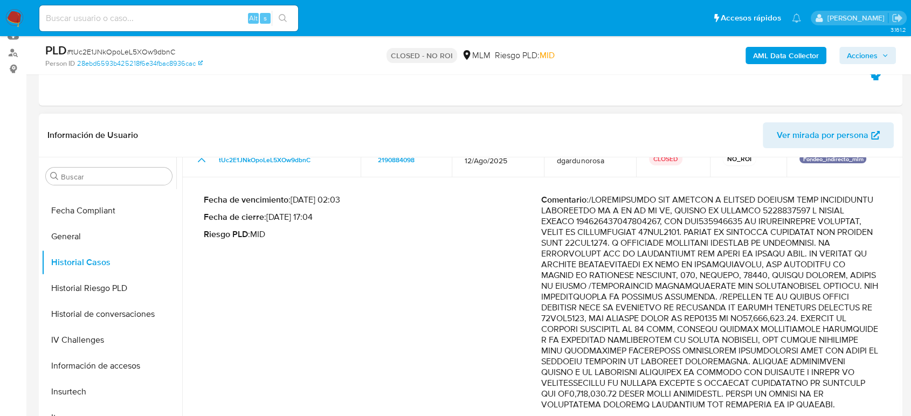
click at [770, 362] on p "Comentario :" at bounding box center [709, 303] width 337 height 216
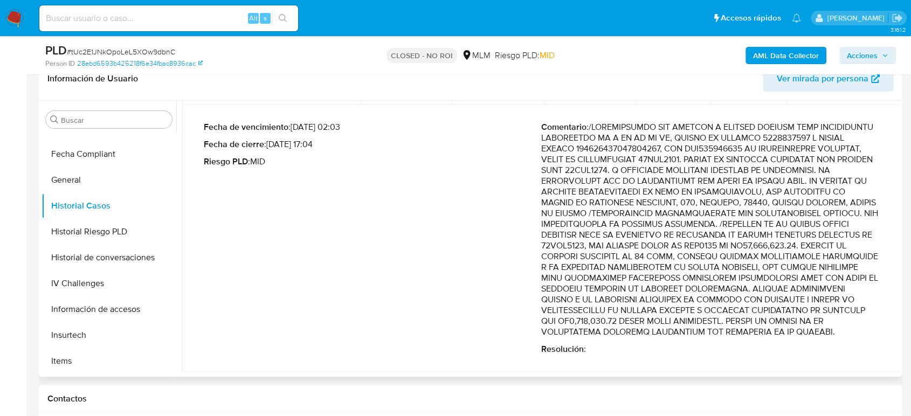
scroll to position [120, 0]
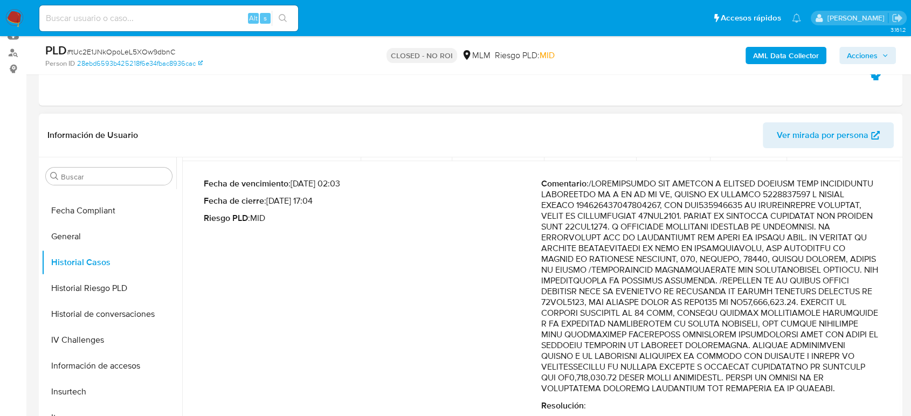
drag, startPoint x: 813, startPoint y: 227, endPoint x: 803, endPoint y: 269, distance: 42.6
click at [803, 269] on p "Comentario :" at bounding box center [709, 286] width 337 height 216
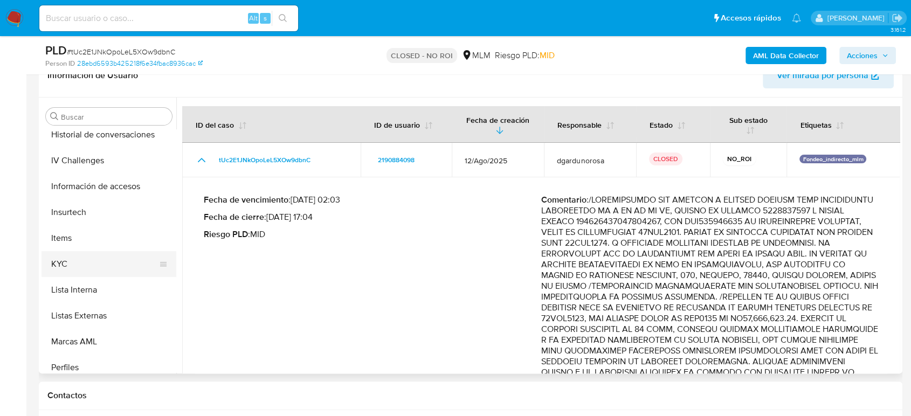
scroll to position [507, 0]
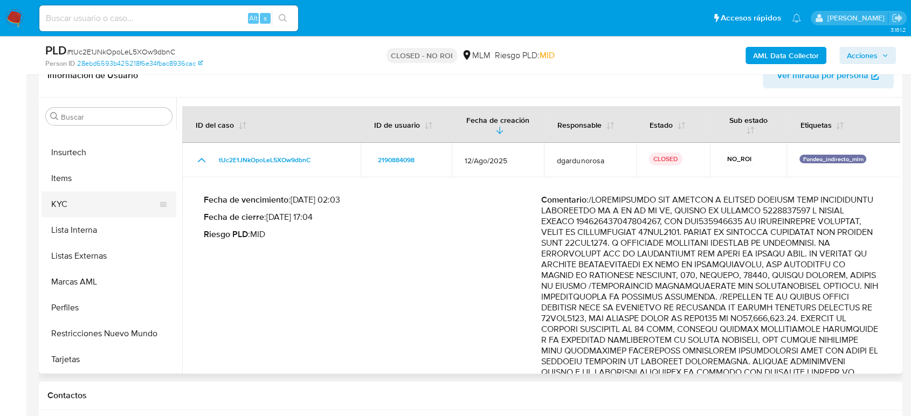
click at [77, 207] on button "KYC" at bounding box center [105, 204] width 126 height 26
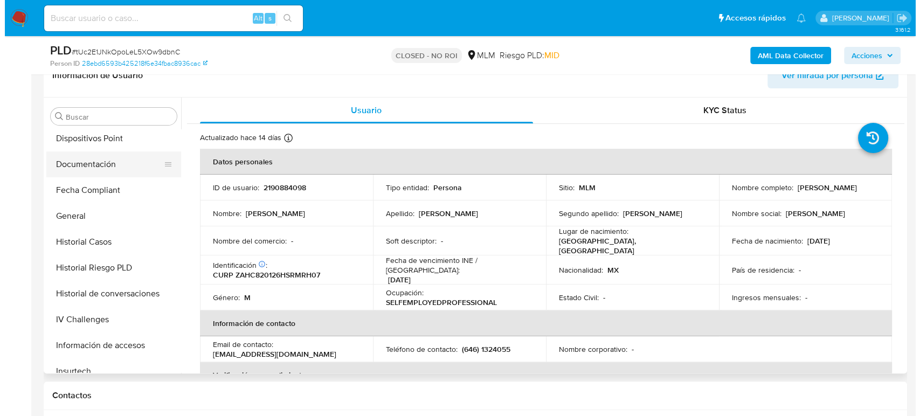
scroll to position [267, 0]
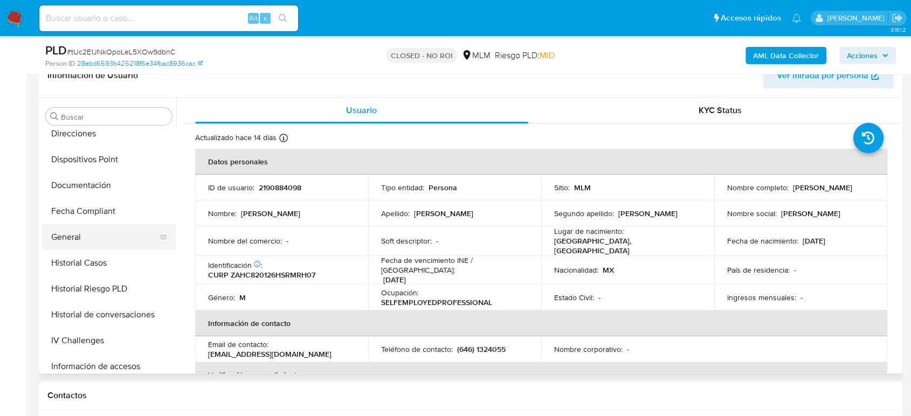
click at [90, 237] on button "General" at bounding box center [105, 237] width 126 height 26
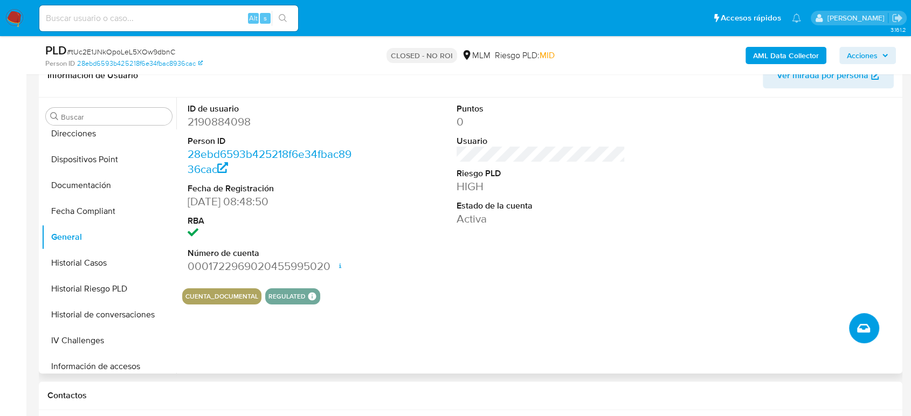
click at [858, 332] on span "Crear caso manual" at bounding box center [863, 328] width 13 height 13
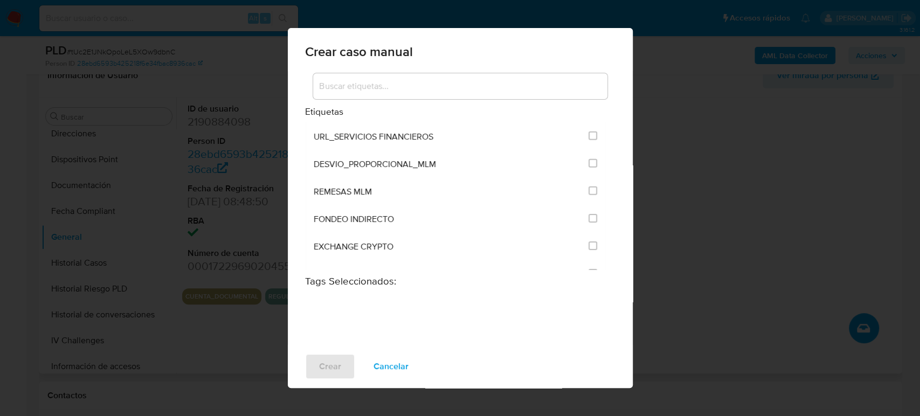
scroll to position [2395, 0]
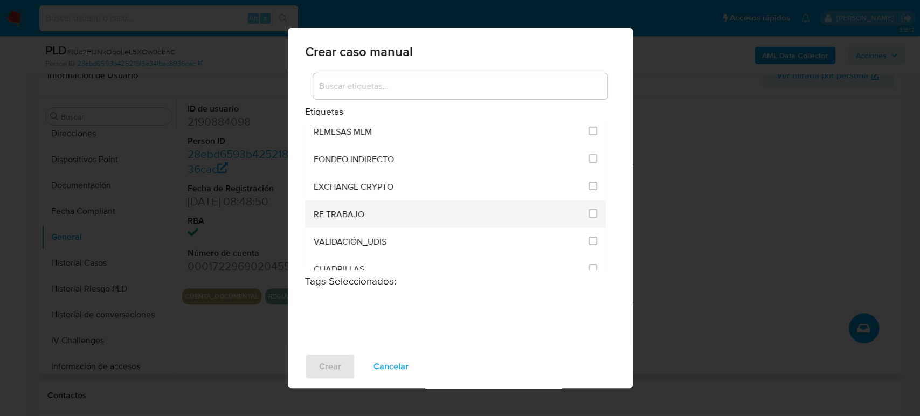
click at [426, 204] on div "RE TRABAJO" at bounding box center [448, 214] width 269 height 27
click at [592, 210] on li "RE TRABAJO" at bounding box center [455, 214] width 301 height 27
click at [589, 209] on input "3260" at bounding box center [593, 213] width 9 height 9
checkbox input "true"
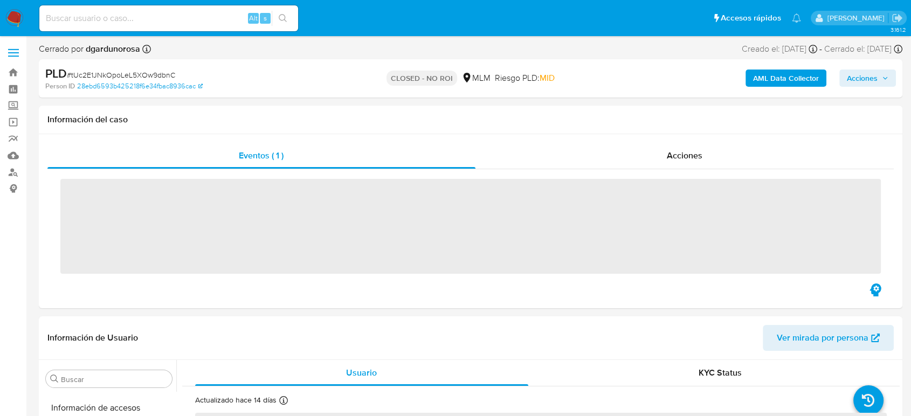
scroll to position [507, 0]
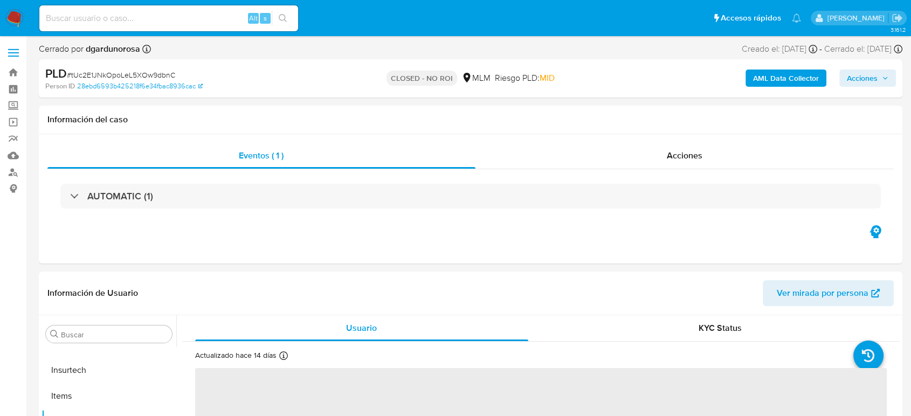
select select "10"
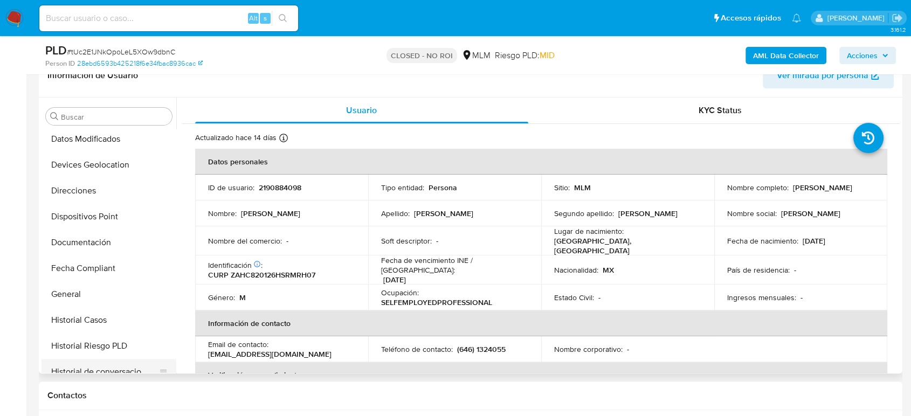
scroll to position [208, 0]
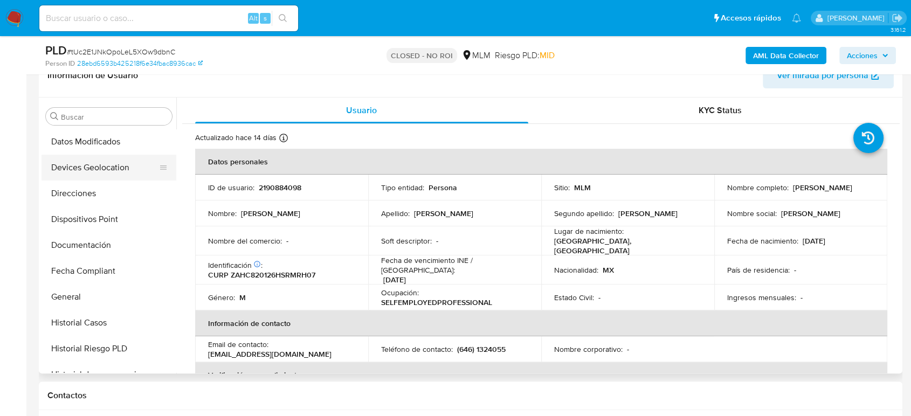
click at [108, 165] on button "Devices Geolocation" at bounding box center [105, 168] width 126 height 26
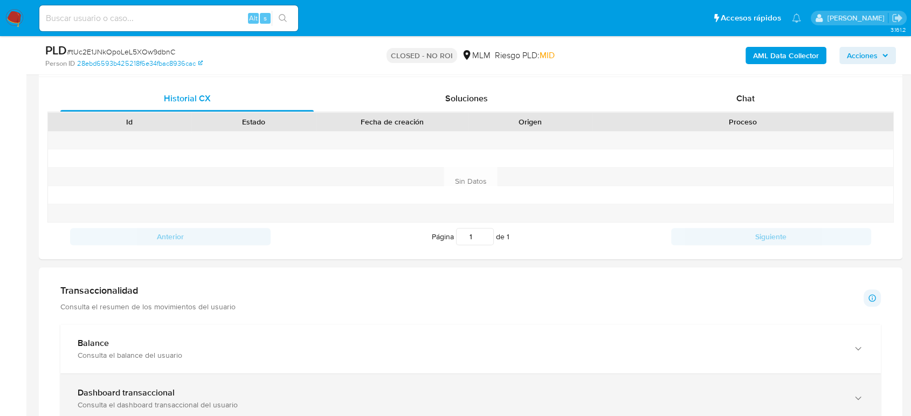
scroll to position [599, 0]
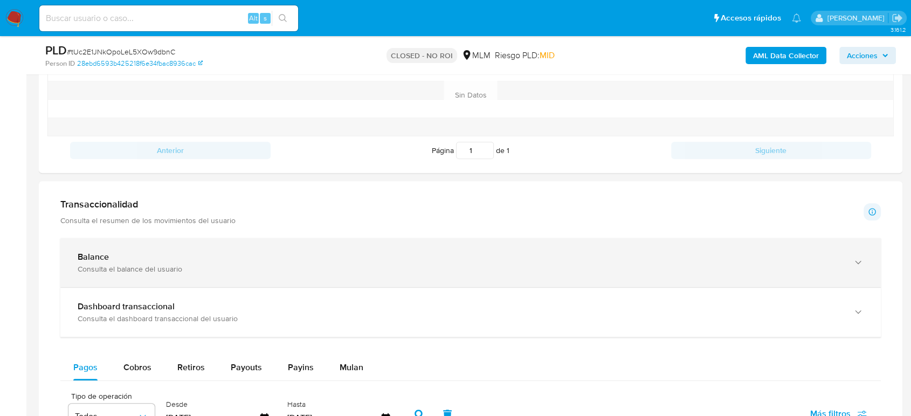
click at [179, 261] on div "Balance" at bounding box center [460, 257] width 764 height 11
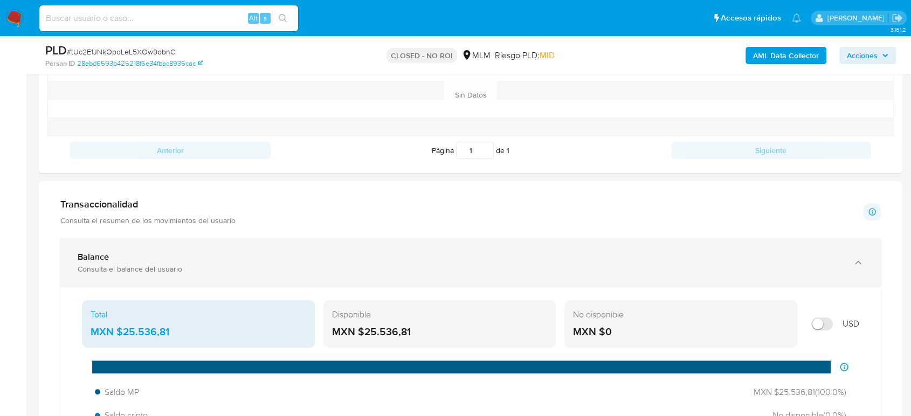
scroll to position [659, 0]
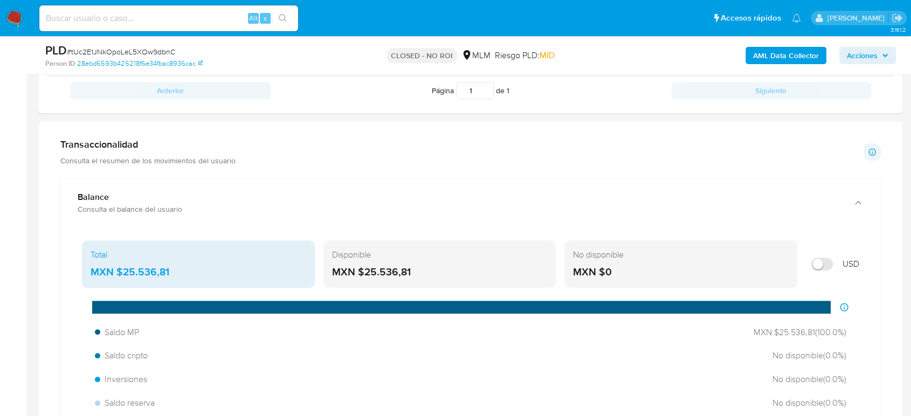
drag, startPoint x: 181, startPoint y: 269, endPoint x: 116, endPoint y: 272, distance: 64.8
click at [116, 272] on div "MXN $25.536,81" at bounding box center [199, 272] width 216 height 14
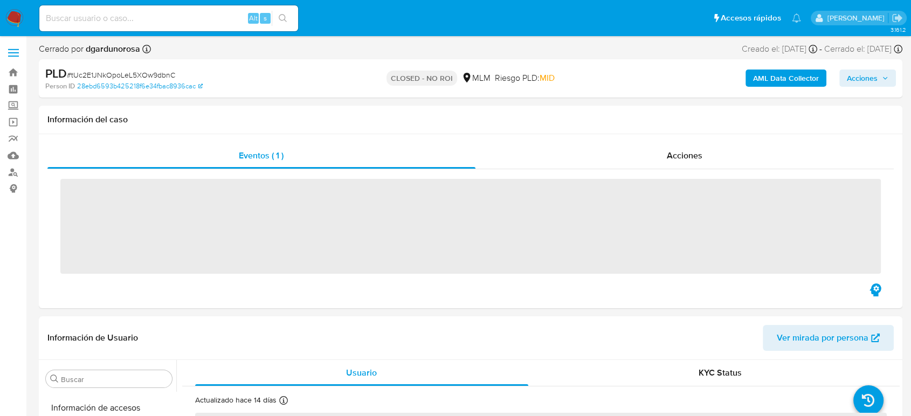
scroll to position [507, 0]
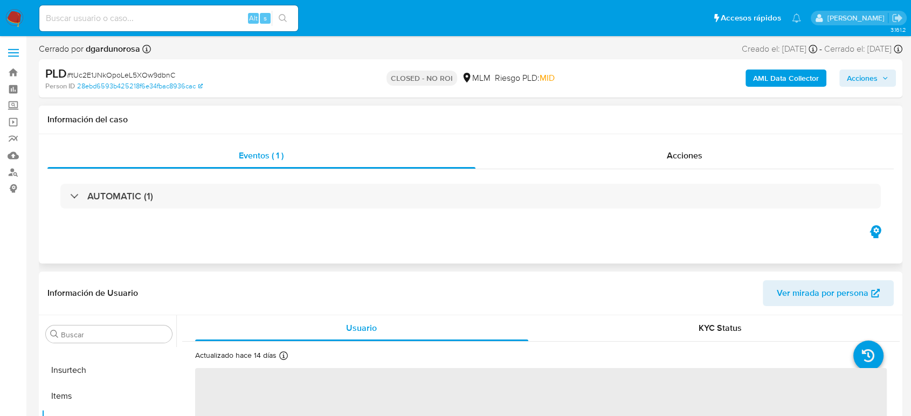
select select "10"
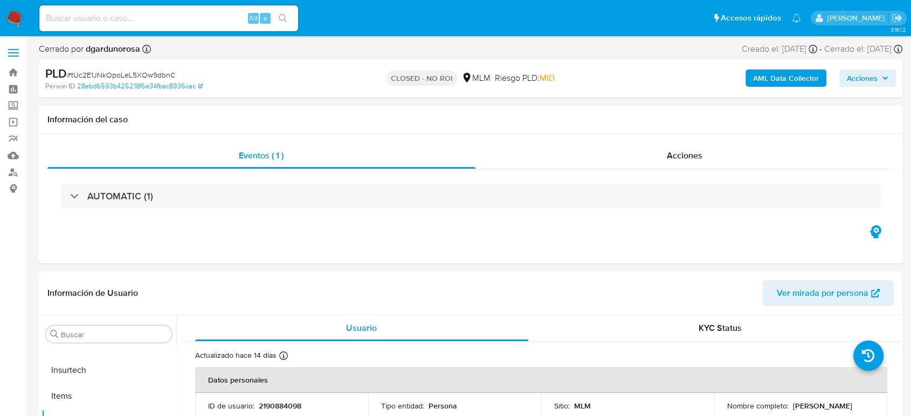
click at [13, 53] on span at bounding box center [13, 53] width 11 height 2
click at [0, 0] on input "checkbox" at bounding box center [0, 0] width 0 height 0
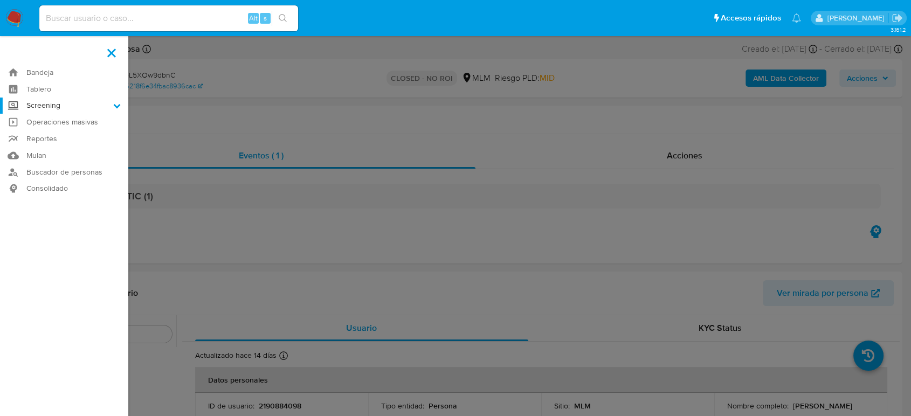
click at [67, 103] on label "Screening" at bounding box center [64, 106] width 128 height 17
click at [0, 0] on input "Screening" at bounding box center [0, 0] width 0 height 0
click at [444, 223] on label at bounding box center [455, 208] width 911 height 416
click at [0, 0] on input "checkbox" at bounding box center [0, 0] width 0 height 0
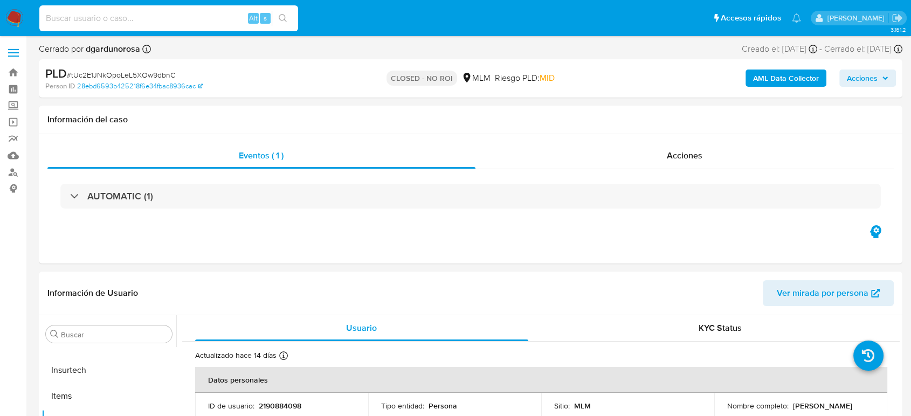
click at [142, 18] on input at bounding box center [168, 18] width 259 height 14
paste input "285744223"
type input "285744223"
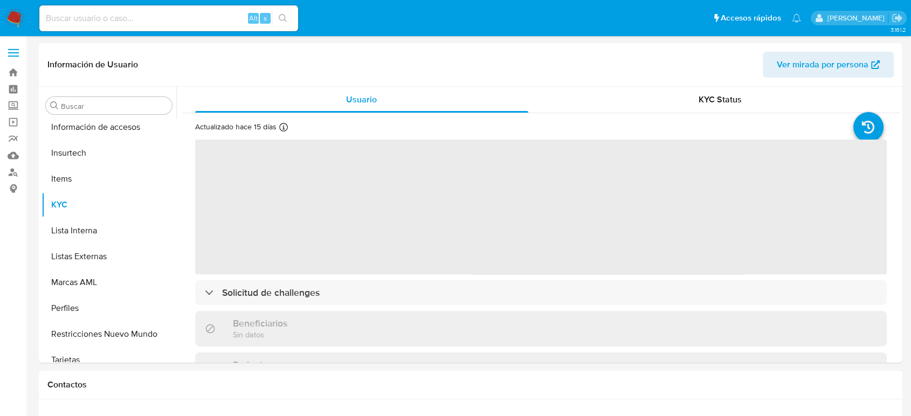
scroll to position [507, 0]
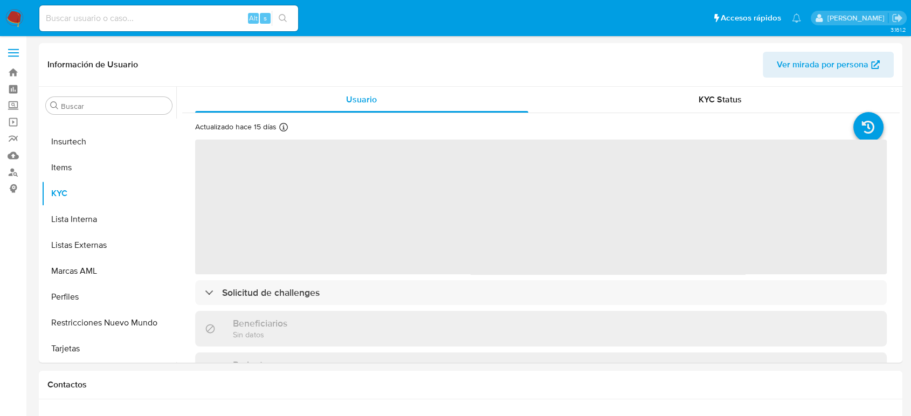
select select "10"
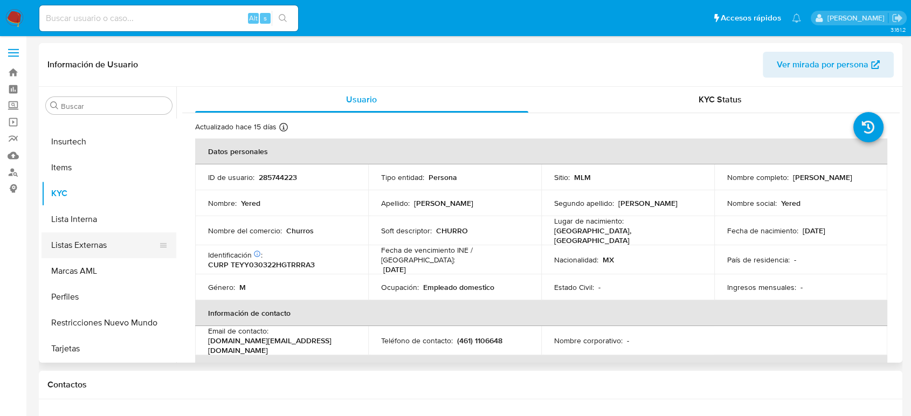
scroll to position [388, 0]
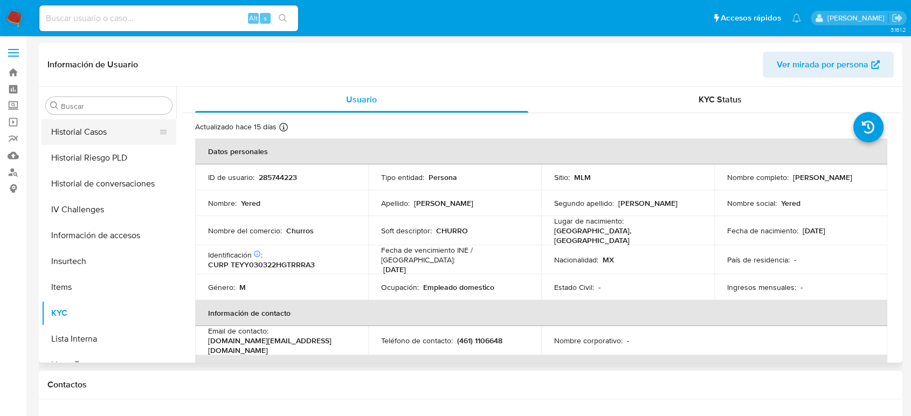
click at [90, 139] on button "Historial Casos" at bounding box center [105, 132] width 126 height 26
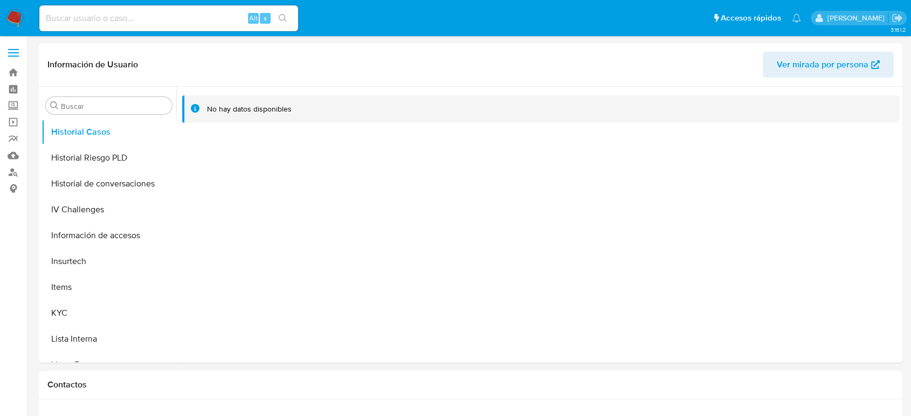
scroll to position [299, 0]
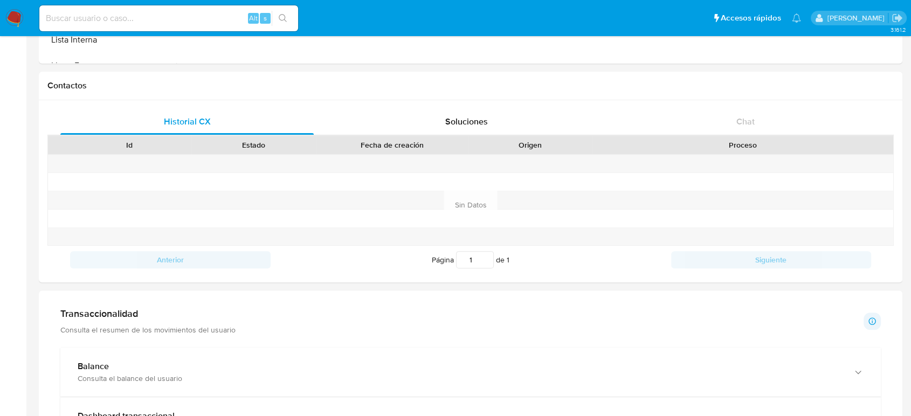
click at [114, 322] on div "Transaccionalidad Consulta el resumen de los movimientos del usuario" at bounding box center [147, 321] width 175 height 27
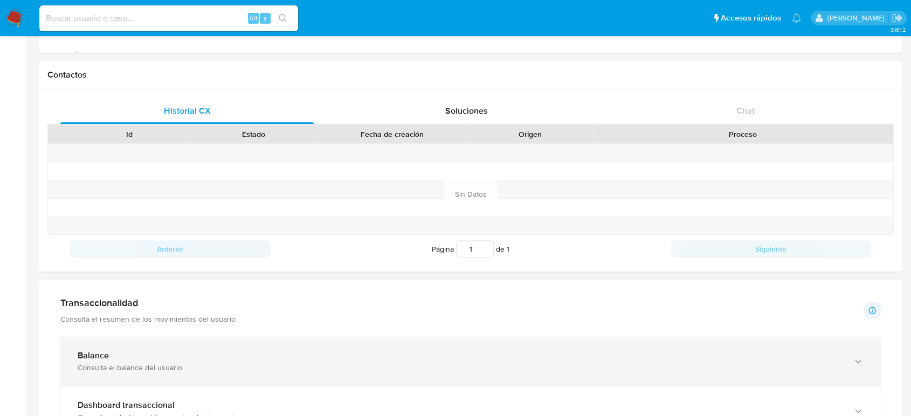
scroll to position [479, 0]
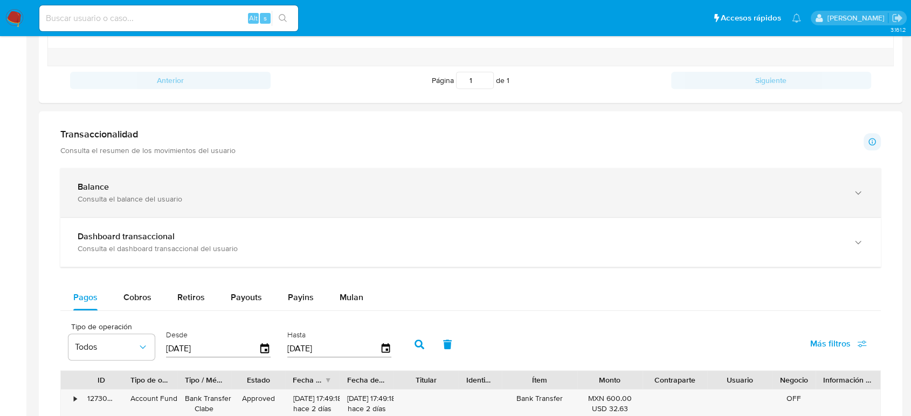
click at [186, 208] on div "Balance Consulta el balance del usuario" at bounding box center [470, 192] width 820 height 49
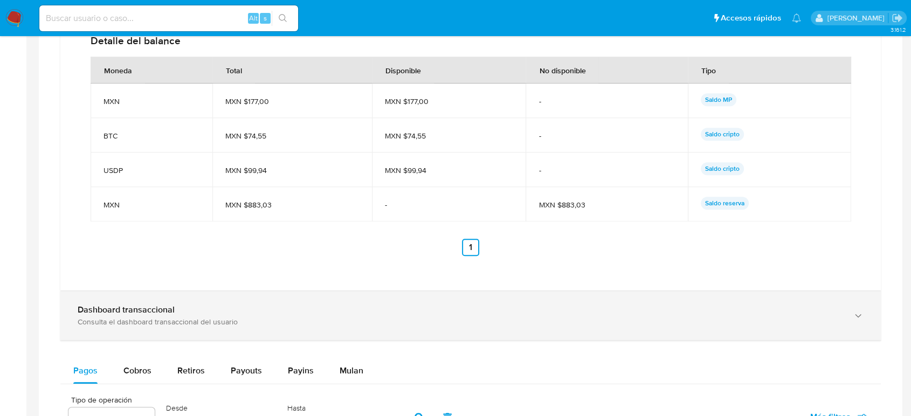
scroll to position [958, 0]
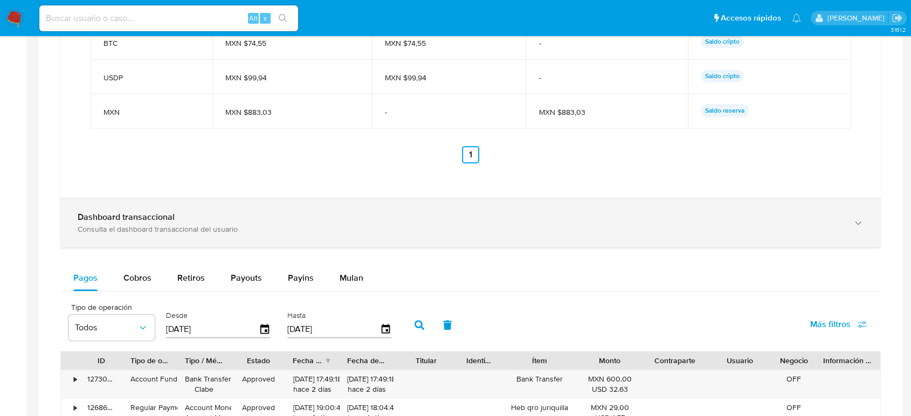
click at [194, 226] on div "Consulta el dashboard transaccional del usuario" at bounding box center [460, 229] width 764 height 10
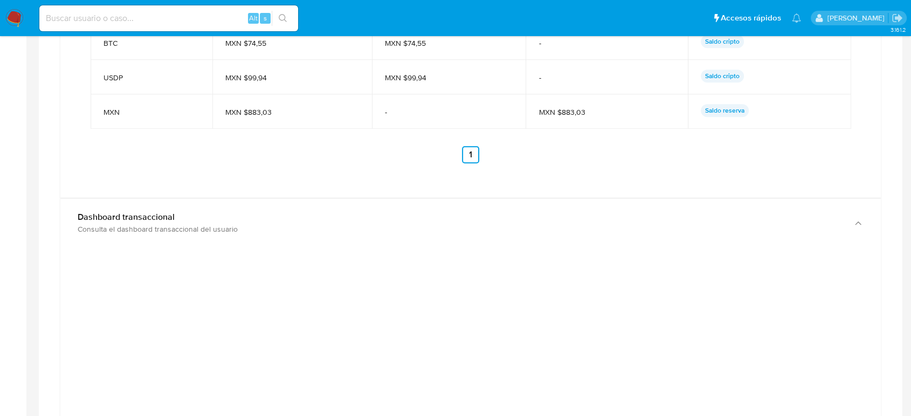
click at [105, 6] on div "Alt s" at bounding box center [168, 18] width 259 height 26
click at [111, 19] on input at bounding box center [168, 18] width 259 height 14
paste input "1146921298"
type input "1146921298"
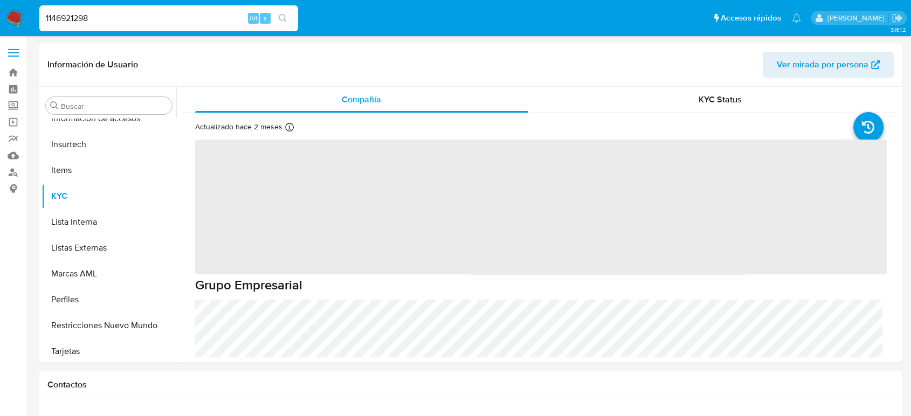
scroll to position [507, 0]
select select "10"
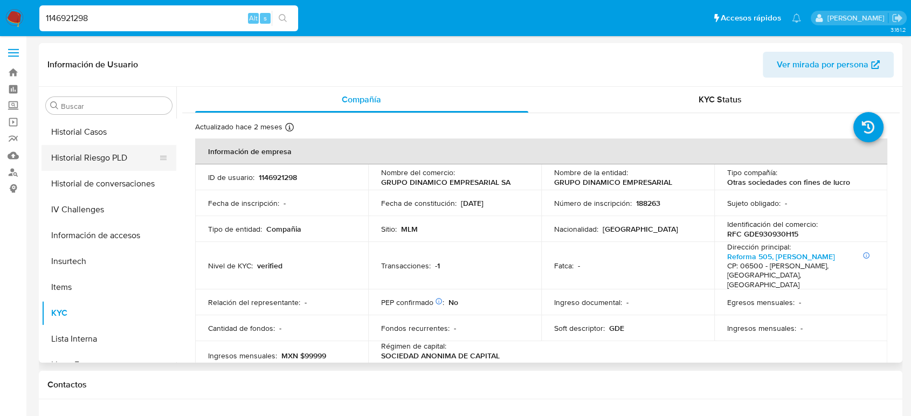
scroll to position [328, 0]
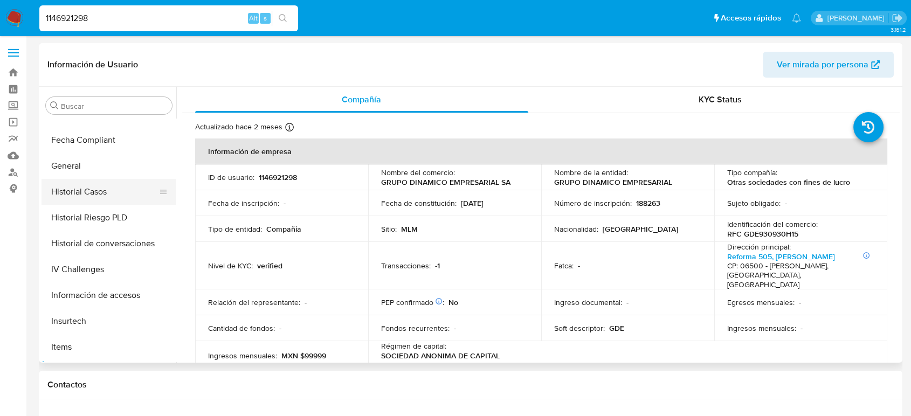
click at [109, 199] on button "Historial Casos" at bounding box center [105, 192] width 126 height 26
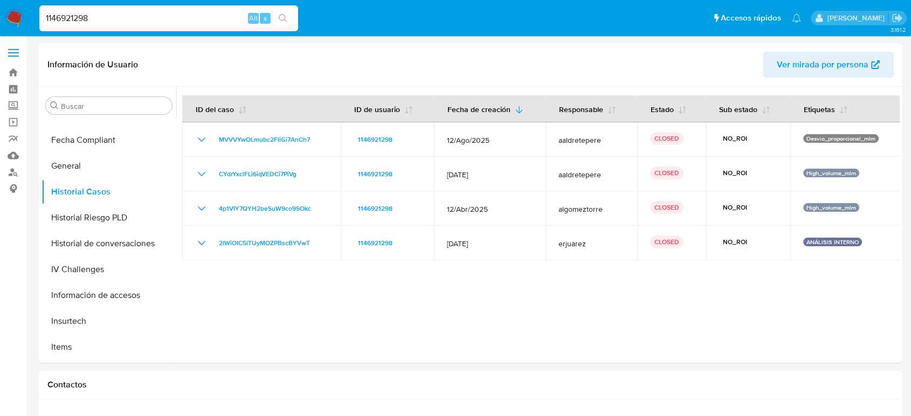
click at [10, 52] on span at bounding box center [13, 53] width 11 height 2
click at [0, 0] on input "checkbox" at bounding box center [0, 0] width 0 height 0
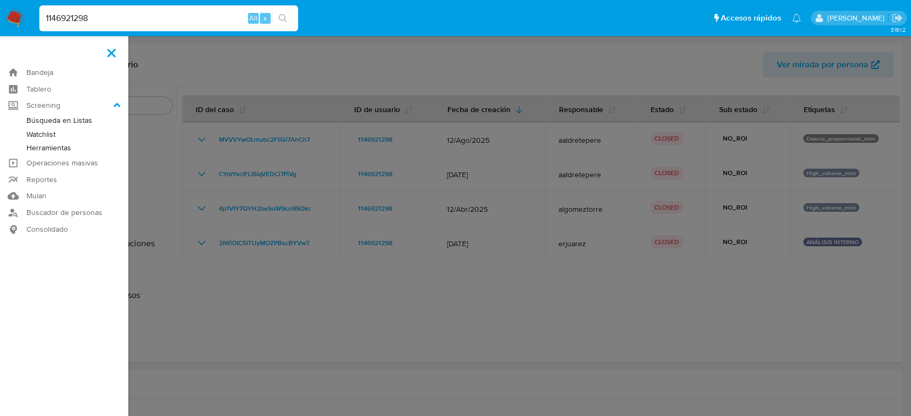
click at [60, 150] on link "Herramientas" at bounding box center [64, 147] width 128 height 13
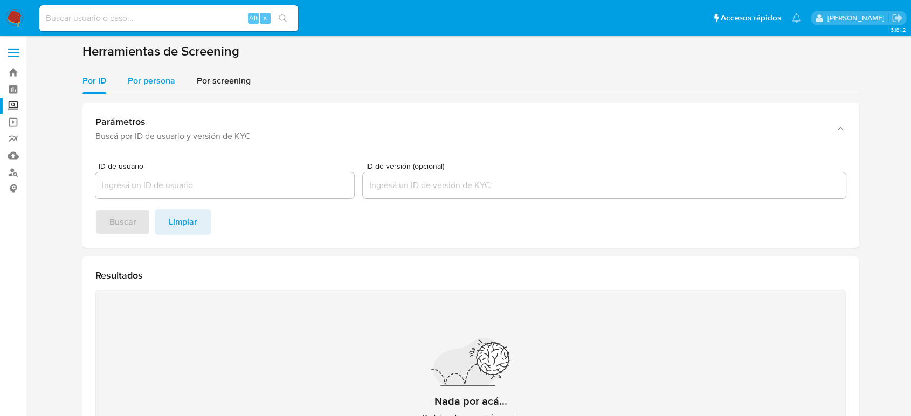
click at [169, 90] on div "Por persona" at bounding box center [151, 81] width 47 height 26
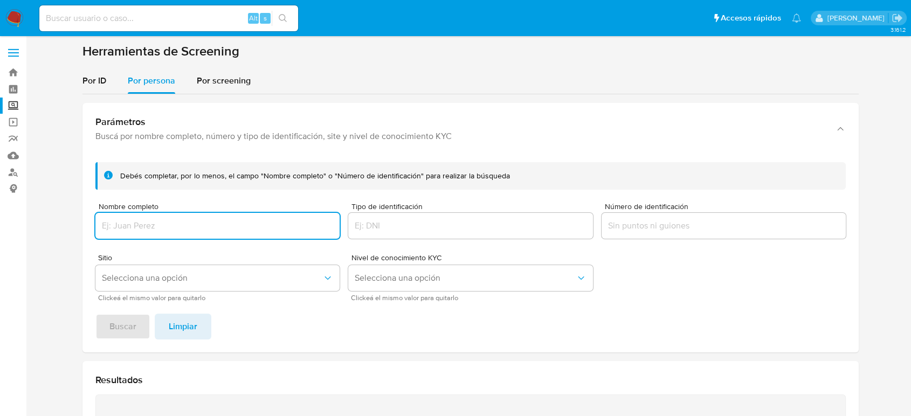
click at [191, 228] on input "Nombre completo" at bounding box center [217, 226] width 244 height 14
type input "NORMA ANGELICA CARRILLO ALCARAZ"
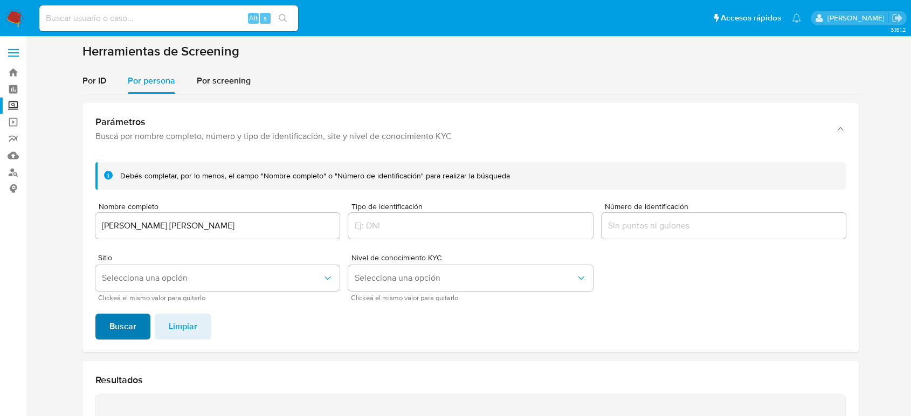
click at [147, 326] on button "Buscar" at bounding box center [122, 327] width 55 height 26
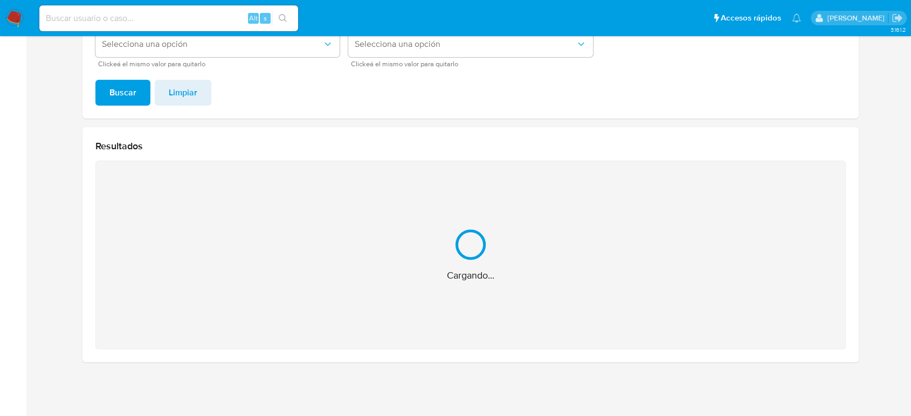
scroll to position [63, 0]
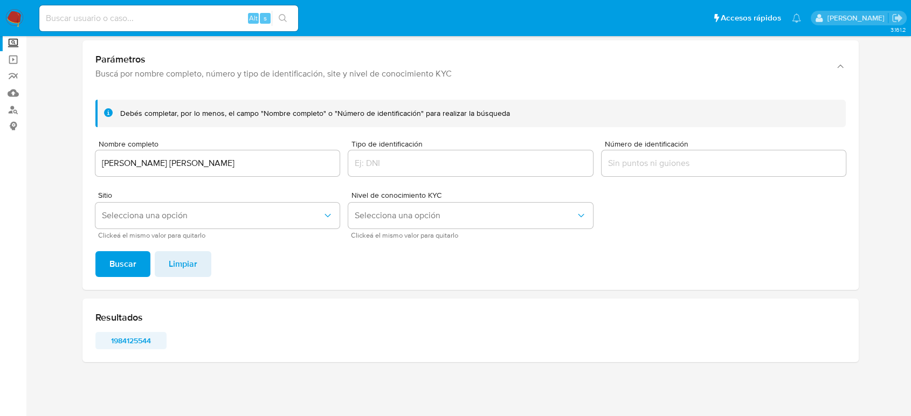
click at [140, 341] on span "1984125544" at bounding box center [131, 340] width 56 height 15
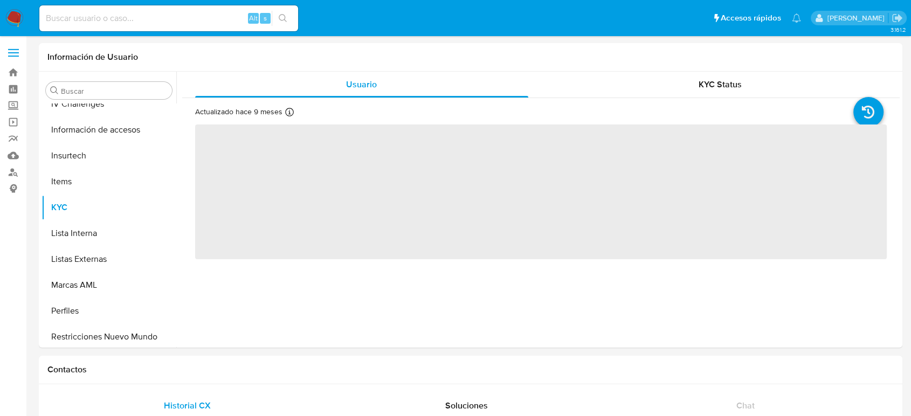
scroll to position [507, 0]
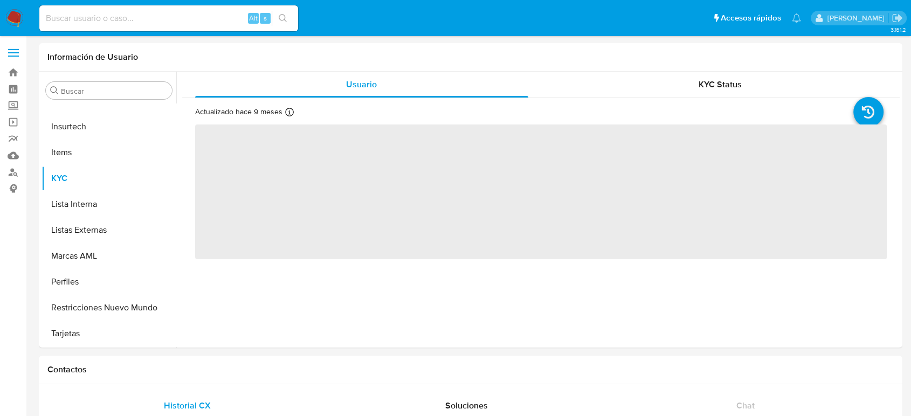
select select "10"
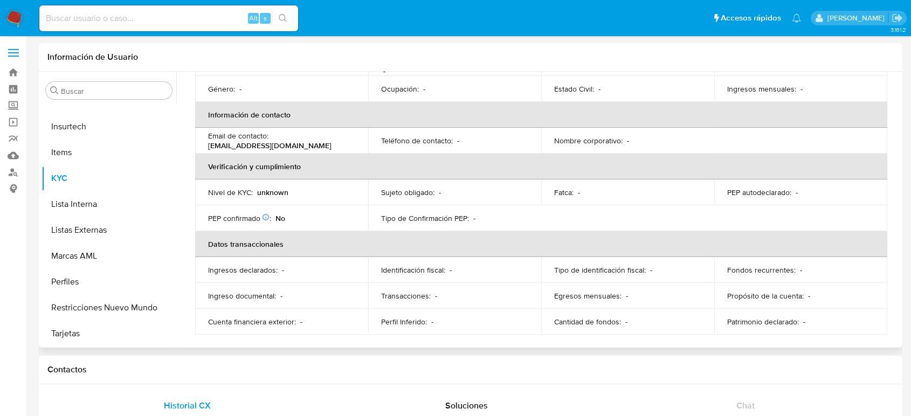
scroll to position [181, 0]
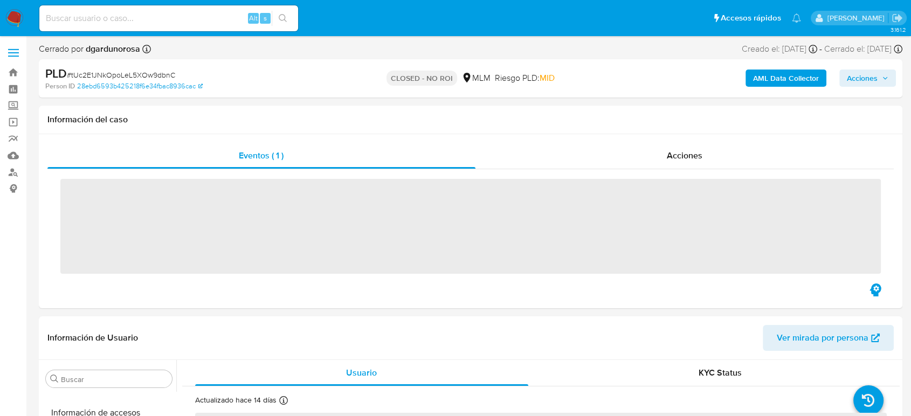
scroll to position [507, 0]
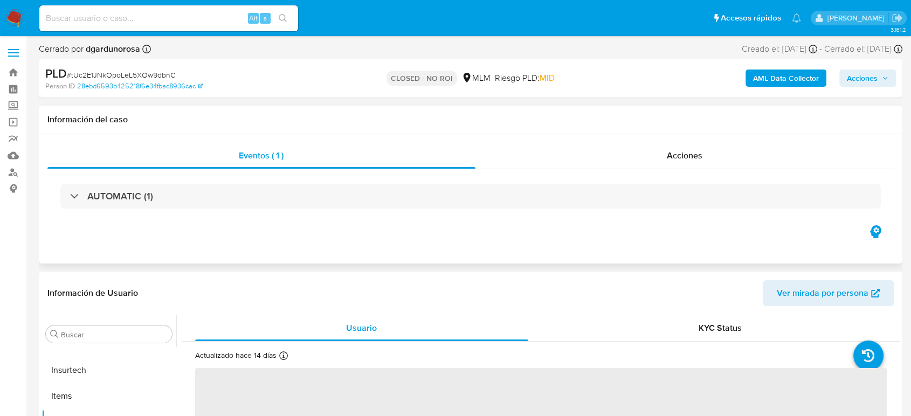
select select "10"
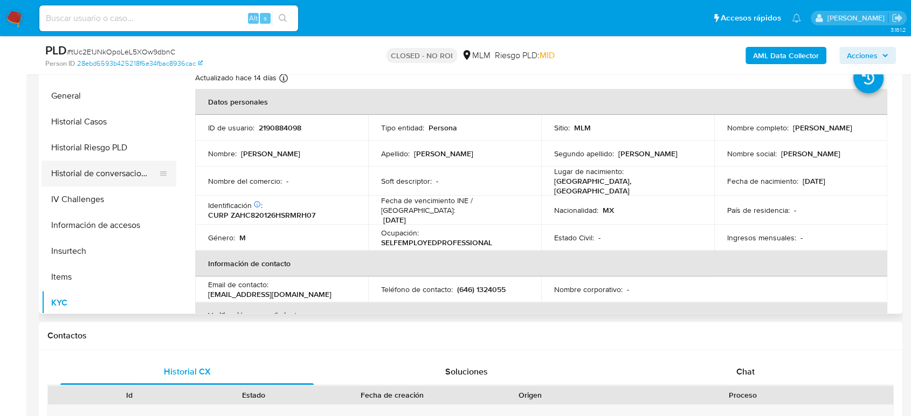
scroll to position [328, 0]
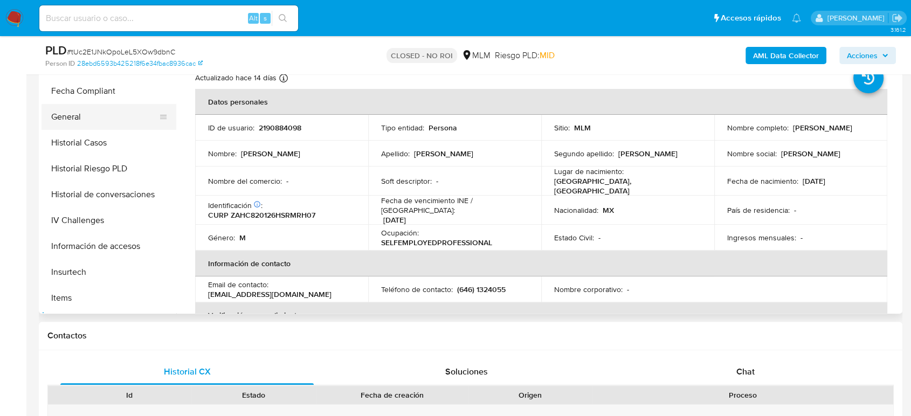
click at [65, 115] on button "General" at bounding box center [105, 117] width 126 height 26
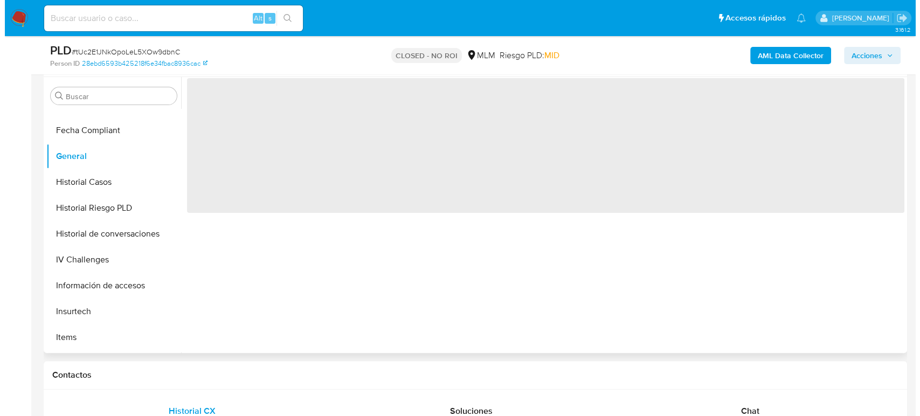
scroll to position [179, 0]
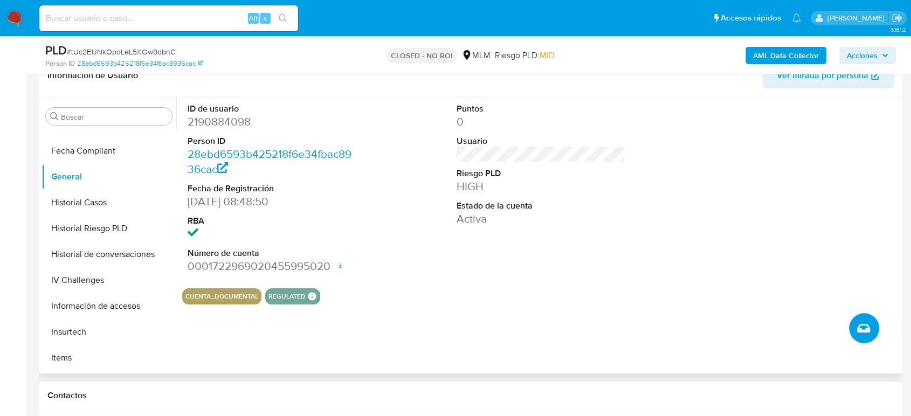
click at [864, 329] on icon "Crear caso manual" at bounding box center [863, 328] width 13 height 13
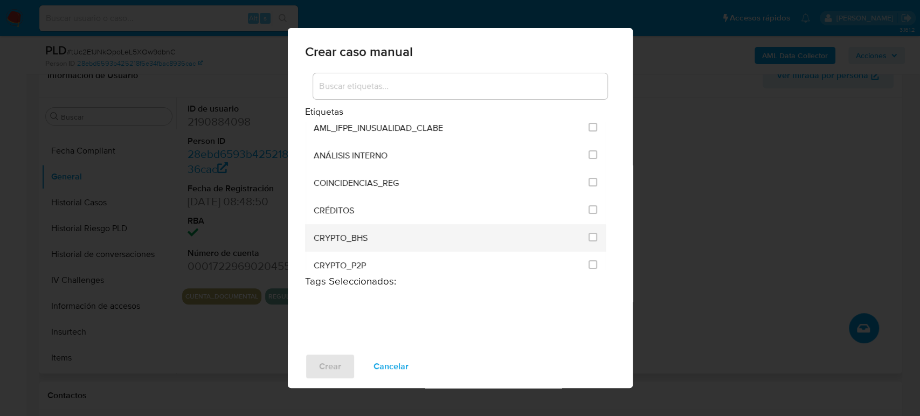
scroll to position [120, 0]
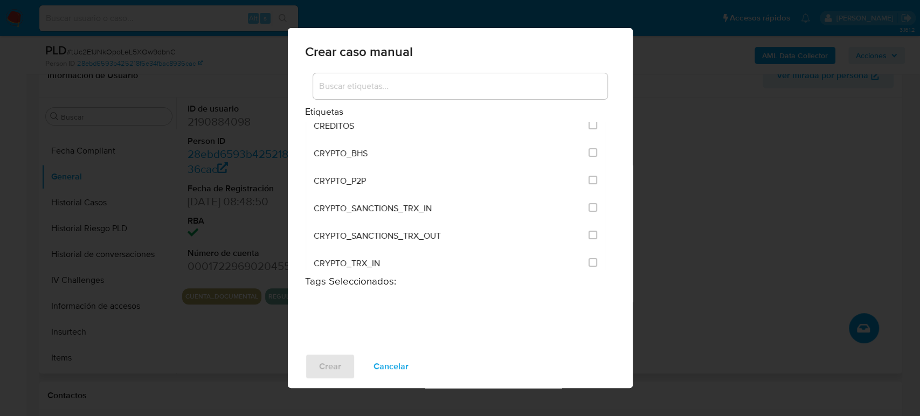
click at [410, 84] on input at bounding box center [460, 86] width 294 height 14
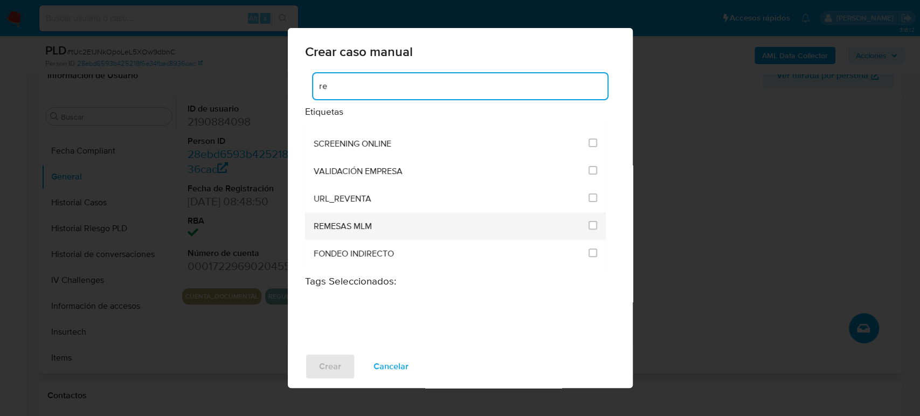
scroll to position [266, 0]
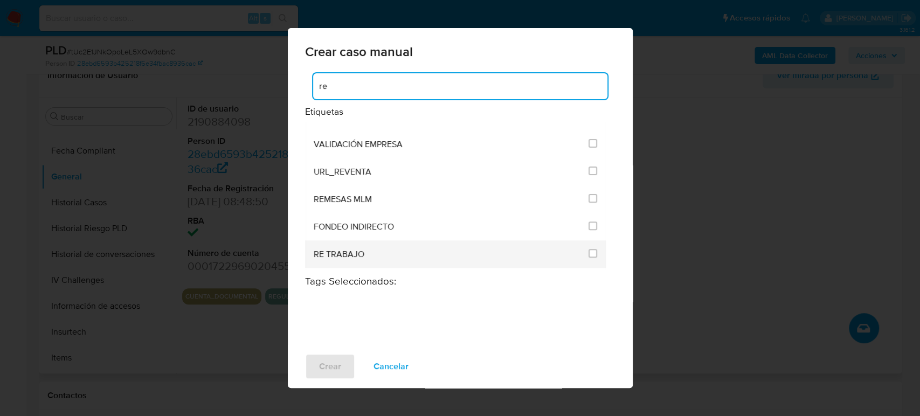
type input "re"
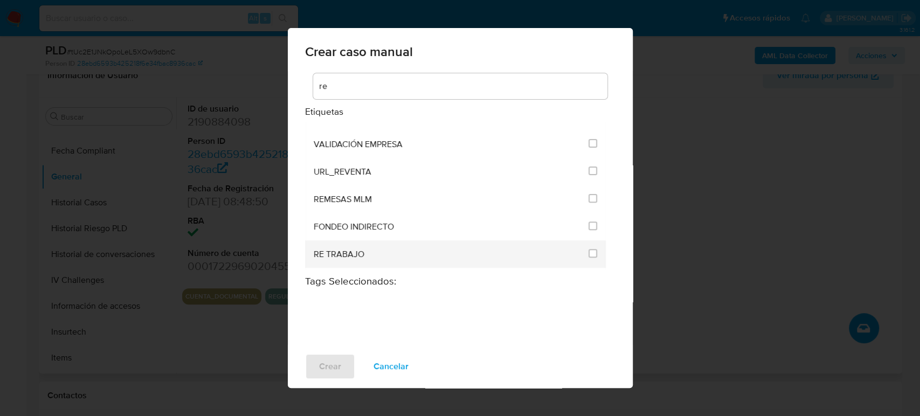
click at [387, 246] on div "RE TRABAJO" at bounding box center [448, 253] width 269 height 27
click at [589, 256] on input "3260" at bounding box center [593, 253] width 9 height 9
checkbox input "true"
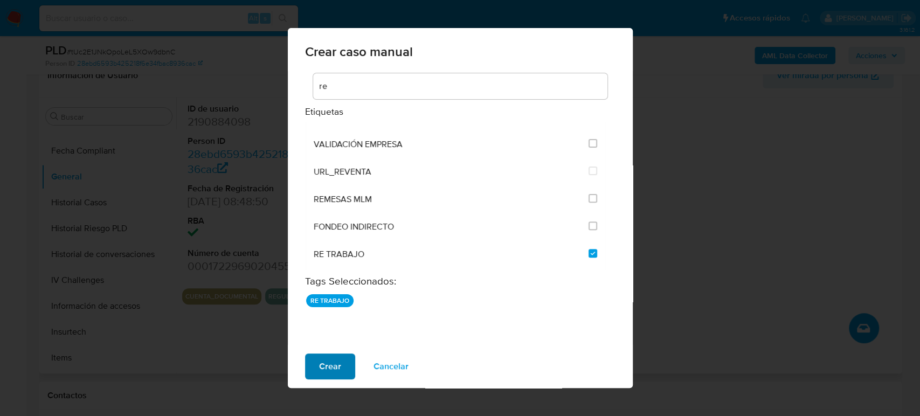
click at [329, 364] on span "Crear" at bounding box center [330, 367] width 22 height 24
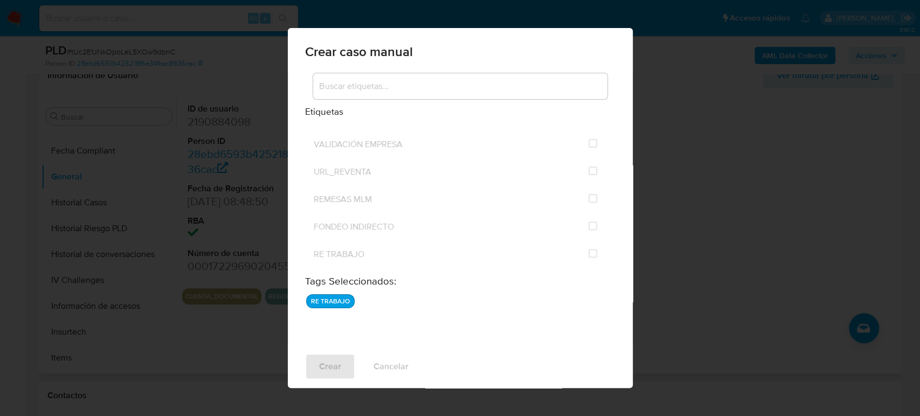
checkbox input "false"
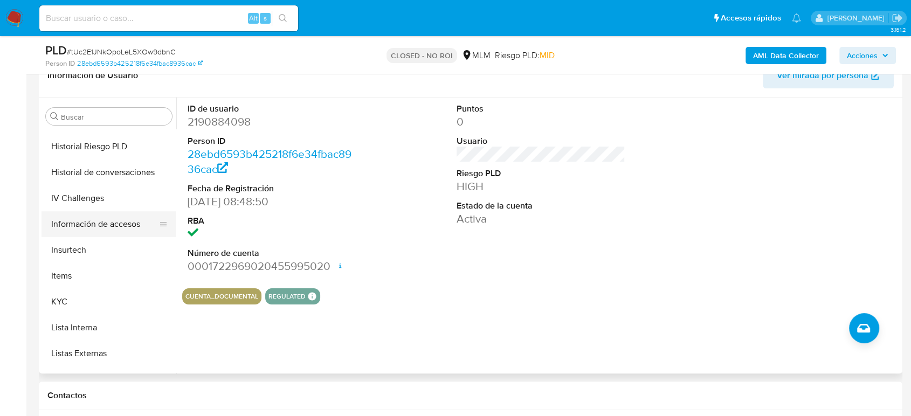
scroll to position [447, 0]
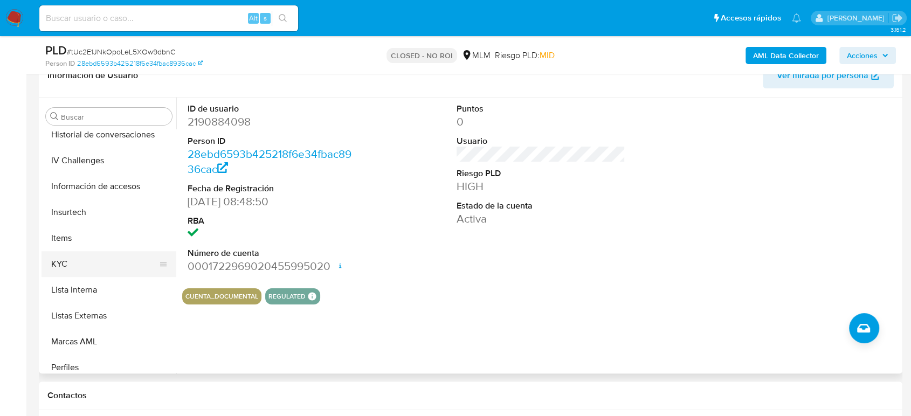
click at [65, 262] on button "KYC" at bounding box center [105, 264] width 126 height 26
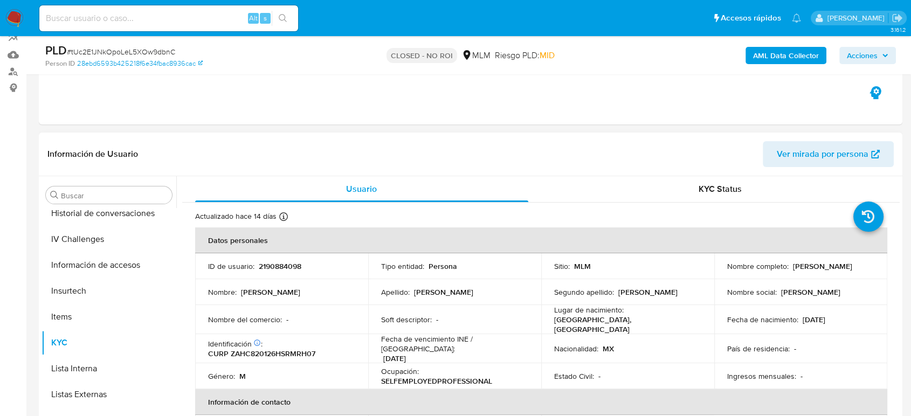
scroll to position [60, 0]
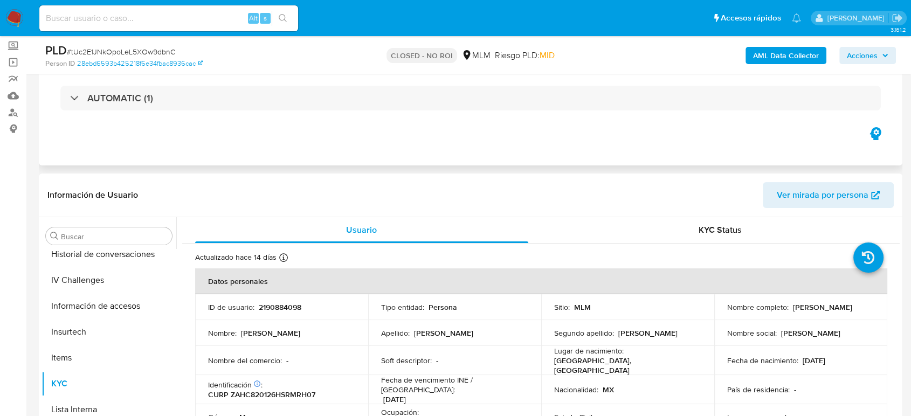
click at [333, 111] on div "AUTOMATIC (1)" at bounding box center [470, 98] width 846 height 54
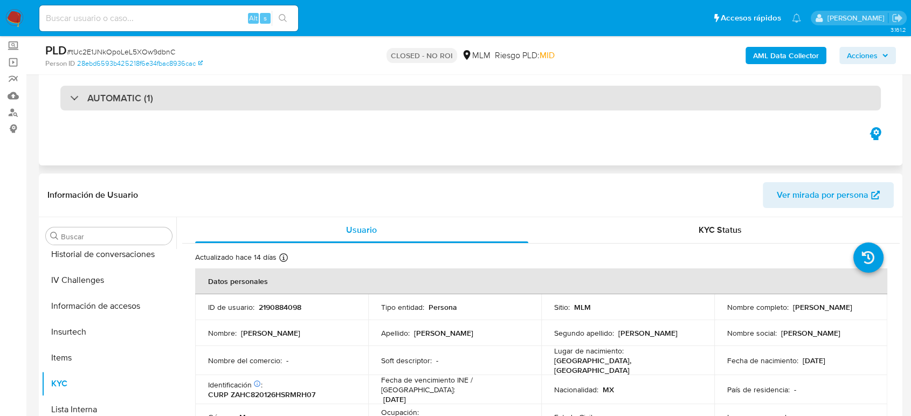
click at [327, 101] on div "AUTOMATIC (1)" at bounding box center [470, 98] width 820 height 25
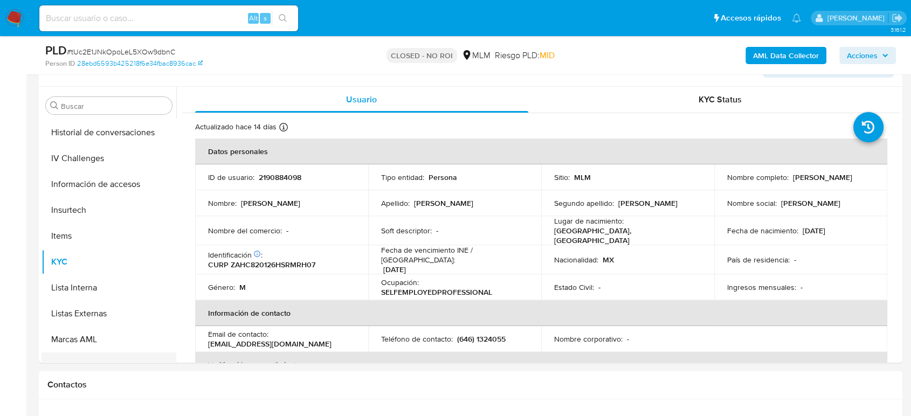
scroll to position [388, 0]
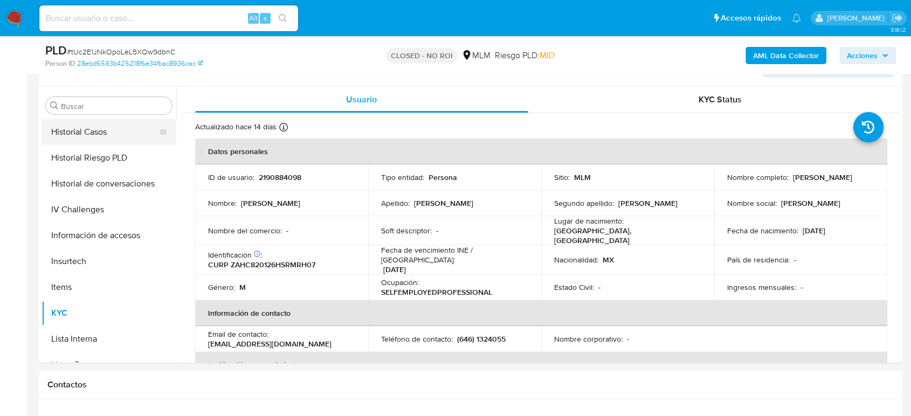
click at [94, 140] on button "Historial Casos" at bounding box center [105, 132] width 126 height 26
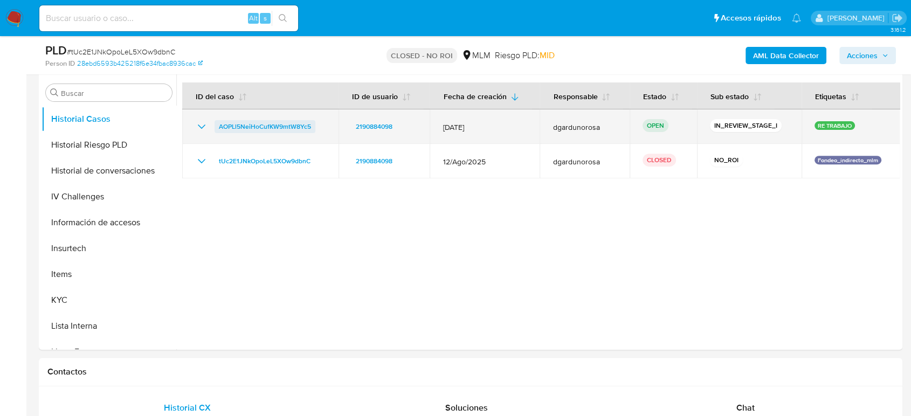
click at [263, 122] on span "AOPLl5NeiHoCufKW9mtW8Yc5" at bounding box center [265, 126] width 92 height 13
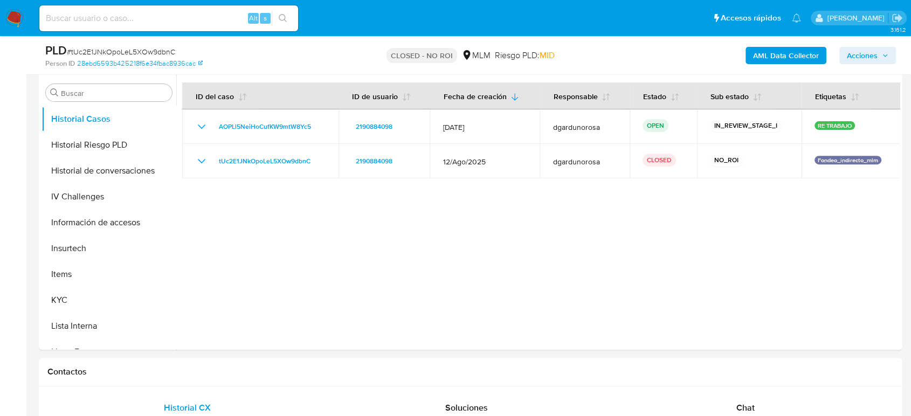
scroll to position [0, 0]
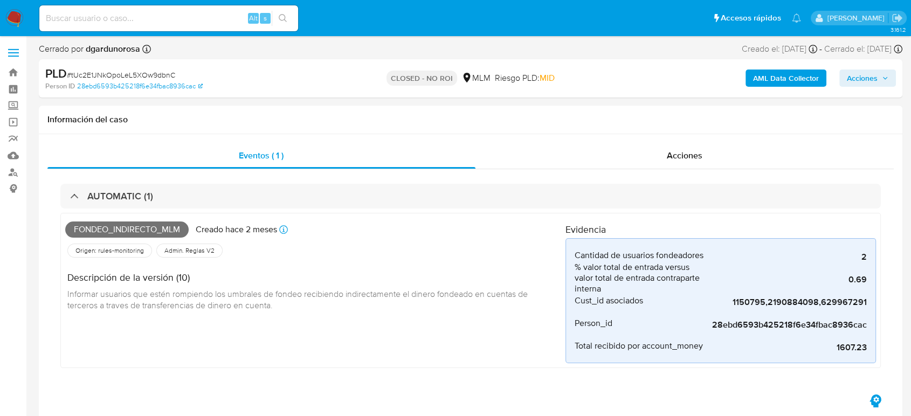
click at [156, 75] on span "# tUc2E1JNkOpoLeL5XOw9dbnC" at bounding box center [121, 75] width 108 height 11
click at [156, 76] on span "# tUc2E1JNkOpoLeL5XOw9dbnC" at bounding box center [121, 75] width 108 height 11
copy span "tUc2E1JNkOpoLeL5XOw9dbnC"
click at [861, 88] on div "AML Data Collector Acciones" at bounding box center [755, 78] width 281 height 25
click at [865, 78] on span "Acciones" at bounding box center [862, 78] width 31 height 17
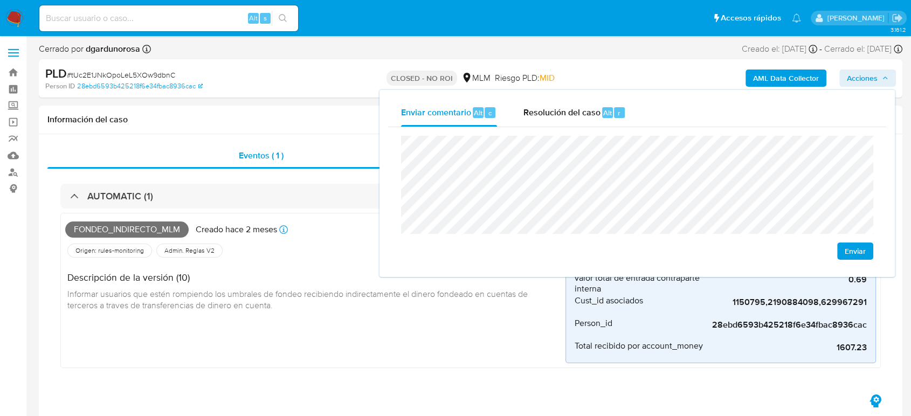
click at [859, 249] on span "Enviar" at bounding box center [855, 251] width 21 height 15
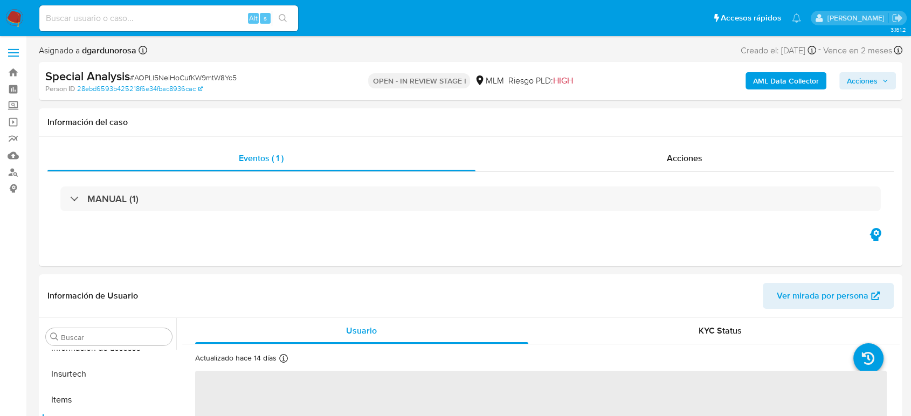
scroll to position [507, 0]
select select "10"
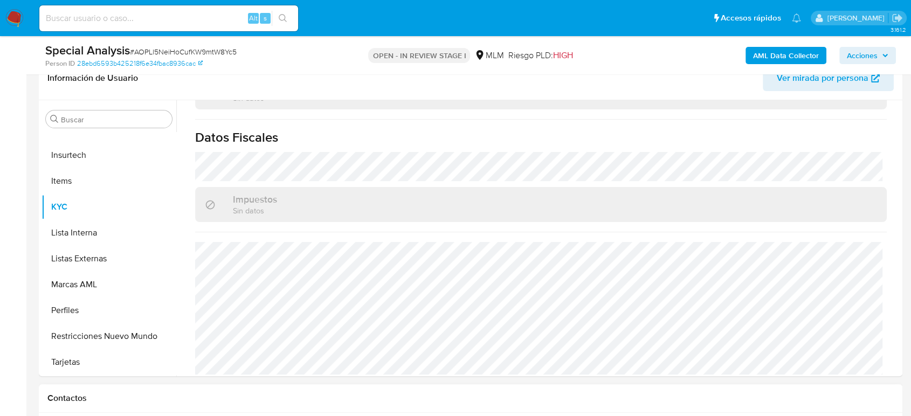
scroll to position [667, 0]
click at [96, 259] on button "Listas Externas" at bounding box center [105, 259] width 126 height 26
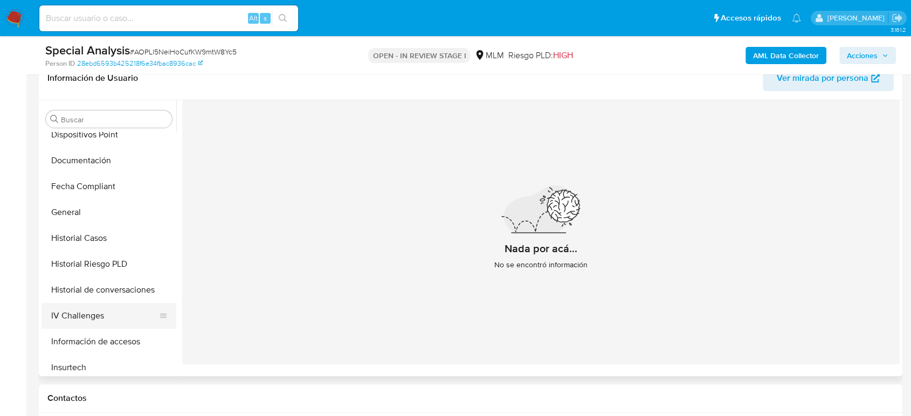
scroll to position [267, 0]
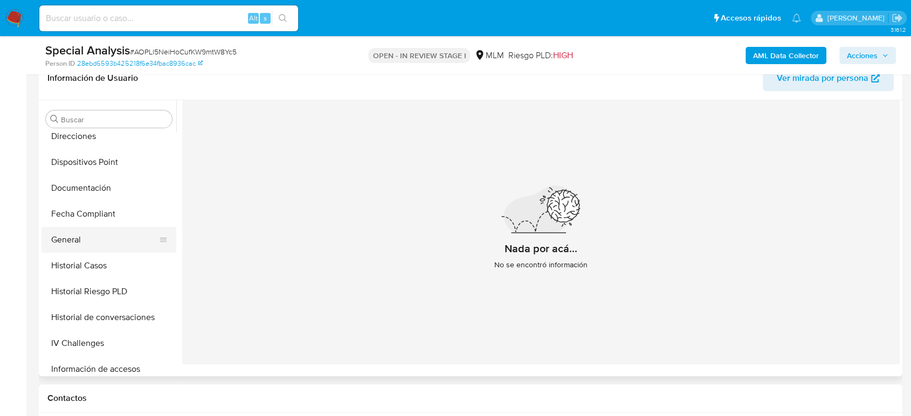
click at [88, 237] on button "General" at bounding box center [105, 240] width 126 height 26
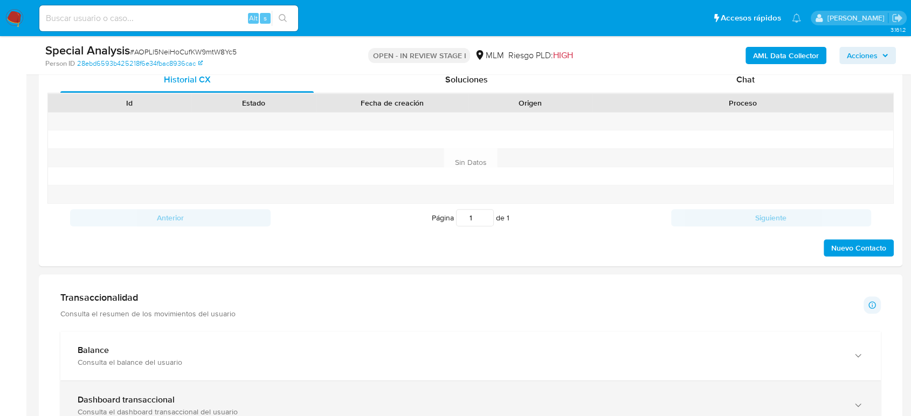
scroll to position [659, 0]
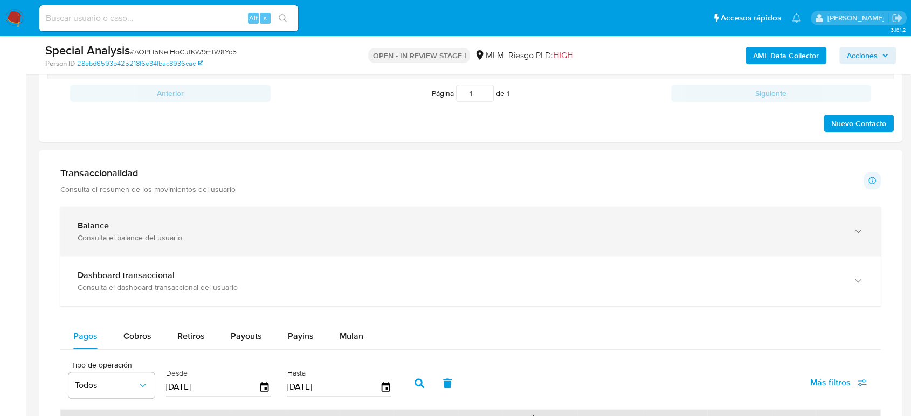
click at [156, 241] on div "Consulta el balance del usuario" at bounding box center [460, 238] width 764 height 10
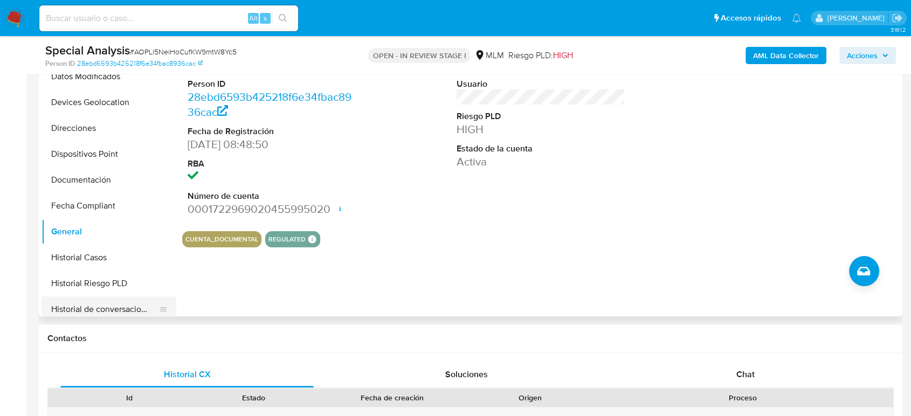
scroll to position [208, 0]
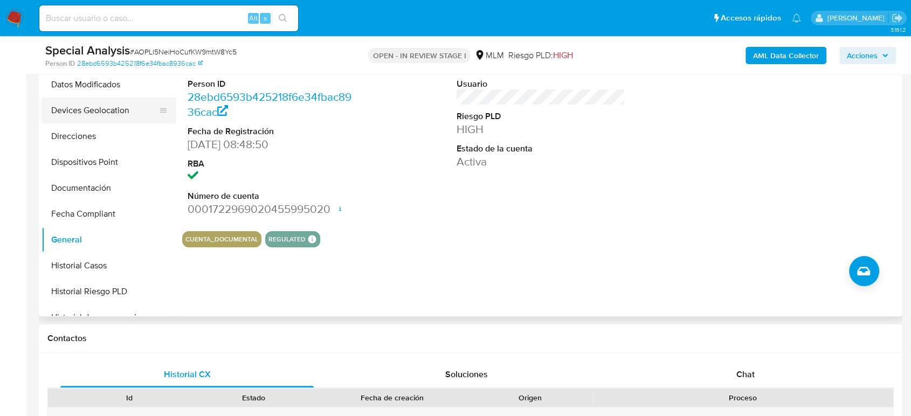
click at [105, 117] on button "Devices Geolocation" at bounding box center [105, 111] width 126 height 26
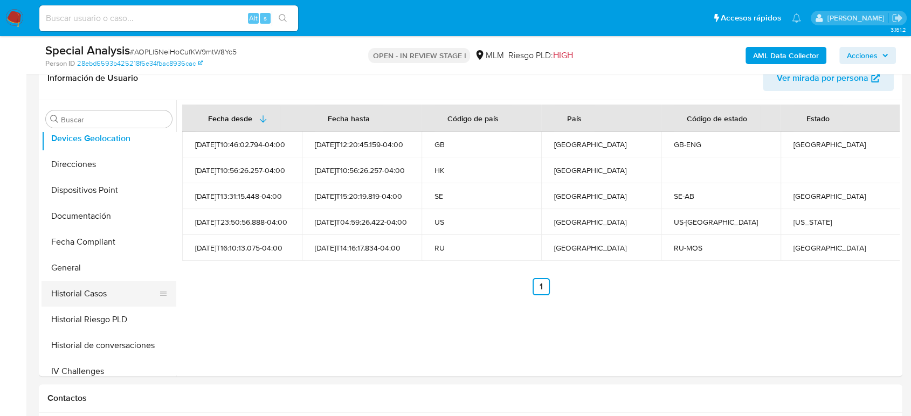
scroll to position [299, 0]
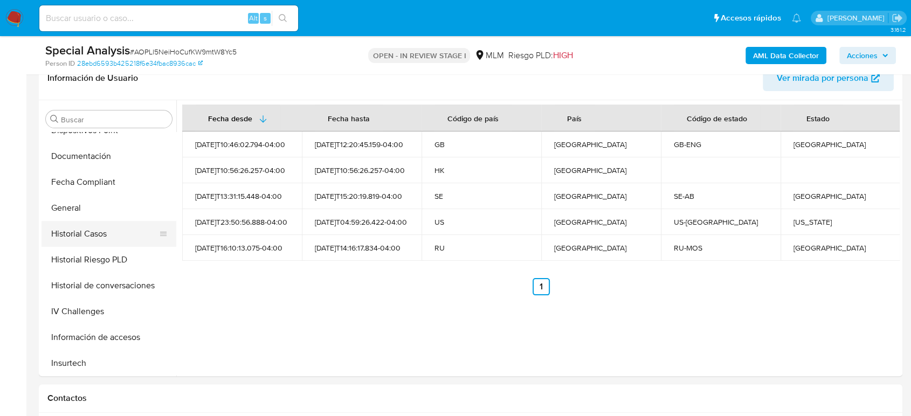
click at [99, 244] on button "Historial Casos" at bounding box center [105, 234] width 126 height 26
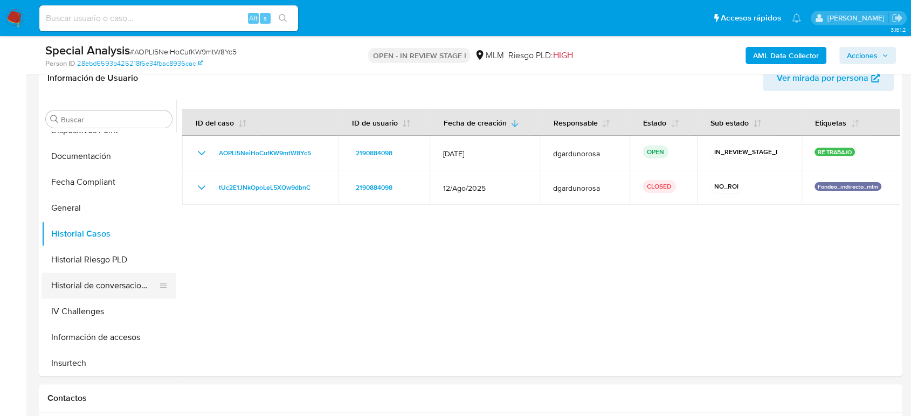
click at [99, 289] on button "Historial de conversaciones" at bounding box center [105, 286] width 126 height 26
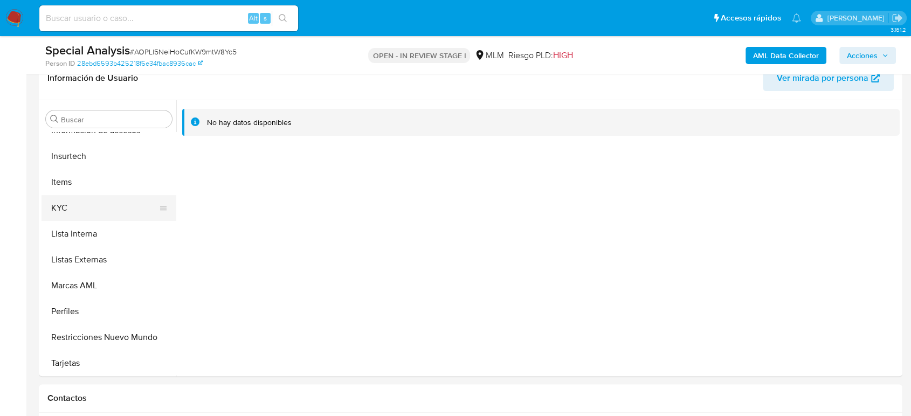
scroll to position [507, 0]
click at [101, 202] on button "KYC" at bounding box center [105, 207] width 126 height 26
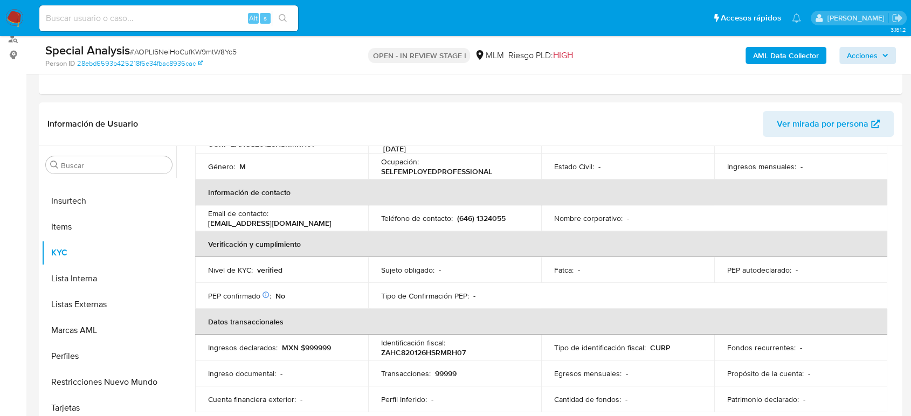
scroll to position [60, 0]
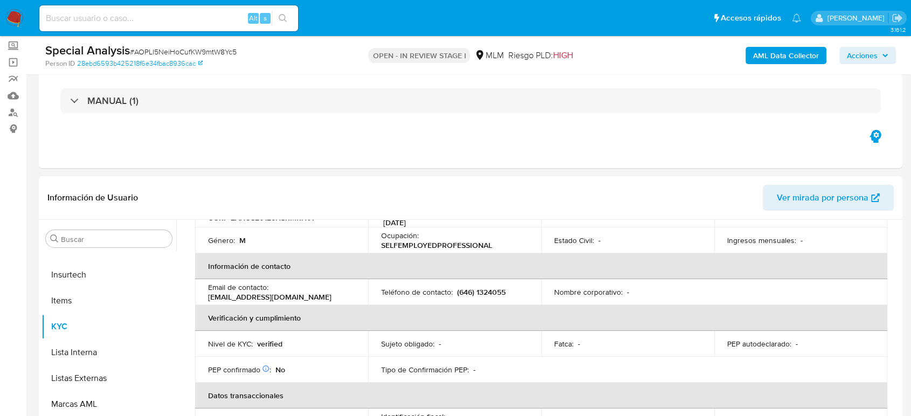
drag, startPoint x: 884, startPoint y: 59, endPoint x: 882, endPoint y: 65, distance: 6.1
click at [885, 60] on span "Acciones" at bounding box center [868, 55] width 42 height 15
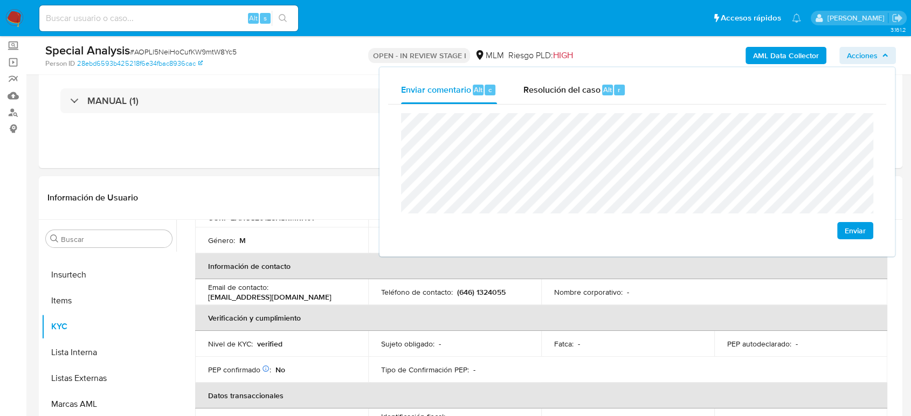
click at [849, 227] on span "Enviar" at bounding box center [855, 230] width 21 height 15
click at [233, 47] on span "# AOPLl5NeiHoCufKW9mtW8Yc5" at bounding box center [183, 51] width 107 height 11
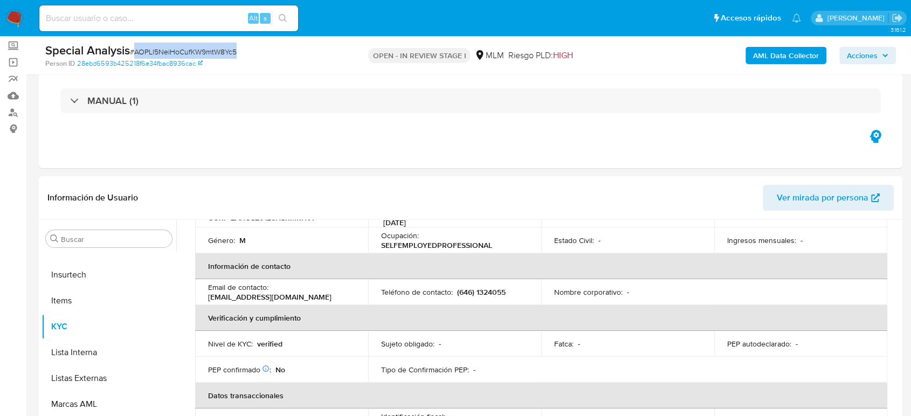
click at [233, 47] on span "# AOPLl5NeiHoCufKW9mtW8Yc5" at bounding box center [183, 51] width 107 height 11
copy span "AOPLl5NeiHoCufKW9mtW8Yc5"
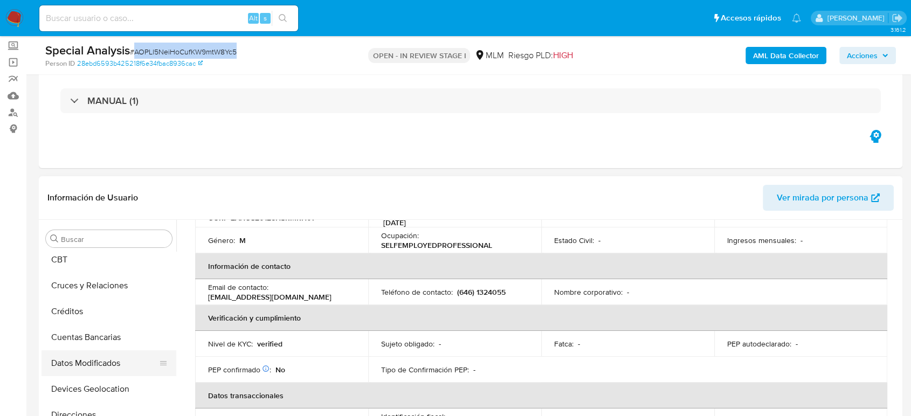
scroll to position [88, 0]
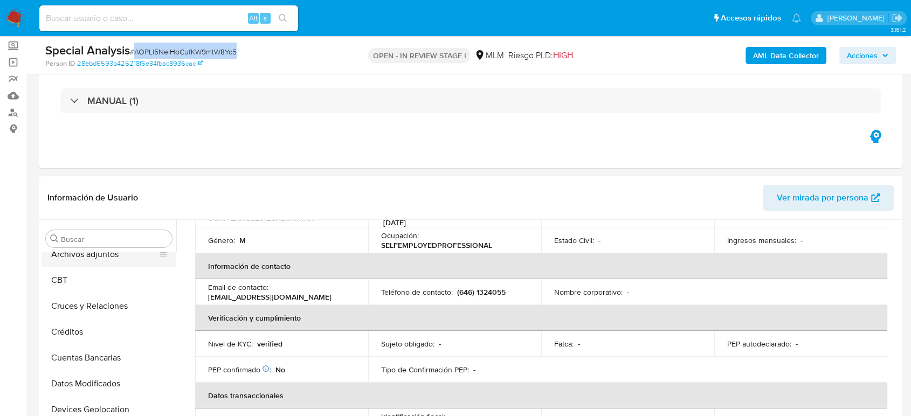
click at [102, 261] on button "Archivos adjuntos" at bounding box center [105, 254] width 126 height 26
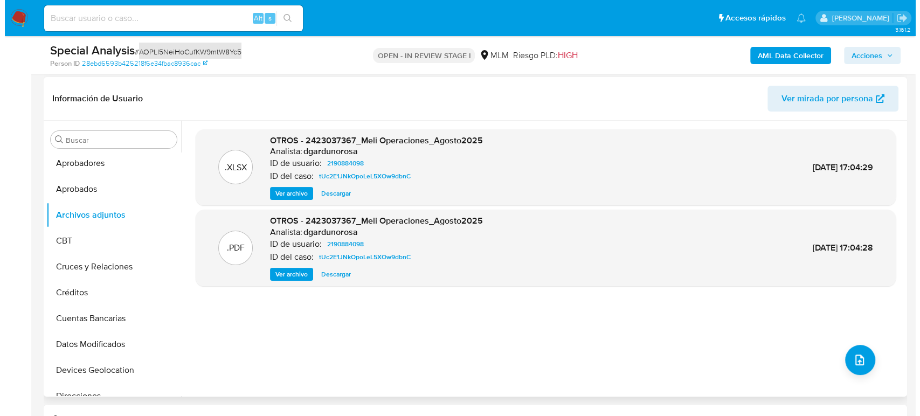
scroll to position [179, 0]
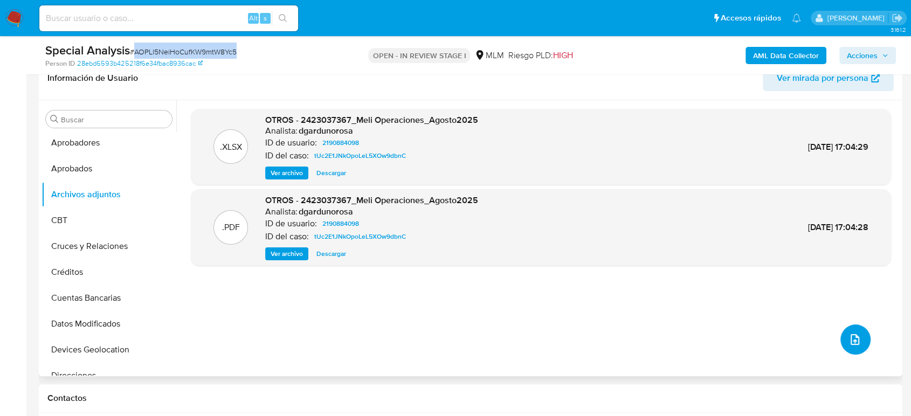
click at [853, 346] on button "upload-file" at bounding box center [855, 339] width 30 height 30
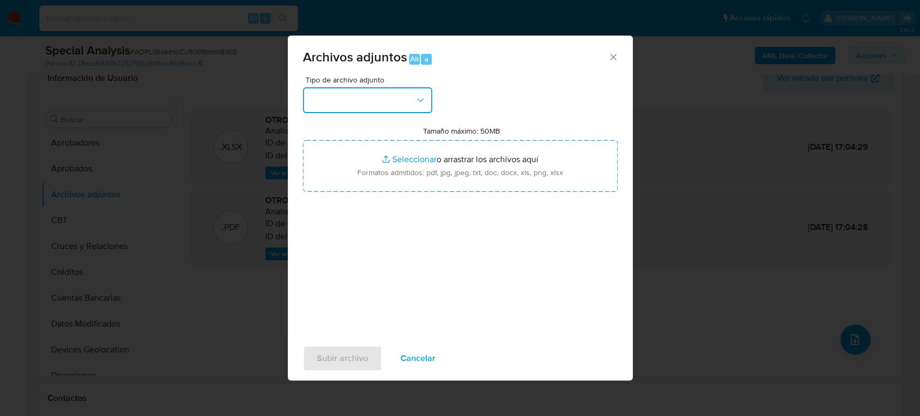
click at [390, 95] on button "button" at bounding box center [367, 100] width 129 height 26
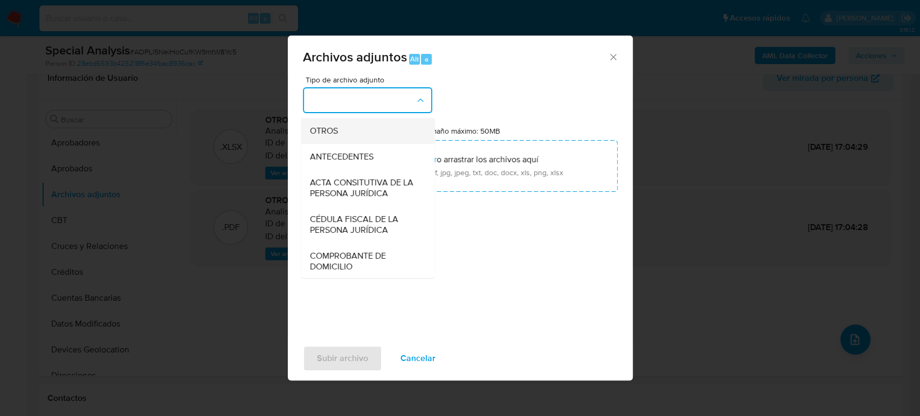
click at [347, 139] on div "OTROS" at bounding box center [364, 131] width 110 height 26
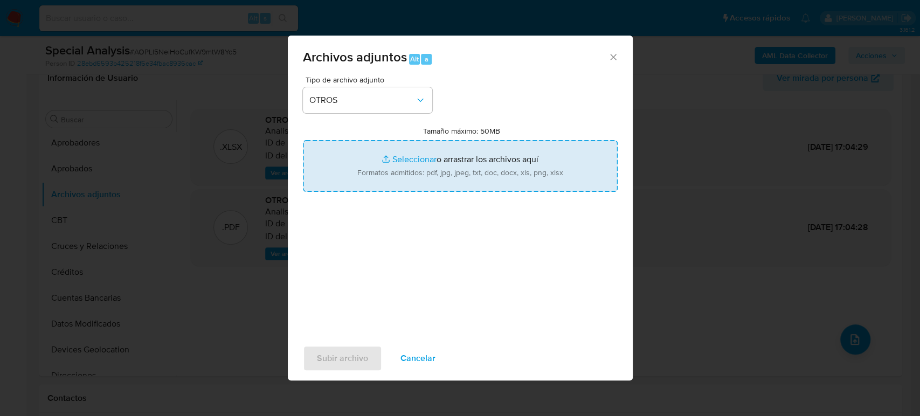
type input "C:\fakepath\2190884098_Christyan Zamorano_Agosto2025.pdf"
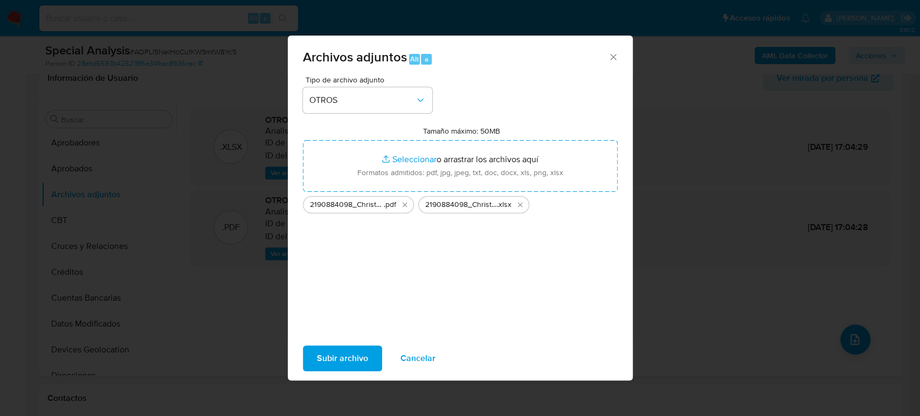
click at [354, 362] on span "Subir archivo" at bounding box center [342, 359] width 51 height 24
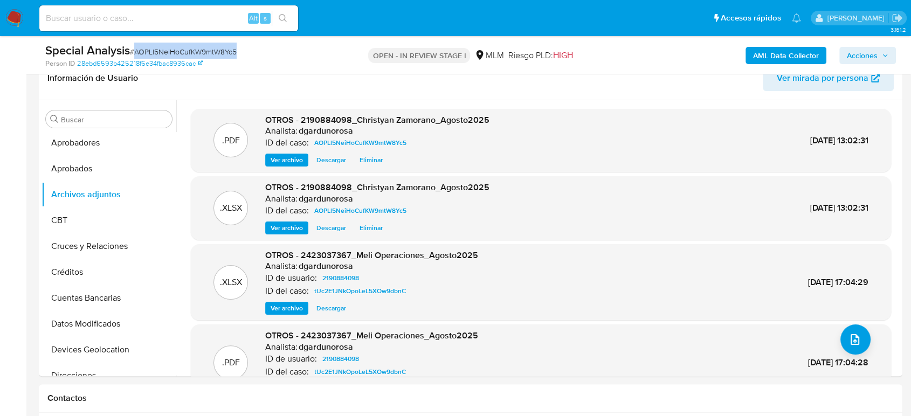
click at [877, 53] on span "Acciones" at bounding box center [862, 55] width 31 height 17
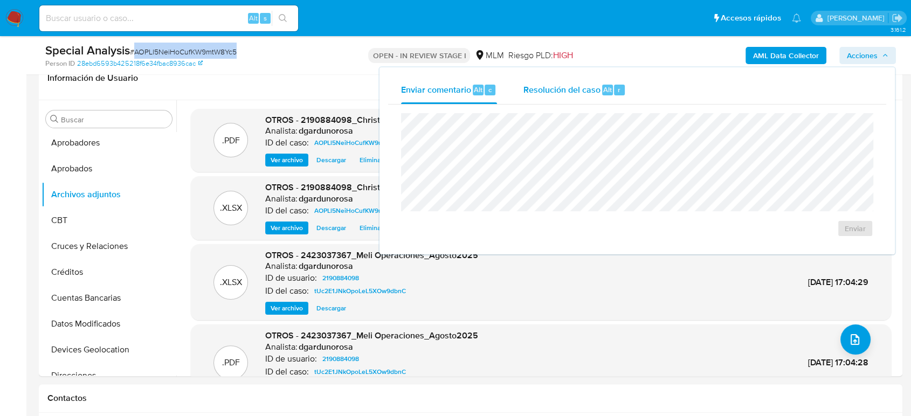
click at [556, 92] on span "Resolución del caso" at bounding box center [561, 89] width 77 height 12
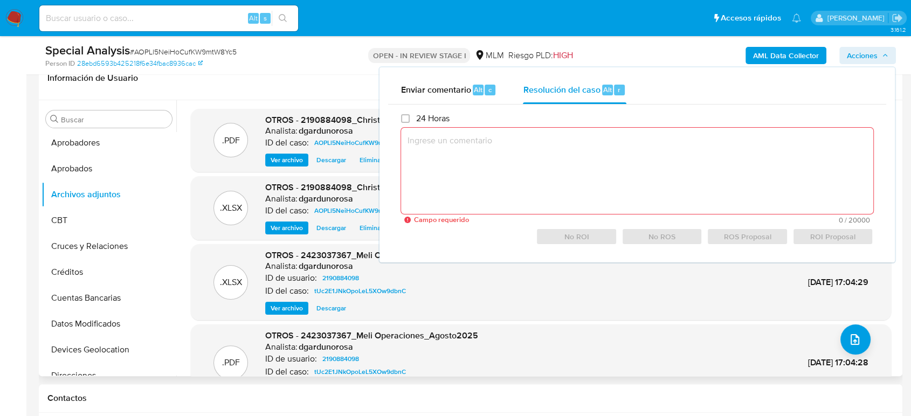
click at [722, 311] on div ".XLSX OTROS - 2423037367_Meli Operaciones_Agosto2025 Analista: dgardunorosa ID …" at bounding box center [540, 283] width 689 height 66
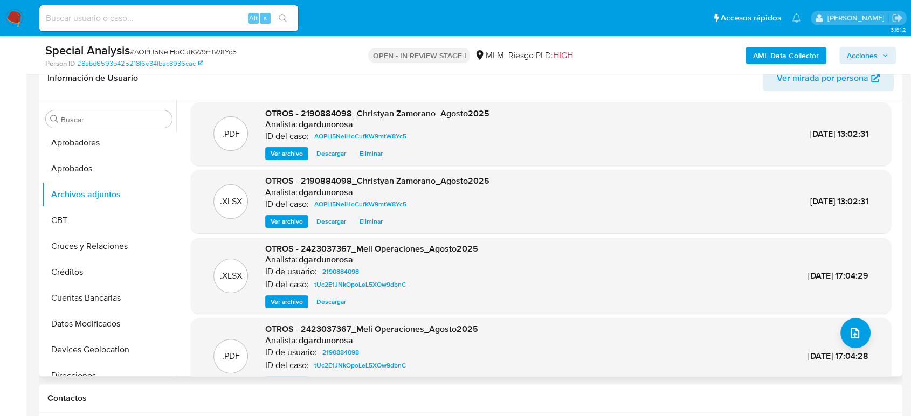
scroll to position [0, 0]
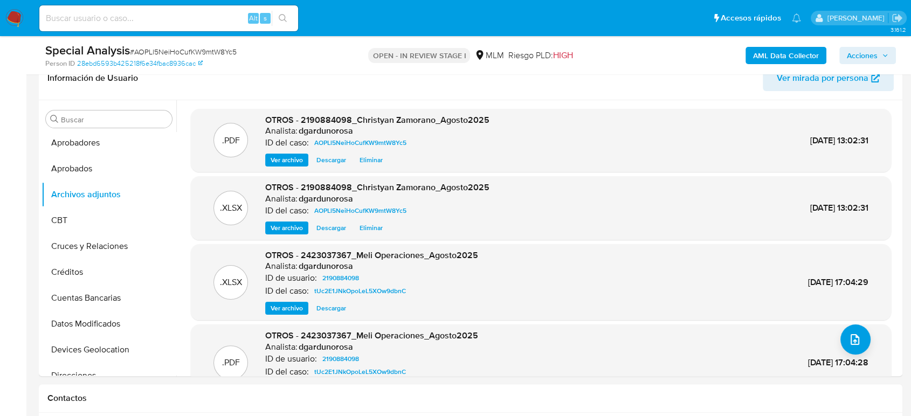
click at [865, 51] on span "Acciones" at bounding box center [862, 55] width 31 height 17
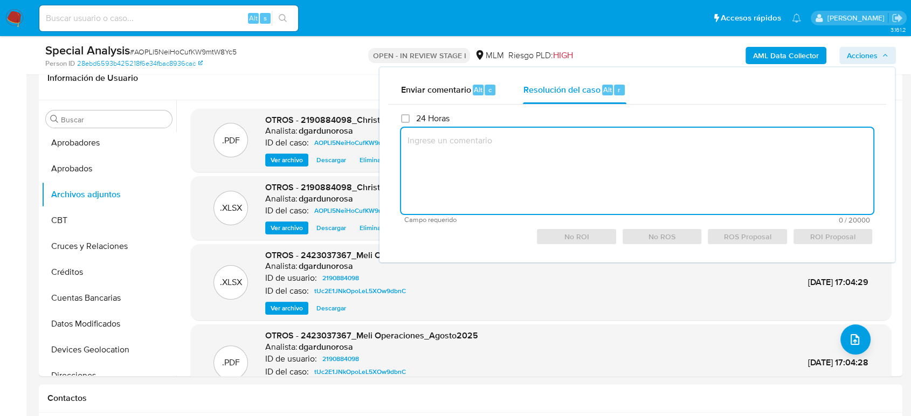
click at [517, 167] on textarea at bounding box center [637, 171] width 472 height 86
paste textarea "/CONOCIMIENTO DEL CLIENTE O USUARIO CLIENTE [PERSON_NAME], NUMERO DE CLIENTE 21…"
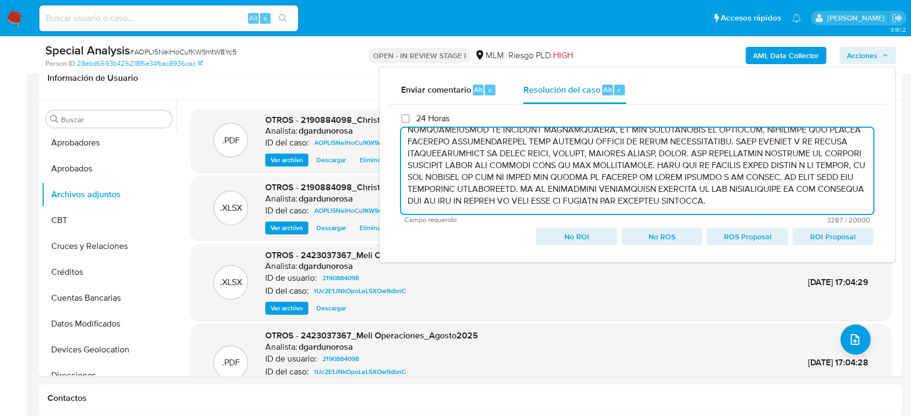
scroll to position [426, 0]
click at [588, 236] on span "No ROI" at bounding box center [576, 236] width 66 height 15
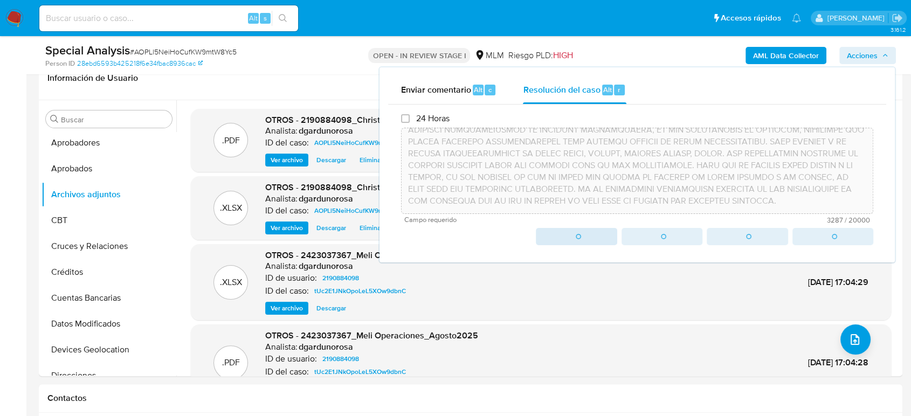
type textarea "/CONOCIMIENTO DEL CLIENTE O USUARIO CLIENTE [PERSON_NAME], NUMERO DE CLIENTE 21…"
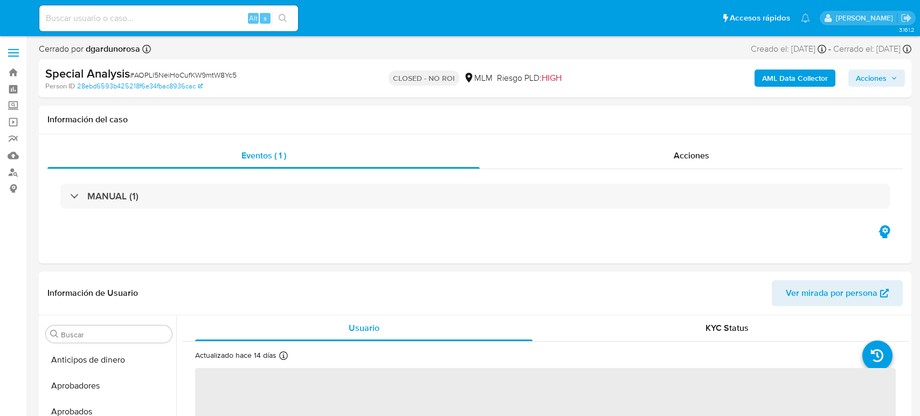
select select "10"
